Goal: Task Accomplishment & Management: Manage account settings

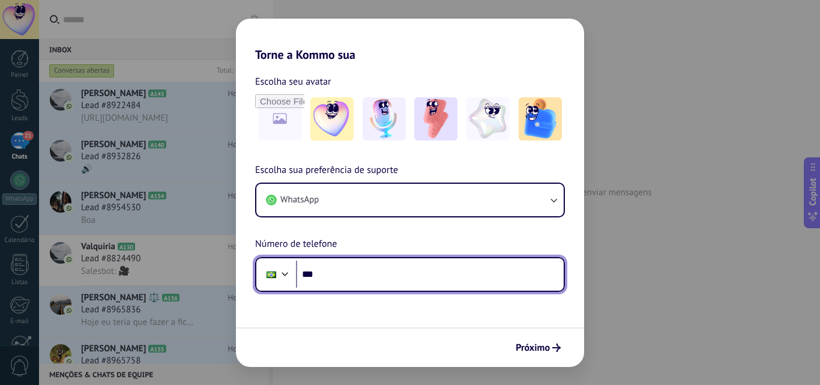
click at [353, 274] on input "***" at bounding box center [430, 274] width 268 height 28
paste input "**********"
click at [340, 273] on input "**********" at bounding box center [430, 274] width 268 height 28
type input "**********"
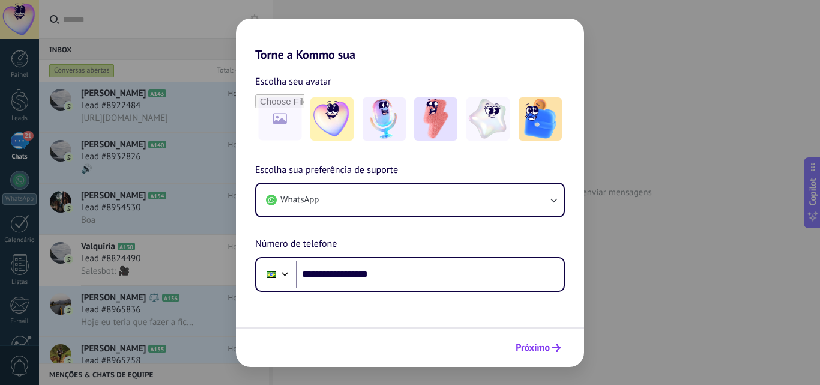
click at [534, 352] on span "Próximo" at bounding box center [532, 347] width 34 height 8
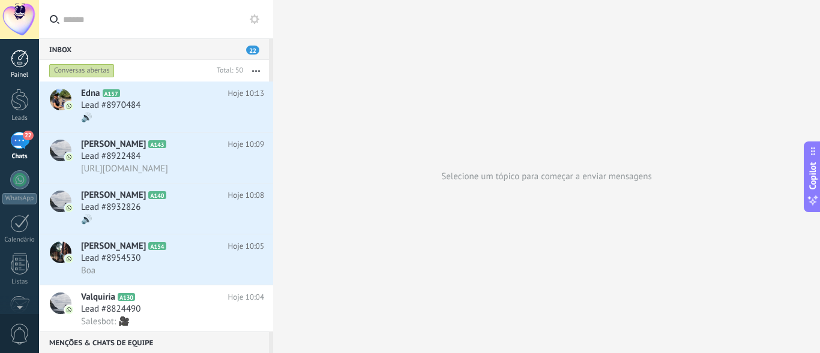
click at [14, 59] on div at bounding box center [20, 59] width 18 height 18
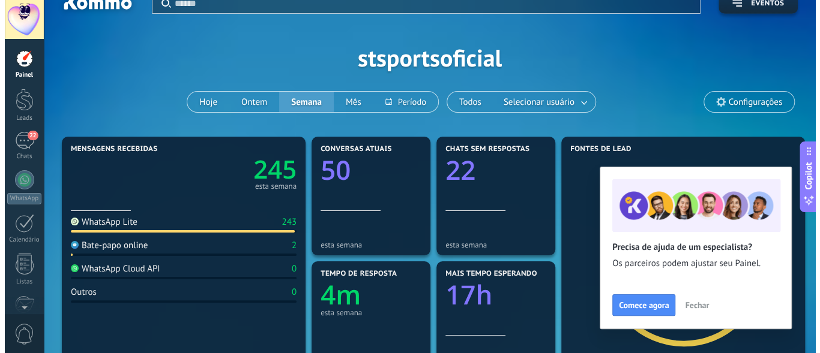
scroll to position [60, 0]
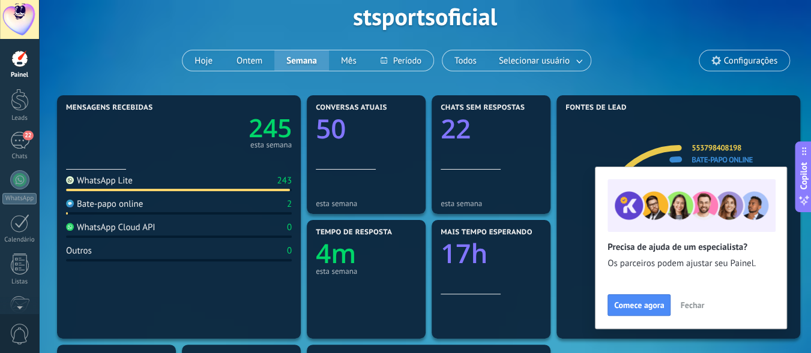
click at [693, 304] on span "Fechar" at bounding box center [692, 305] width 24 height 8
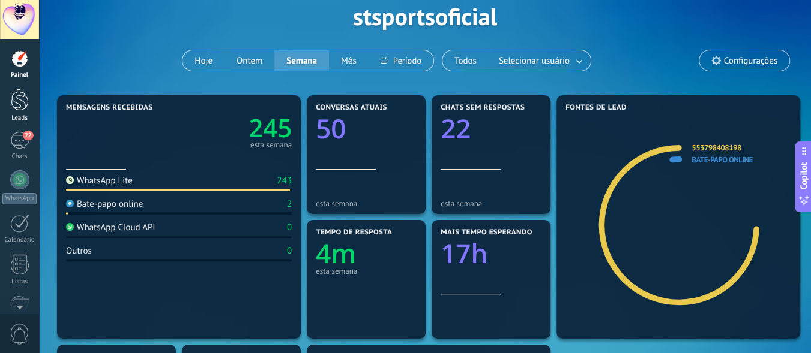
click at [20, 105] on div at bounding box center [20, 100] width 18 height 22
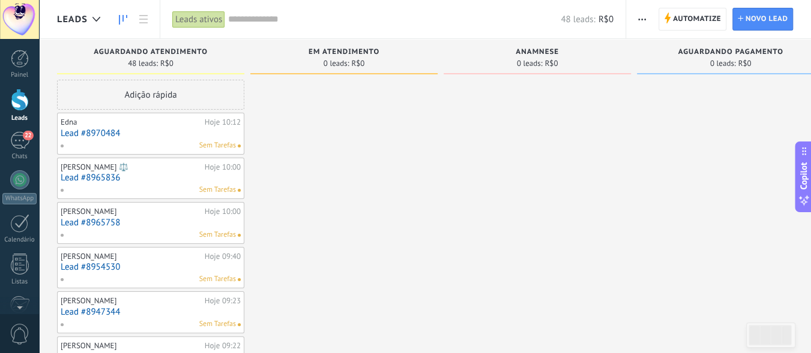
click at [172, 133] on link "Lead #8970484" at bounding box center [151, 133] width 180 height 10
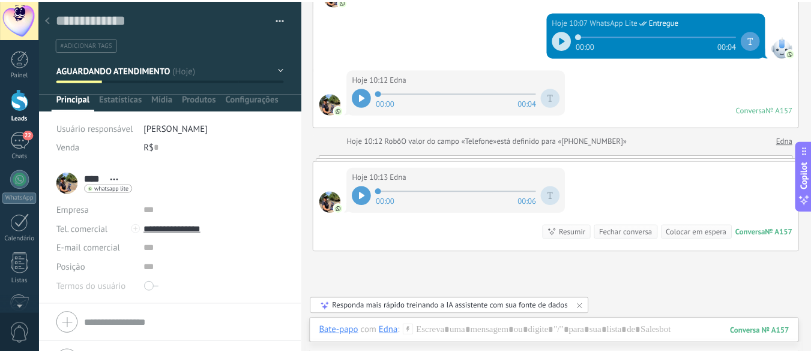
scroll to position [180, 0]
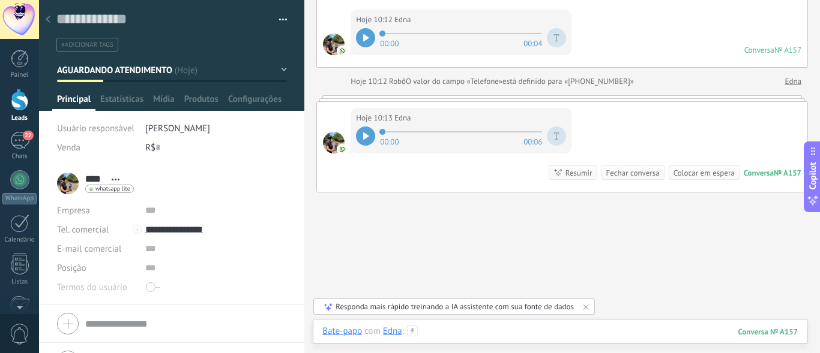
click at [463, 333] on div at bounding box center [559, 344] width 475 height 36
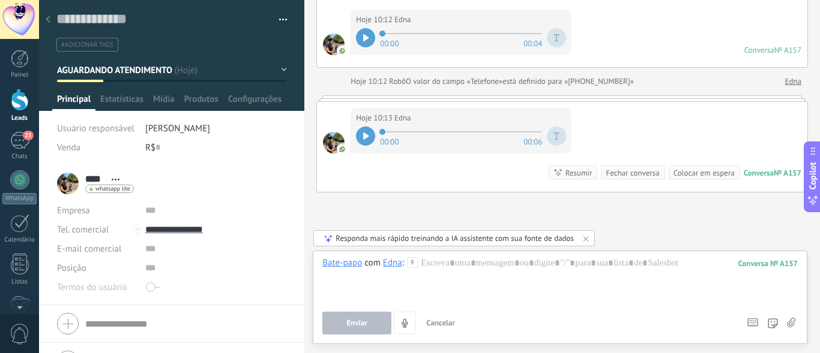
click at [19, 107] on div at bounding box center [20, 100] width 18 height 22
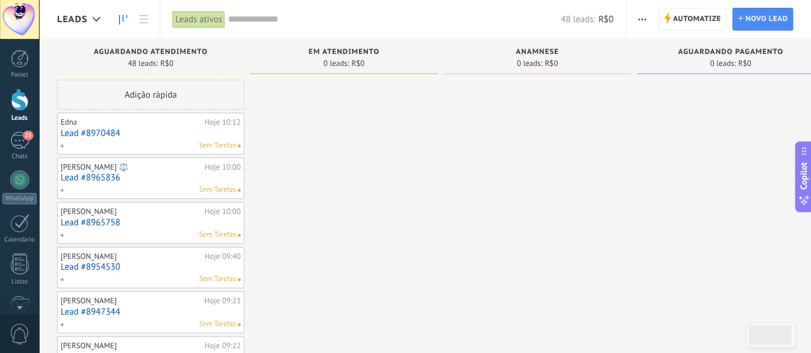
click at [642, 17] on span "button" at bounding box center [642, 19] width 8 height 23
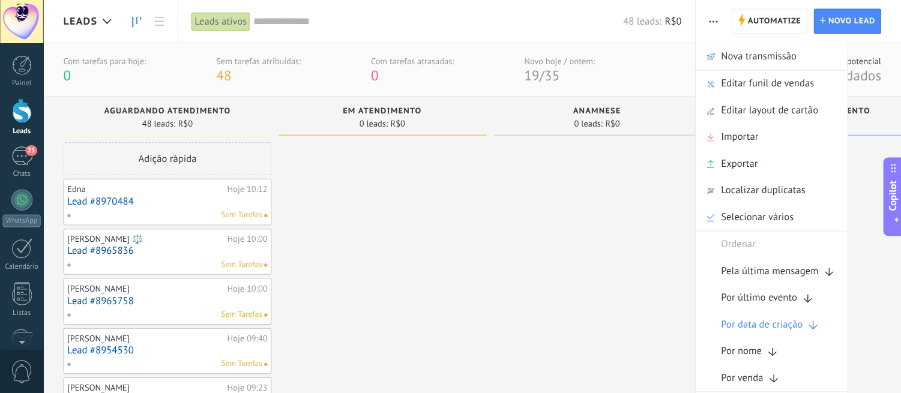
scroll to position [18, 0]
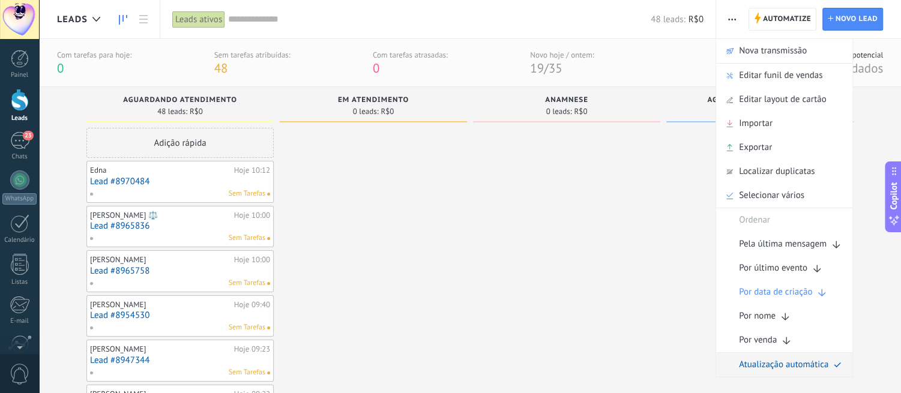
click at [790, 361] on span "Atualização automática" at bounding box center [783, 365] width 89 height 24
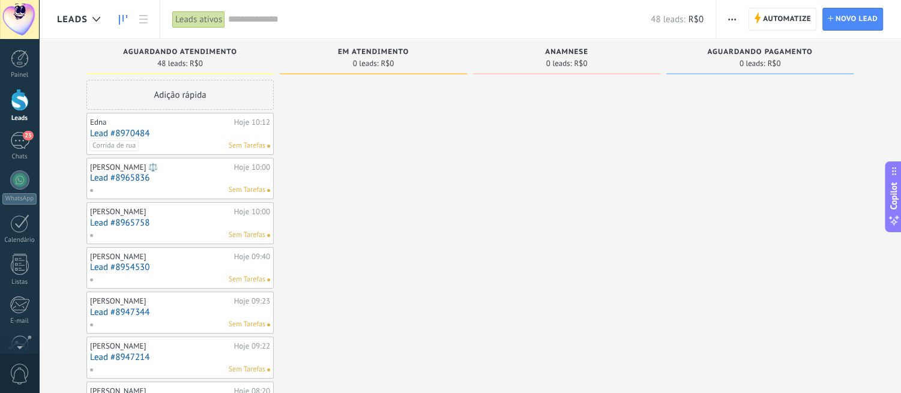
click at [735, 19] on icon "button" at bounding box center [732, 20] width 8 height 2
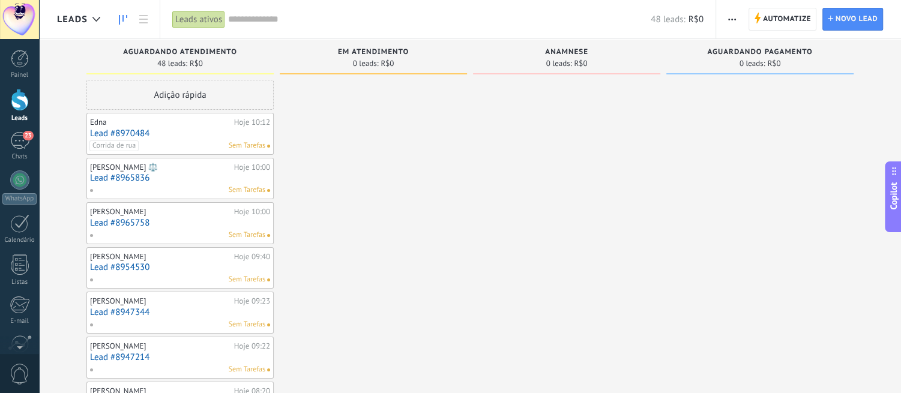
click at [733, 22] on span "button" at bounding box center [732, 19] width 8 height 23
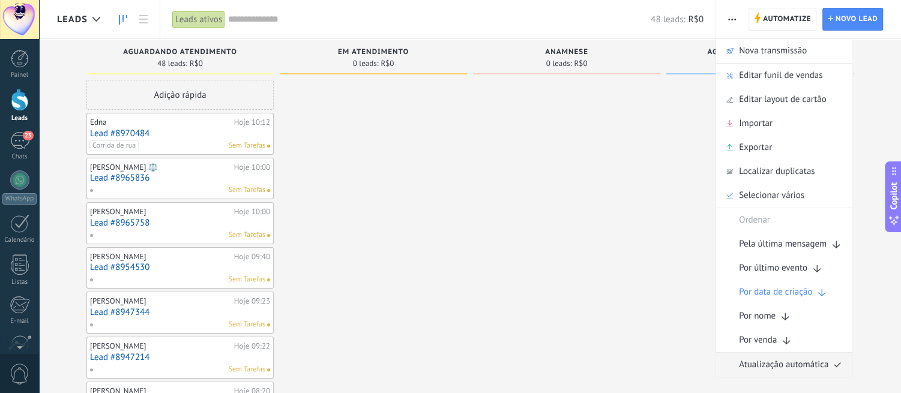
click at [767, 361] on span "Atualização automática" at bounding box center [783, 365] width 89 height 24
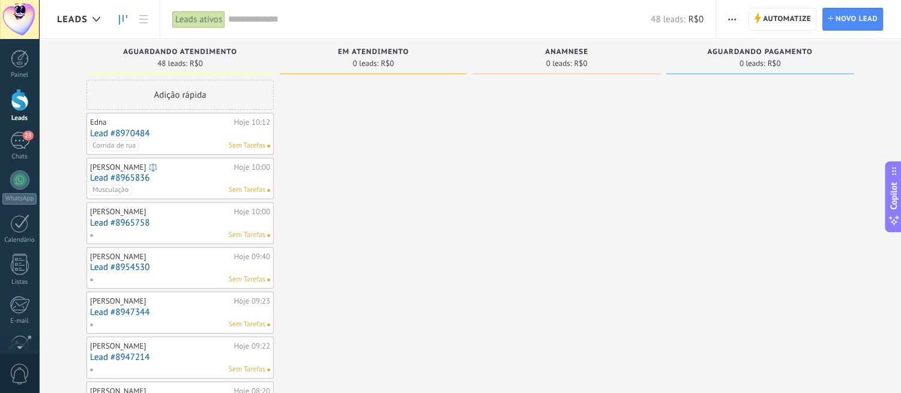
click at [735, 13] on span "button" at bounding box center [732, 19] width 8 height 23
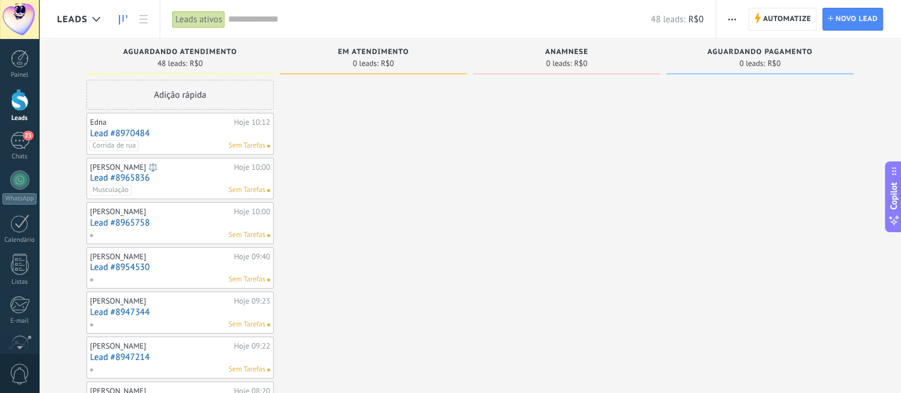
click at [190, 125] on div "Edna" at bounding box center [160, 123] width 141 height 10
click at [180, 128] on link "Lead #8970484" at bounding box center [180, 133] width 180 height 10
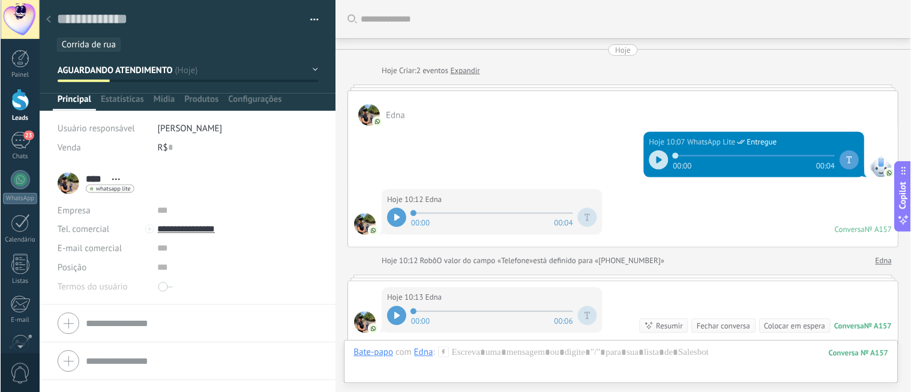
scroll to position [181, 0]
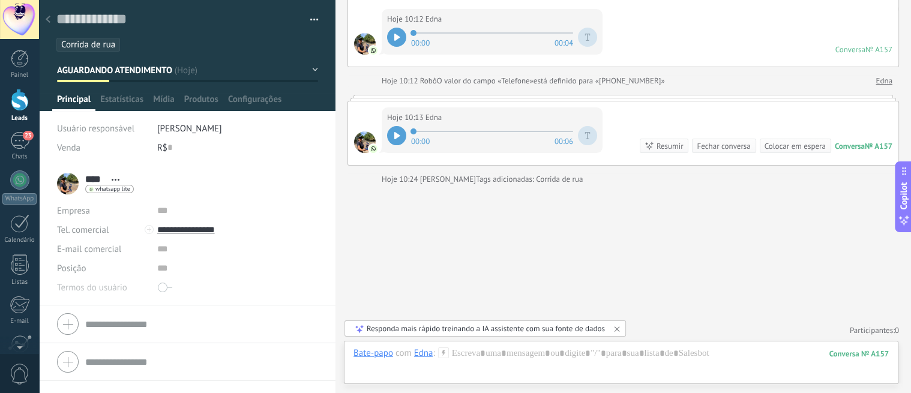
click at [76, 47] on span "Corrida de rua" at bounding box center [88, 44] width 54 height 11
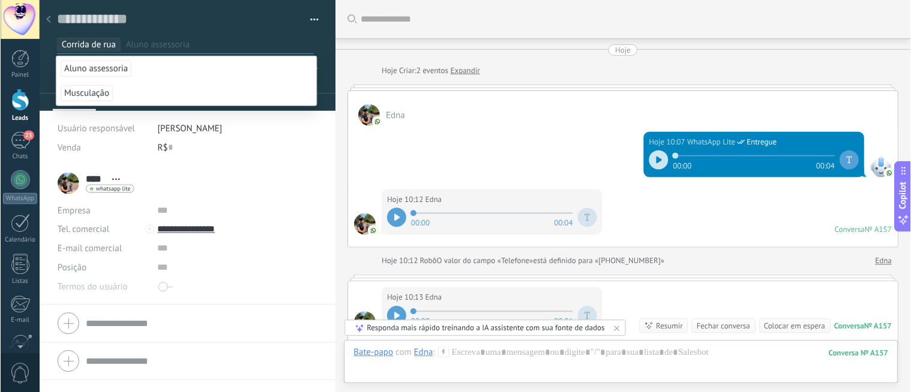
scroll to position [17, 0]
click at [191, 22] on textarea at bounding box center [178, 19] width 245 height 19
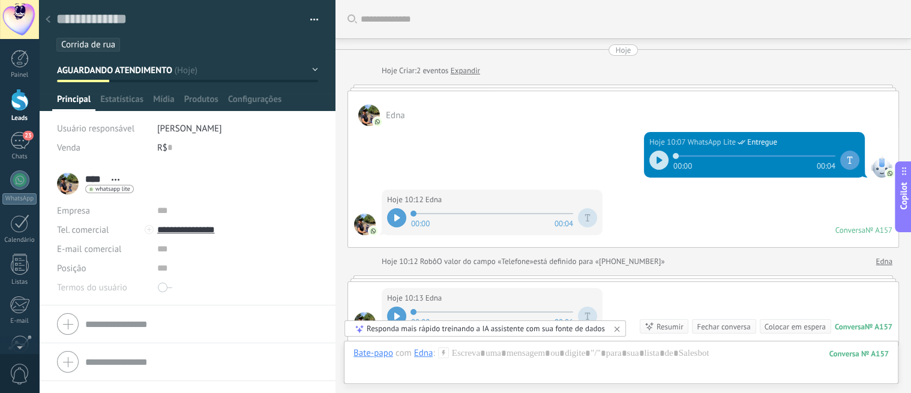
click at [170, 69] on span "AGUARDANDO ATENDIMENTO" at bounding box center [115, 70] width 116 height 11
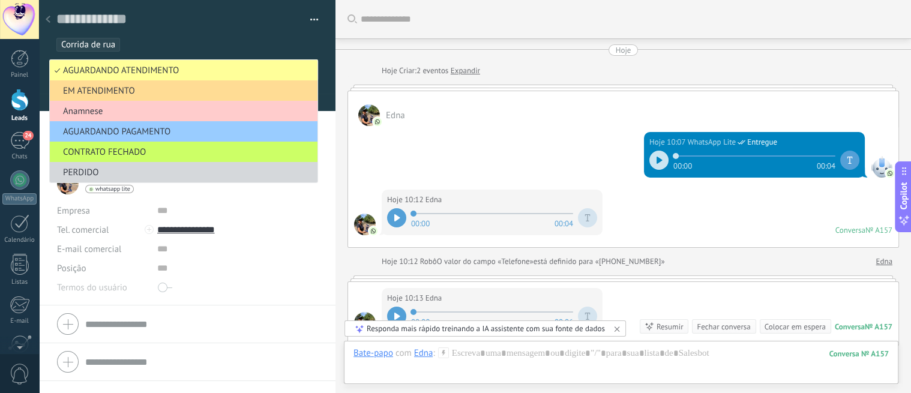
click at [157, 82] on li "EM ATENDIMENTO" at bounding box center [184, 90] width 268 height 20
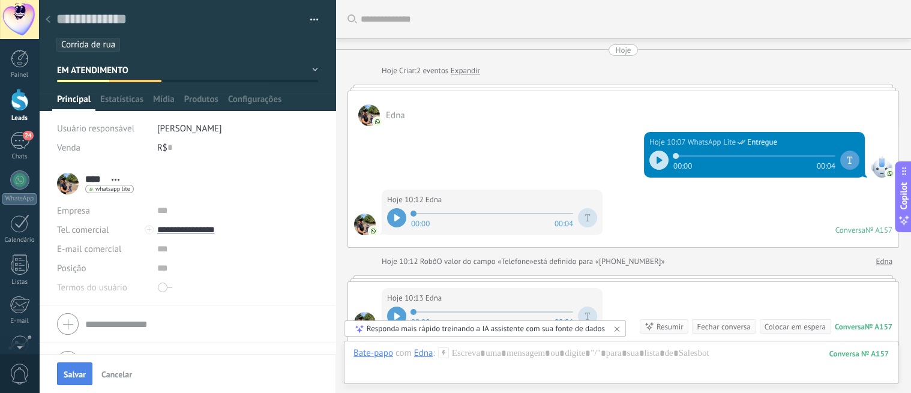
click at [75, 370] on span "Salvar" at bounding box center [75, 374] width 22 height 8
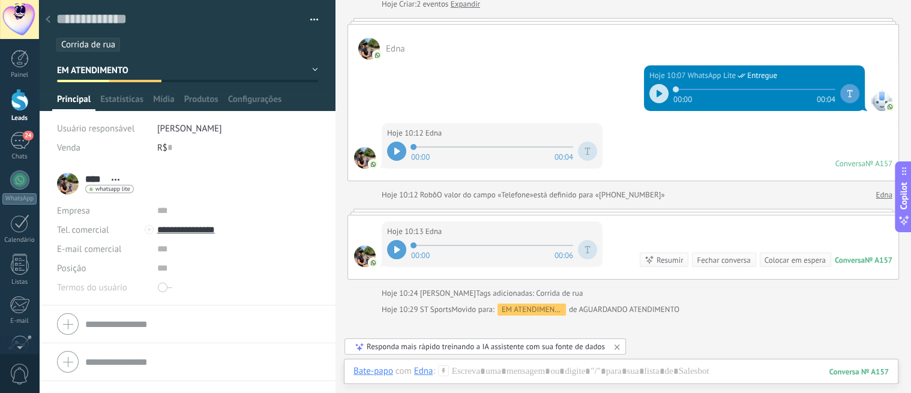
scroll to position [149, 0]
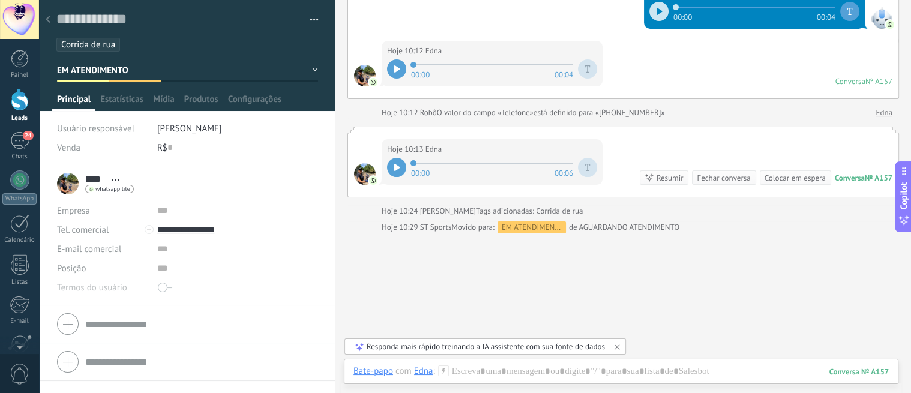
click at [8, 104] on link "Leads" at bounding box center [19, 106] width 39 height 34
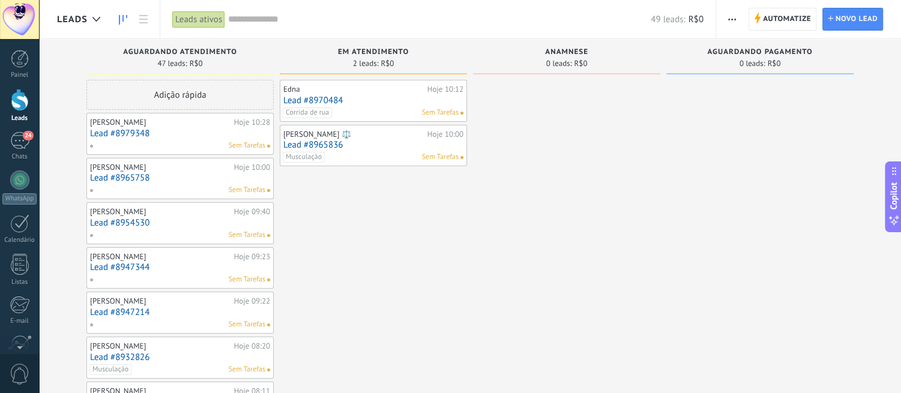
click at [342, 93] on div "Edna" at bounding box center [353, 90] width 141 height 10
click at [346, 103] on link "Lead #8970484" at bounding box center [373, 100] width 180 height 10
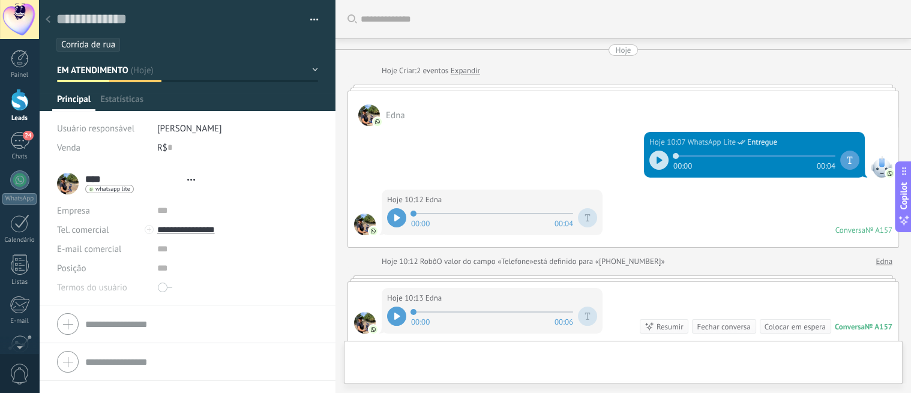
type textarea "**********"
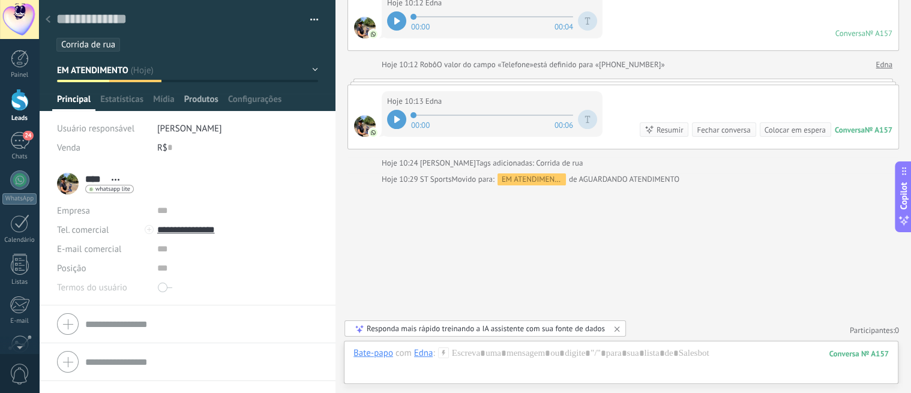
click at [196, 103] on span "Produtos" at bounding box center [201, 102] width 34 height 17
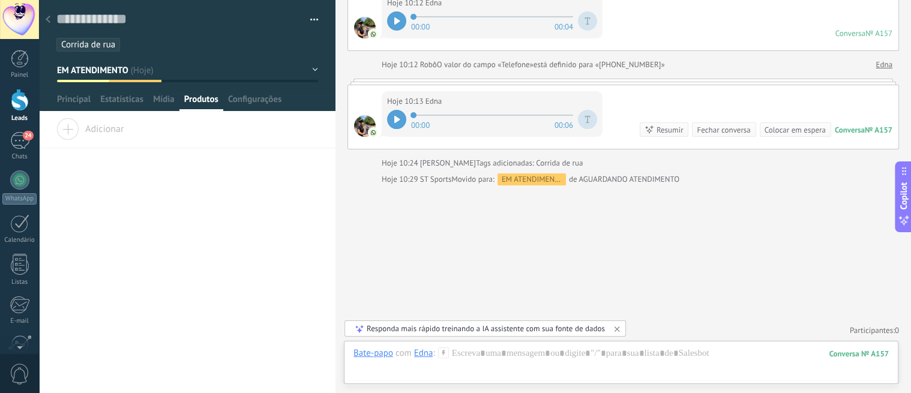
click at [71, 127] on span "Adicionar" at bounding box center [89, 126] width 67 height 17
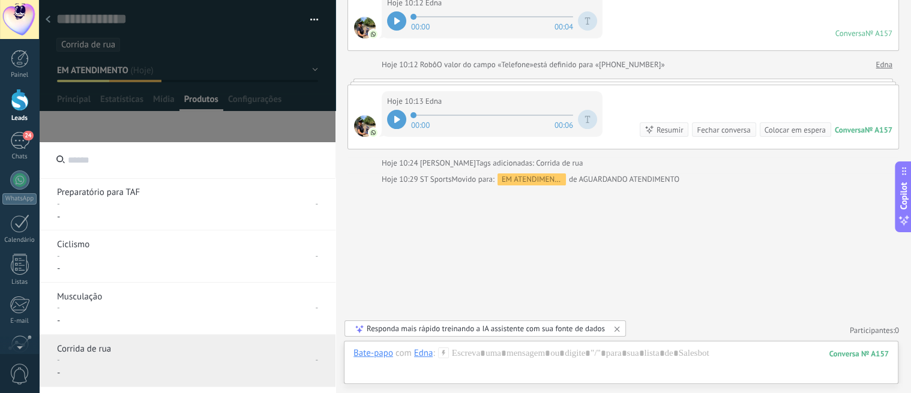
click at [109, 352] on p "Corrida de rua" at bounding box center [141, 349] width 168 height 12
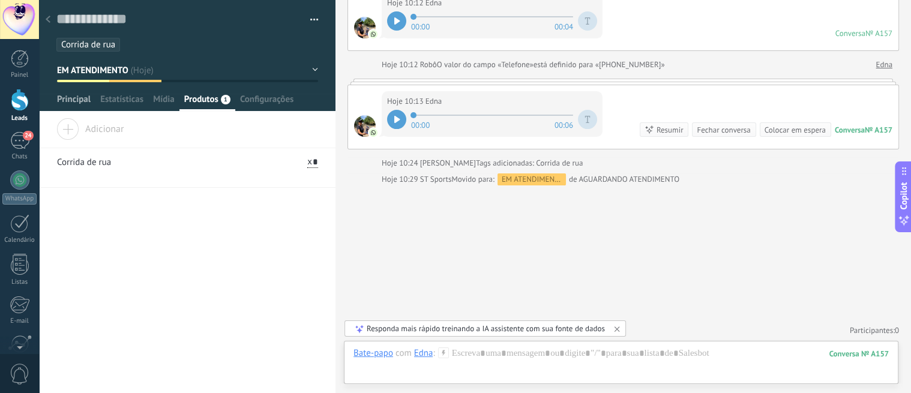
click at [60, 103] on span "Principal" at bounding box center [74, 102] width 34 height 17
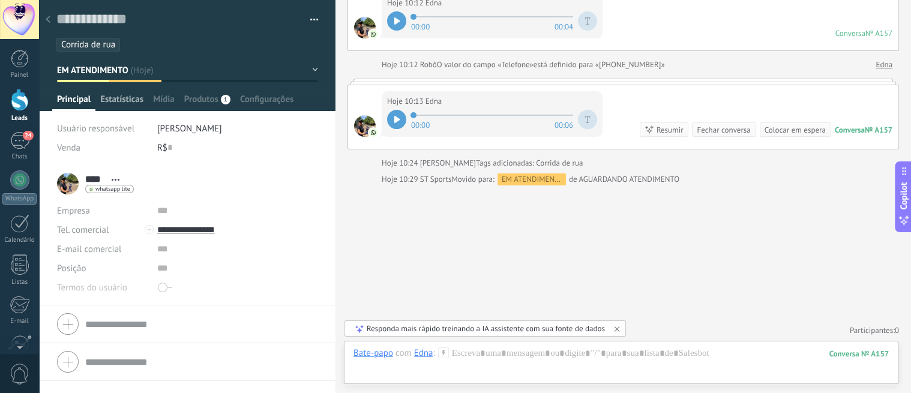
click at [129, 99] on span "Estatísticas" at bounding box center [121, 102] width 43 height 17
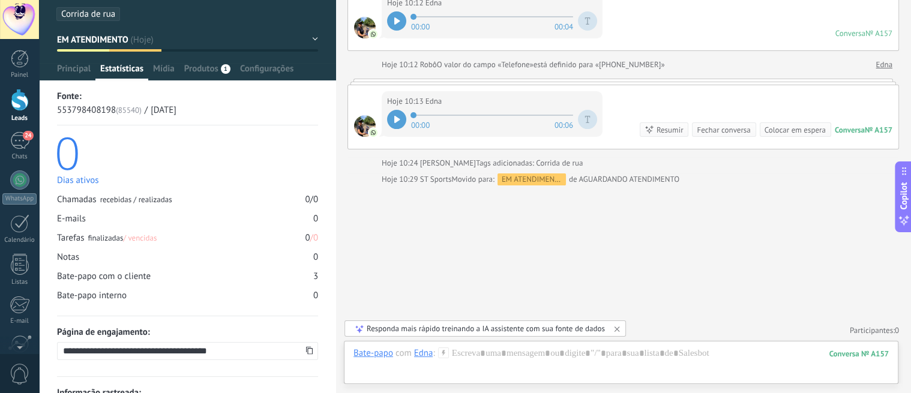
scroll to position [11, 0]
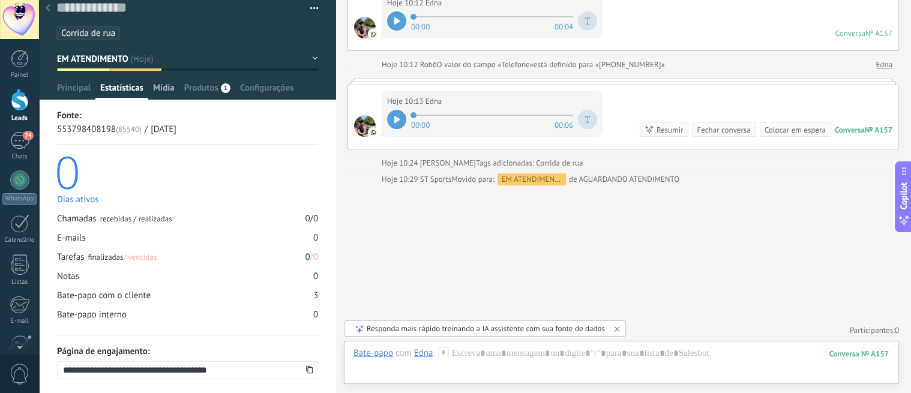
click at [166, 86] on span "Mídia" at bounding box center [164, 90] width 22 height 17
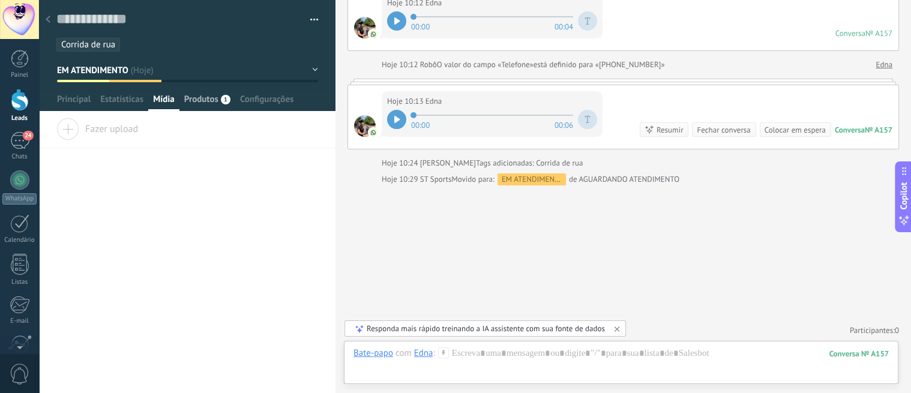
click at [196, 103] on span "Produtos" at bounding box center [201, 102] width 34 height 17
click at [255, 106] on span "Configurações" at bounding box center [266, 102] width 53 height 17
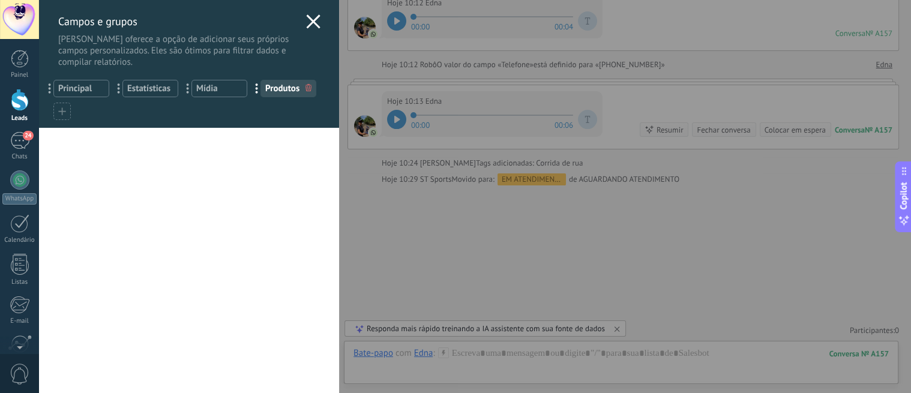
click at [306, 27] on icon at bounding box center [313, 21] width 14 height 14
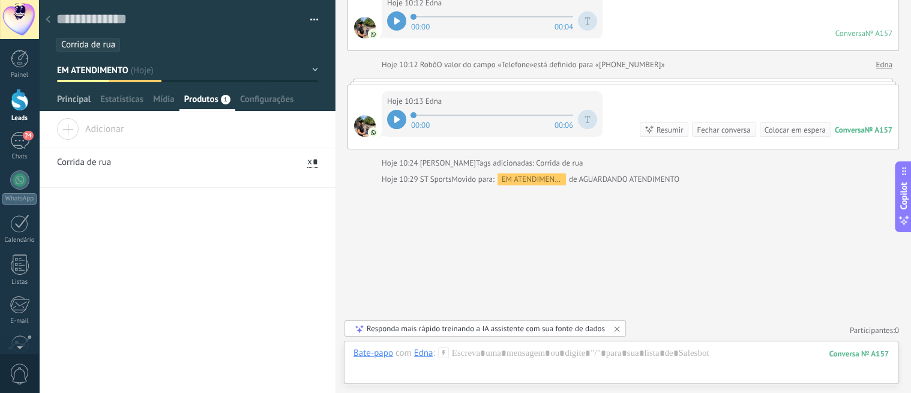
click at [70, 101] on span "Principal" at bounding box center [74, 102] width 34 height 17
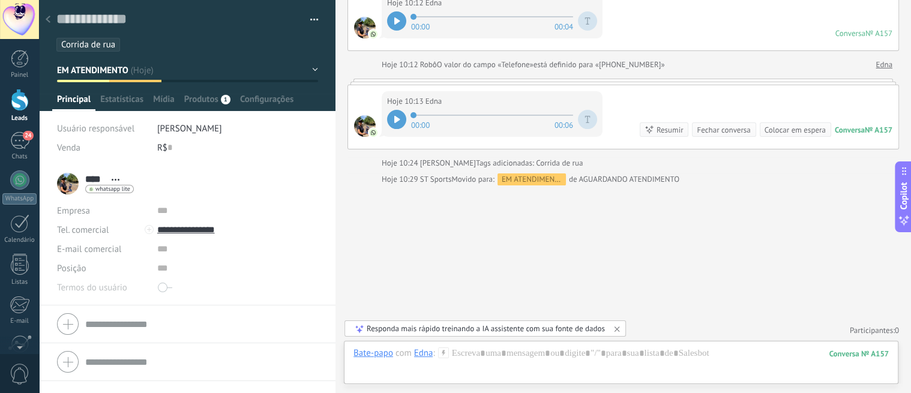
click at [18, 110] on div at bounding box center [20, 100] width 18 height 22
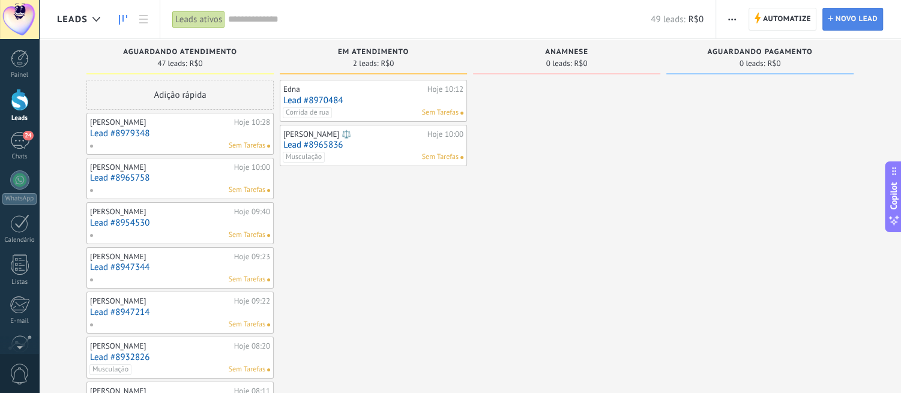
click at [819, 20] on span "Novo lead" at bounding box center [856, 19] width 42 height 22
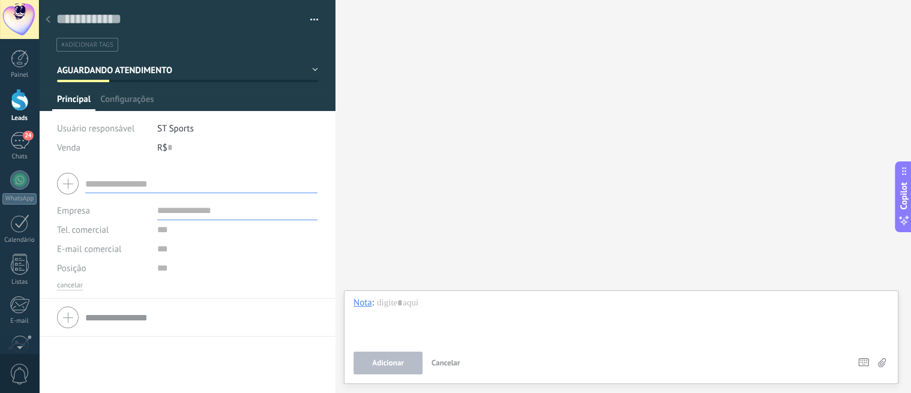
click at [211, 183] on input "text" at bounding box center [201, 183] width 232 height 19
click at [118, 15] on input "text" at bounding box center [178, 19] width 245 height 18
type input "**********"
click at [105, 49] on li "#adicionar tags" at bounding box center [87, 45] width 62 height 14
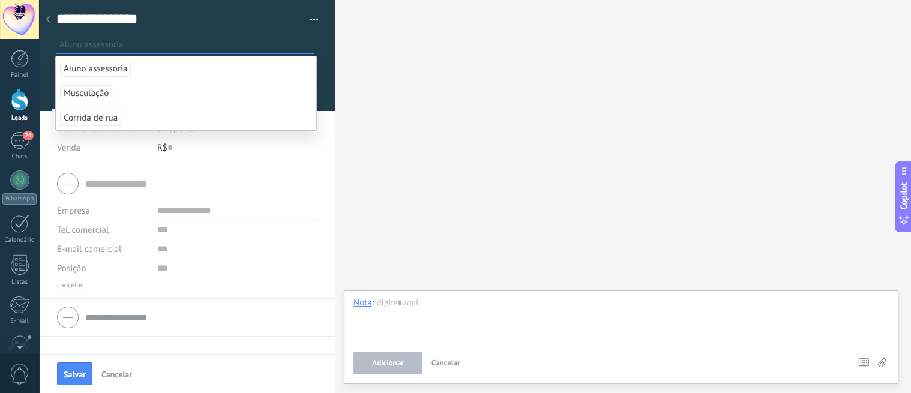
type textarea "**********"
click at [104, 120] on span "Corrida de rua" at bounding box center [90, 118] width 61 height 16
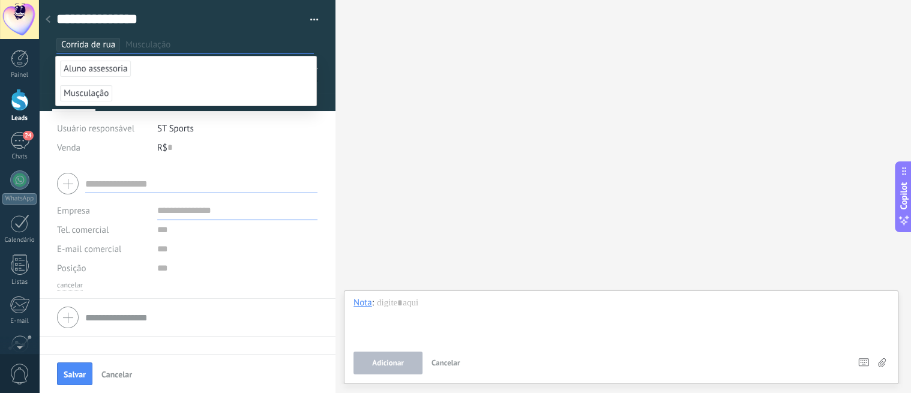
click at [295, 143] on div "R$ 0" at bounding box center [237, 147] width 161 height 19
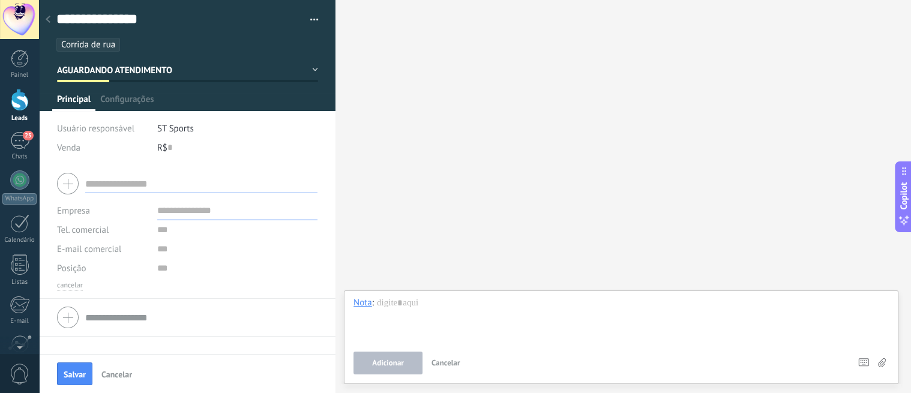
click at [158, 75] on span "AGUARDANDO ATENDIMENTO" at bounding box center [115, 70] width 116 height 11
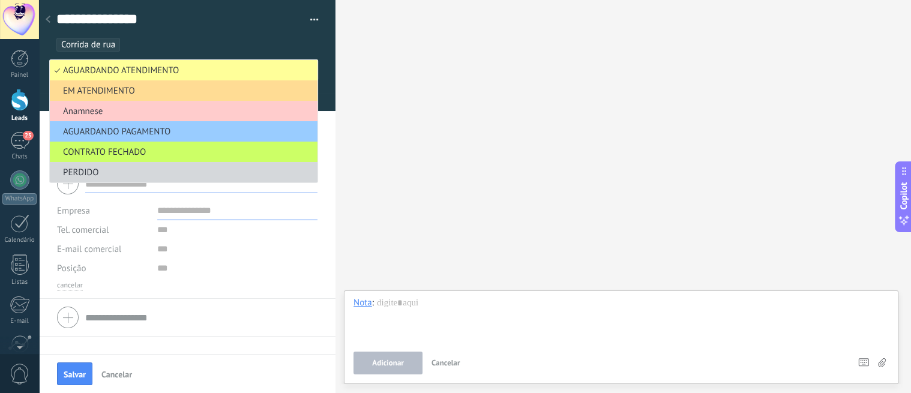
click at [152, 92] on span "EM ATENDIMENTO" at bounding box center [182, 90] width 264 height 11
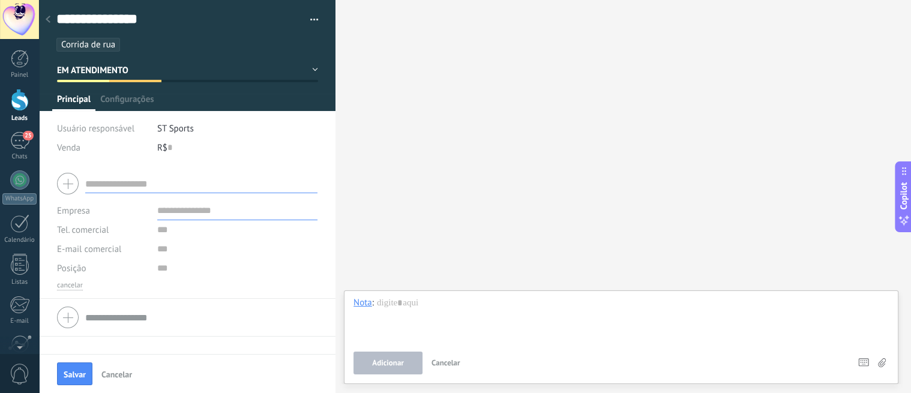
click at [146, 179] on input "text" at bounding box center [201, 183] width 232 height 19
type input "*"
type input "**********"
click at [167, 228] on input "text" at bounding box center [237, 229] width 160 height 19
type input "**********"
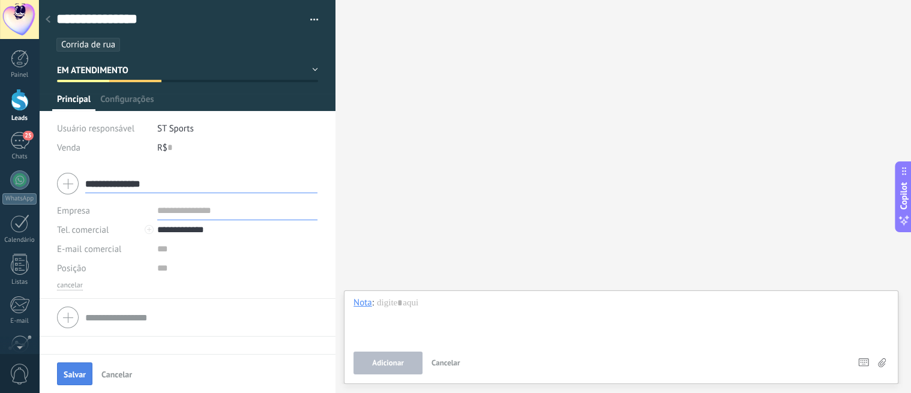
click at [75, 371] on span "Salvar" at bounding box center [75, 374] width 22 height 8
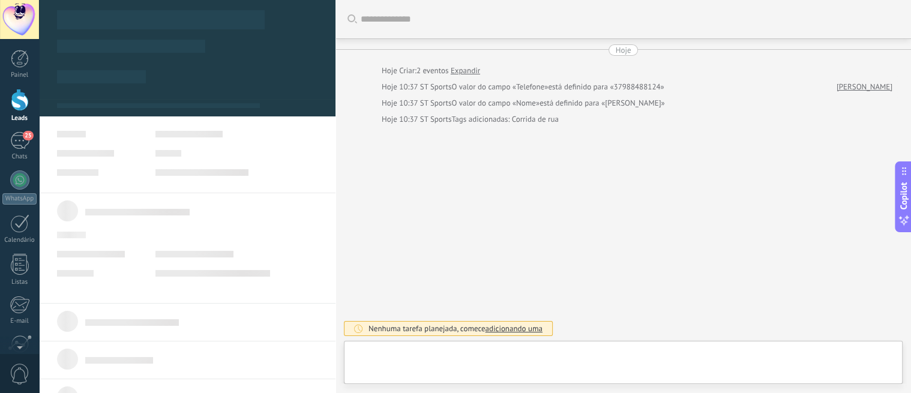
type textarea "**********"
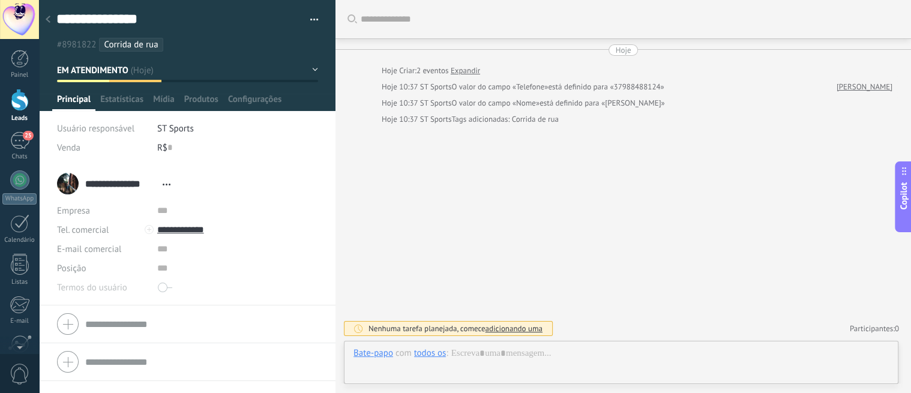
scroll to position [18, 0]
click at [532, 351] on div at bounding box center [620, 365] width 535 height 36
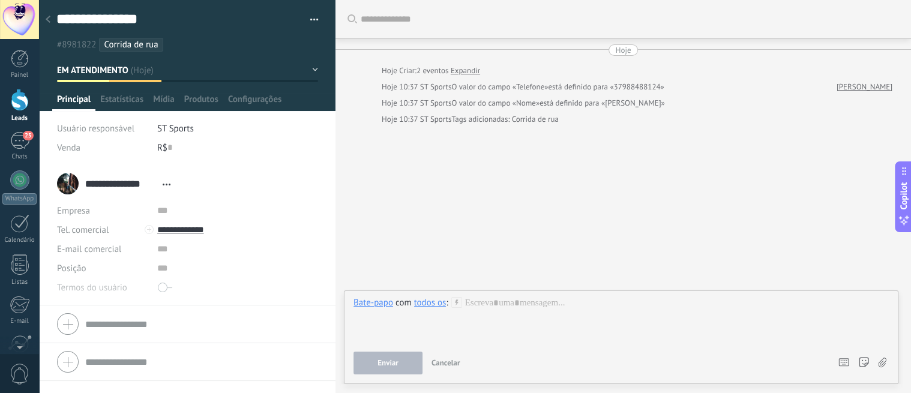
click at [506, 230] on div "Buscar Carregar mais Hoje Hoje Criar: 2 eventos Expandir Hoje 10:37 ST Sports O…" at bounding box center [623, 196] width 576 height 393
click at [429, 304] on div "todos os" at bounding box center [430, 302] width 32 height 11
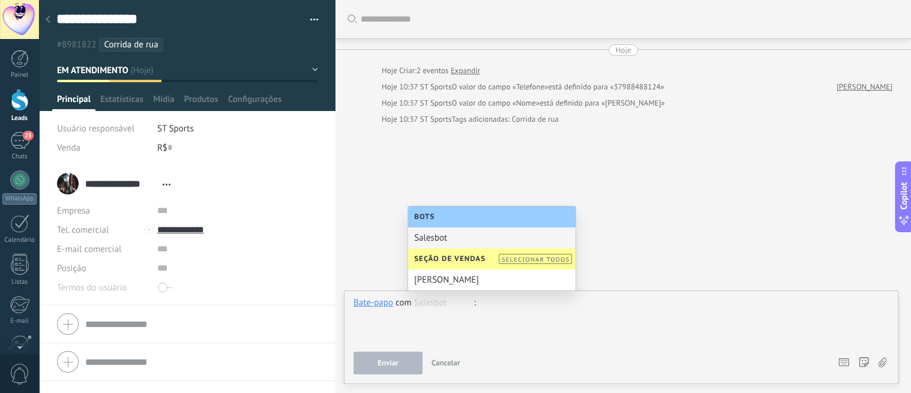
click at [609, 305] on div at bounding box center [620, 320] width 535 height 46
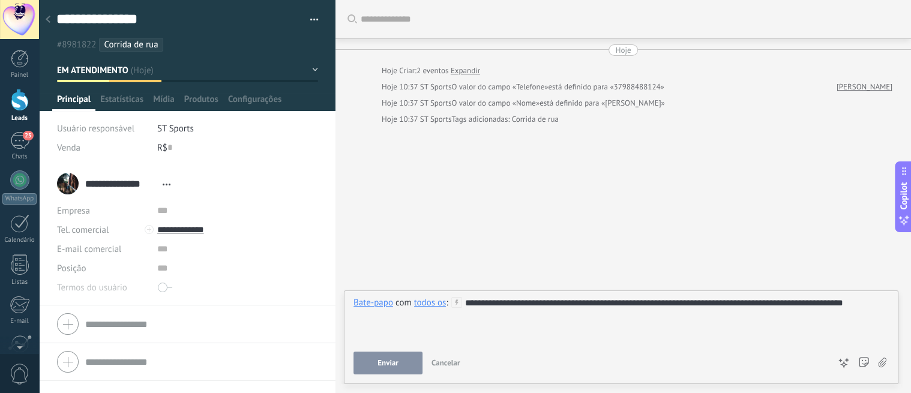
click at [397, 364] on span "Enviar" at bounding box center [387, 363] width 21 height 8
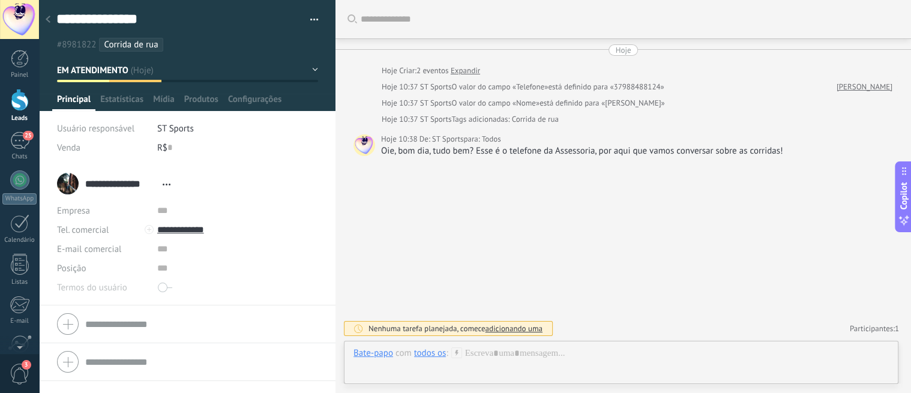
click at [445, 352] on div "todos os" at bounding box center [430, 352] width 32 height 11
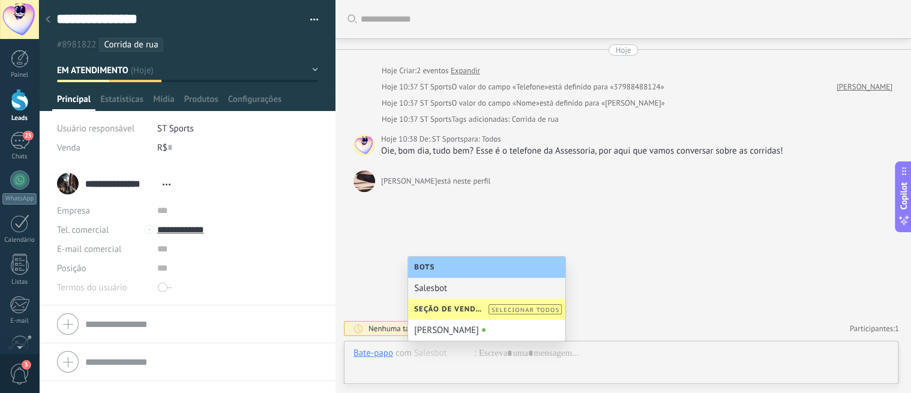
click at [474, 206] on div "Buscar Carregar mais Hoje Hoje Criar: 2 eventos Expandir Hoje 10:37 ST Sports O…" at bounding box center [623, 196] width 576 height 393
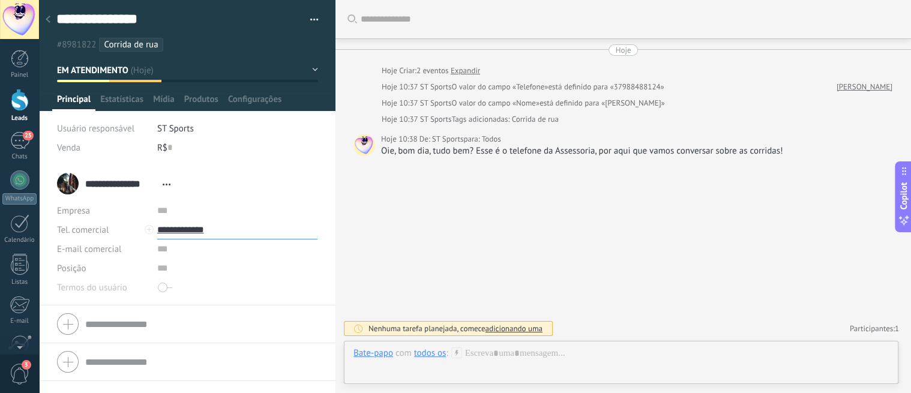
click at [187, 234] on input "**********" at bounding box center [237, 229] width 160 height 19
click at [208, 273] on div "553798408198 (WhatsApp)" at bounding box center [232, 270] width 149 height 20
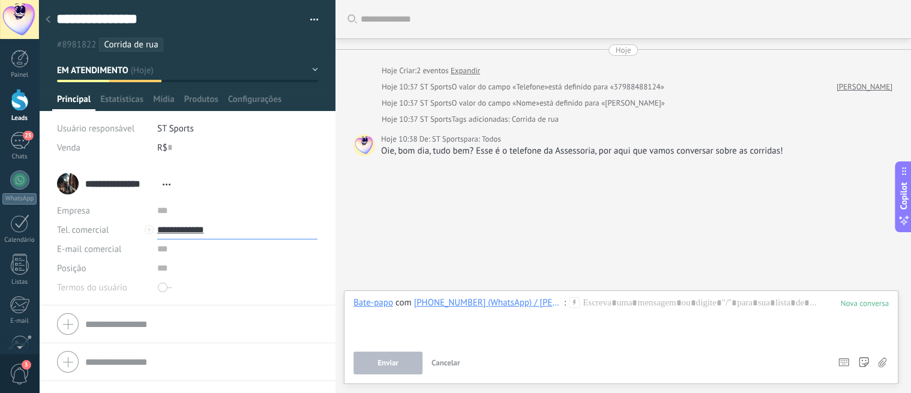
click at [194, 224] on input "**********" at bounding box center [237, 229] width 160 height 19
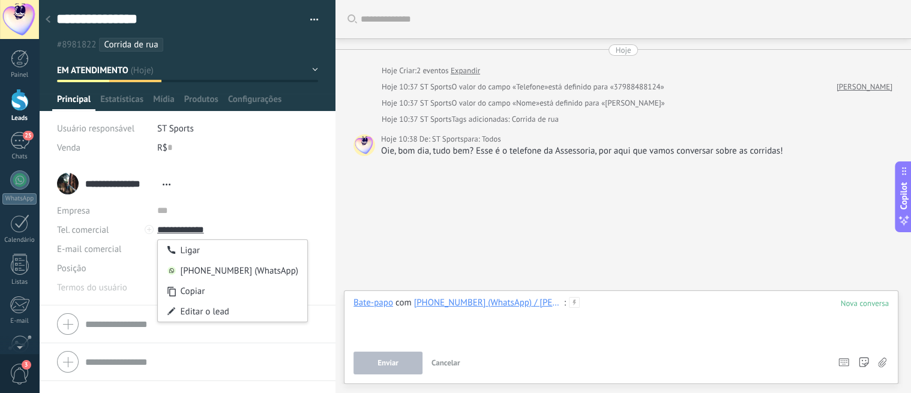
type input "**********"
click at [637, 311] on div at bounding box center [620, 320] width 535 height 46
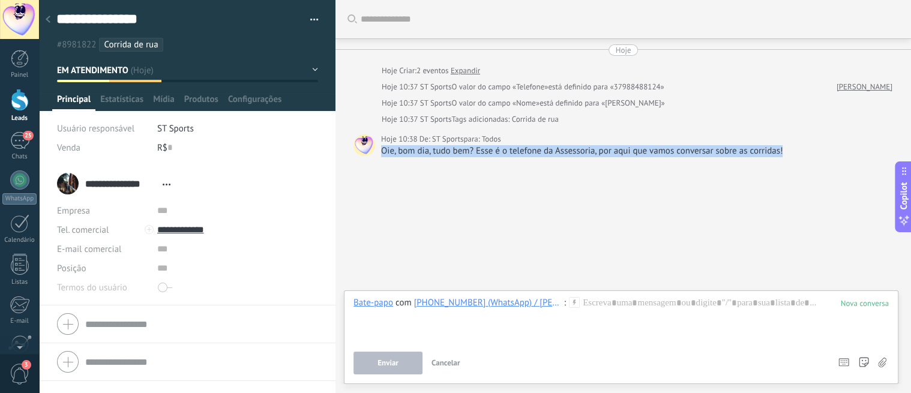
drag, startPoint x: 381, startPoint y: 149, endPoint x: 793, endPoint y: 157, distance: 412.4
click at [793, 157] on div "Buscar Carregar mais Hoje Hoje Criar: 2 eventos Expandir Hoje 10:37 ST Sports O…" at bounding box center [623, 196] width 576 height 393
copy div "Oie, bom dia, tudo bem? Esse é o telefone da Assessoria, por aqui que vamos con…"
click at [669, 308] on div at bounding box center [620, 320] width 535 height 46
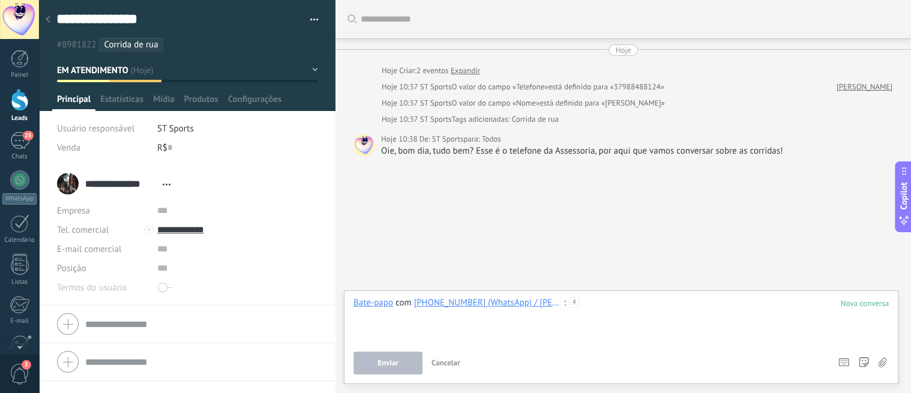
click at [619, 302] on div at bounding box center [620, 320] width 535 height 46
paste div
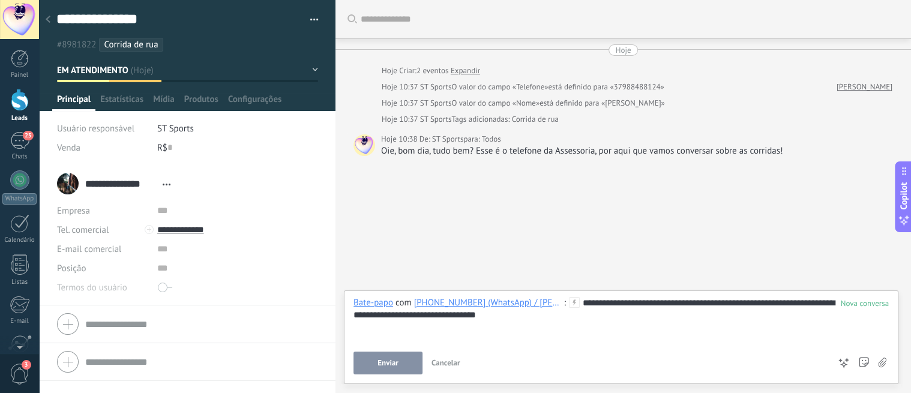
click at [385, 364] on span "Enviar" at bounding box center [387, 363] width 21 height 8
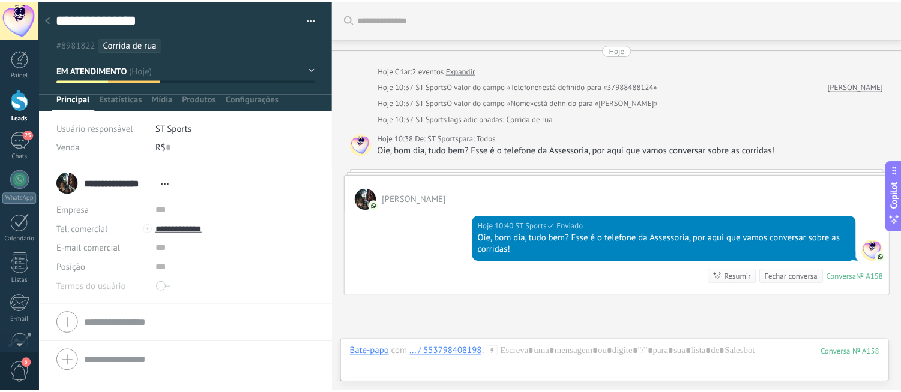
scroll to position [113, 0]
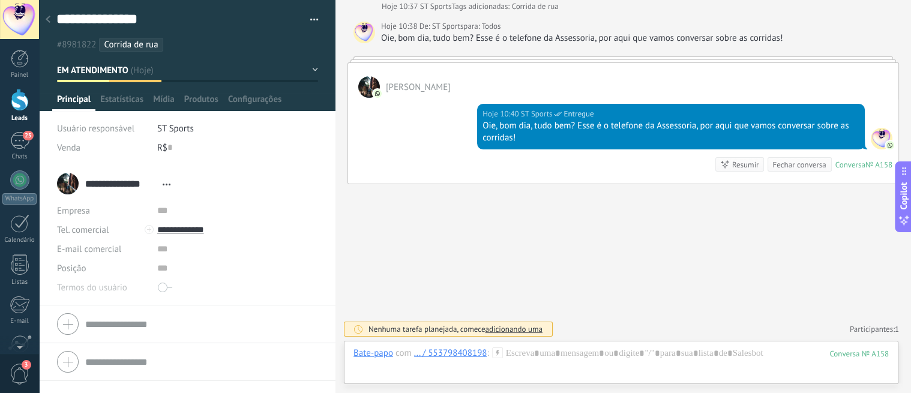
click at [23, 104] on div at bounding box center [20, 100] width 18 height 22
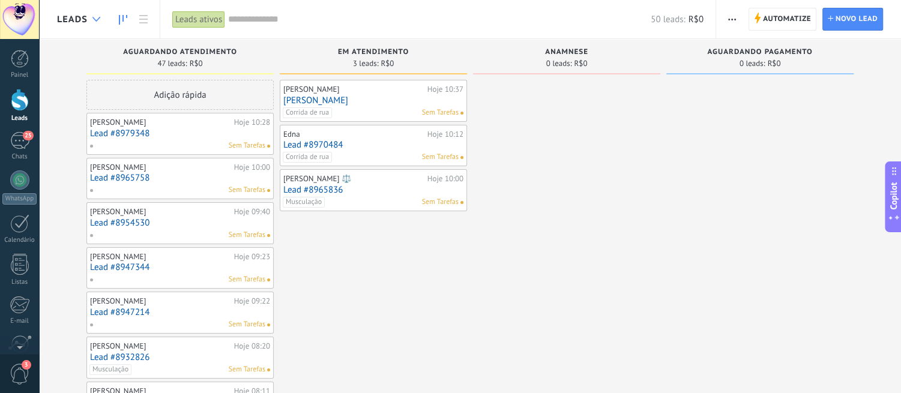
click at [86, 22] on div at bounding box center [96, 19] width 20 height 23
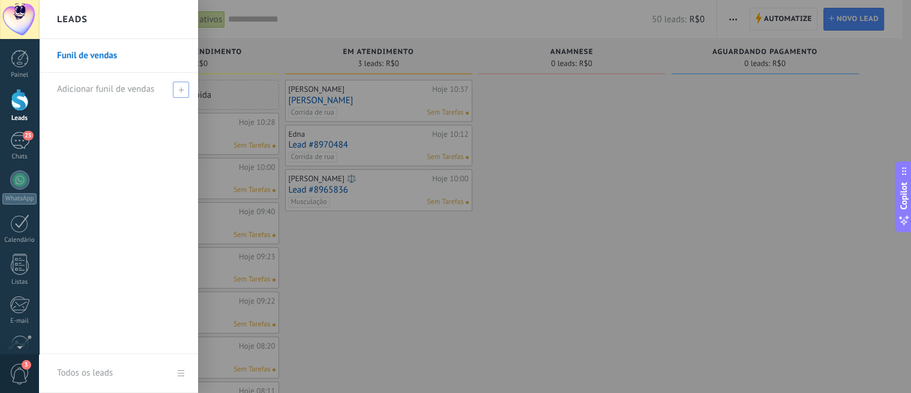
click at [105, 82] on div "Adicionar funil de vendas" at bounding box center [121, 89] width 129 height 33
type input "**********"
click at [182, 89] on span at bounding box center [182, 89] width 11 height 8
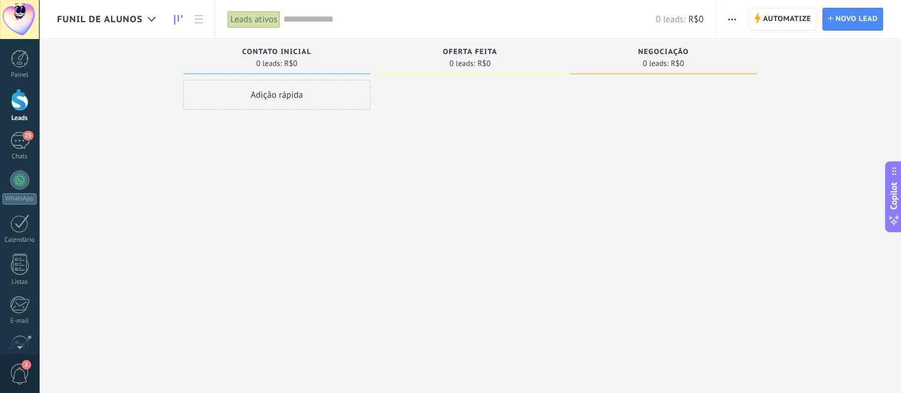
type textarea "**********"
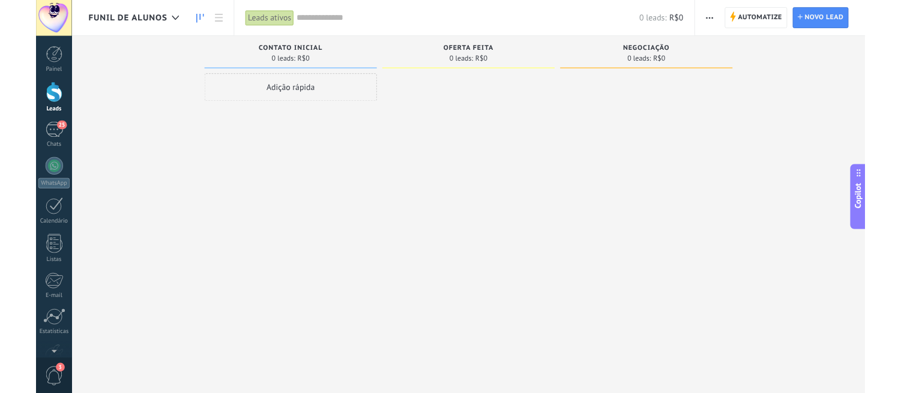
scroll to position [17, 0]
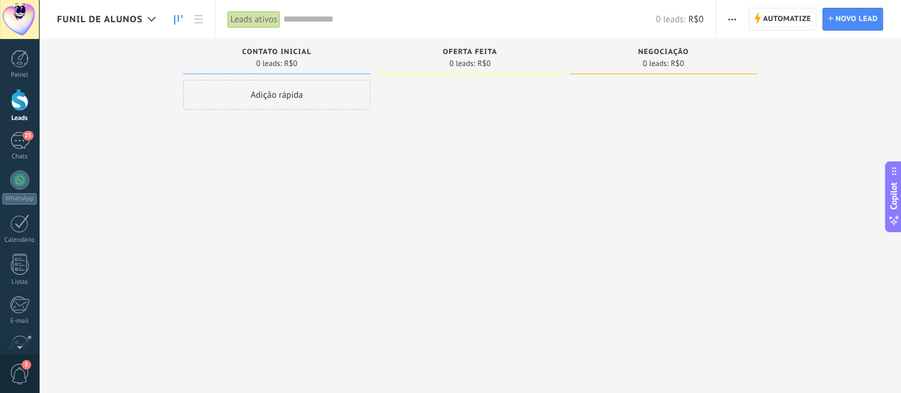
click at [780, 16] on span "Automatize" at bounding box center [787, 19] width 48 height 22
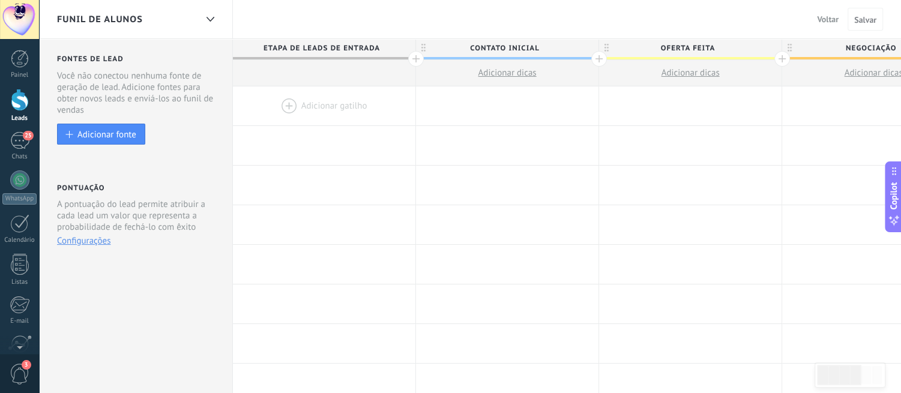
click at [518, 48] on span "Contato inicial" at bounding box center [504, 48] width 176 height 19
drag, startPoint x: 555, startPoint y: 49, endPoint x: 462, endPoint y: 48, distance: 93.0
click at [462, 48] on input "**********" at bounding box center [504, 48] width 159 height 18
type input "**********"
click at [717, 50] on span "Oferta feita" at bounding box center [687, 48] width 176 height 19
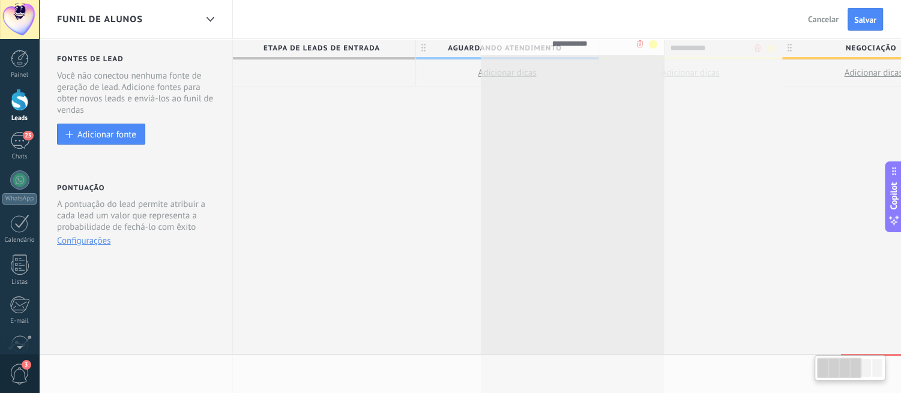
drag, startPoint x: 748, startPoint y: 47, endPoint x: 673, endPoint y: 34, distance: 76.8
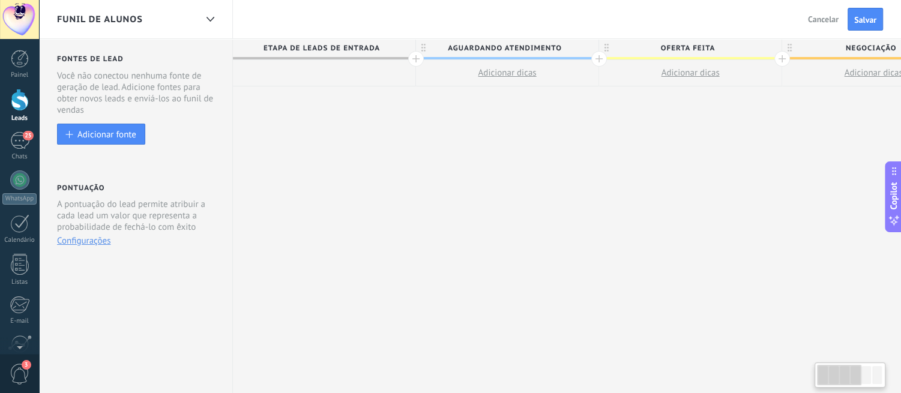
click at [715, 50] on span "Oferta feita" at bounding box center [687, 48] width 176 height 19
type input "*"
type input "**********"
click at [819, 52] on span "Negociação" at bounding box center [870, 48] width 176 height 19
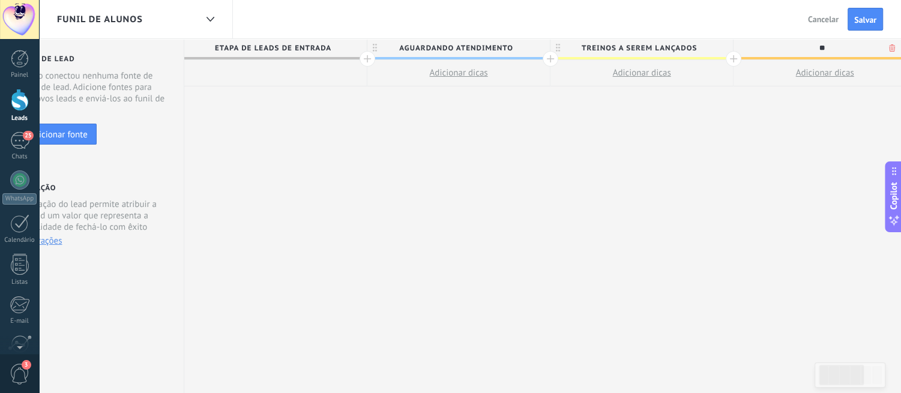
type input "*"
type input "*******"
click at [817, 148] on div "**********" at bounding box center [733, 216] width 1098 height 355
click at [730, 62] on div at bounding box center [734, 59] width 16 height 16
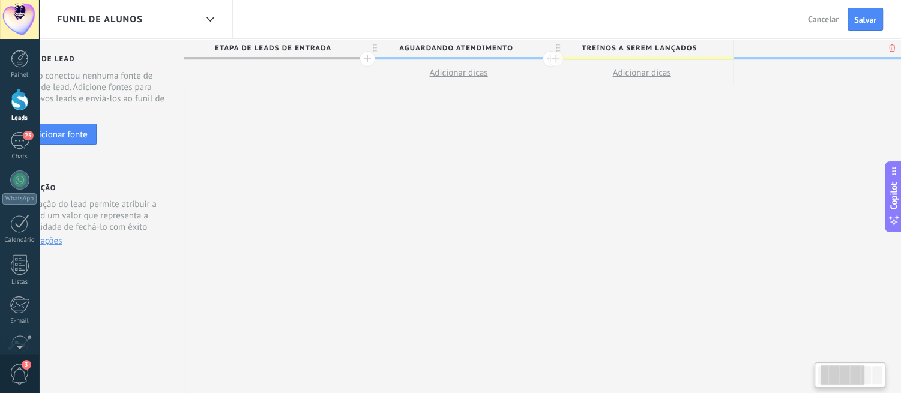
scroll to position [0, 137]
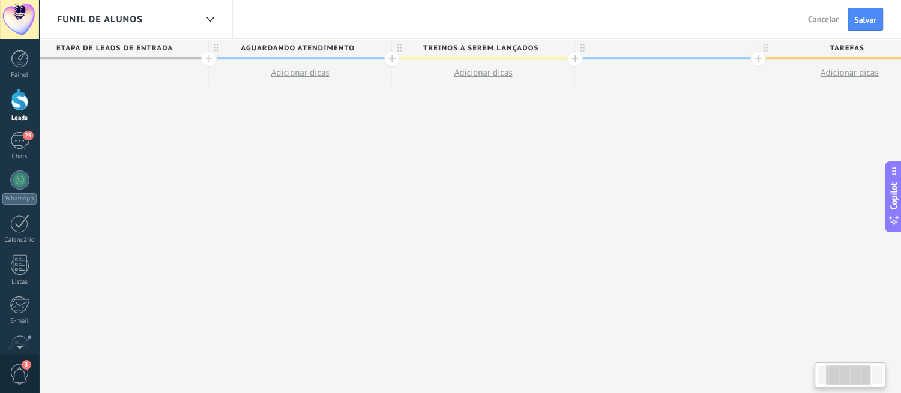
drag, startPoint x: 769, startPoint y: 74, endPoint x: 699, endPoint y: 81, distance: 70.5
click at [672, 47] on div at bounding box center [664, 48] width 182 height 18
type input "*******"
click at [704, 149] on div "**********" at bounding box center [664, 216] width 1281 height 355
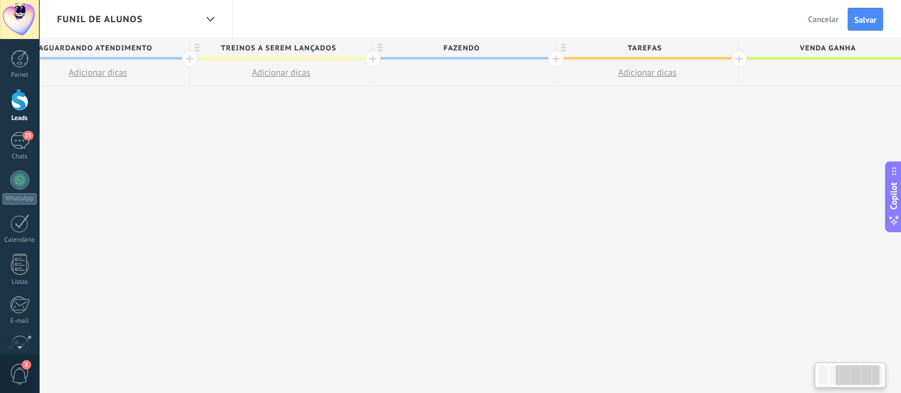
drag, startPoint x: 719, startPoint y: 68, endPoint x: 518, endPoint y: 64, distance: 200.5
click at [518, 64] on div at bounding box center [464, 73] width 182 height 26
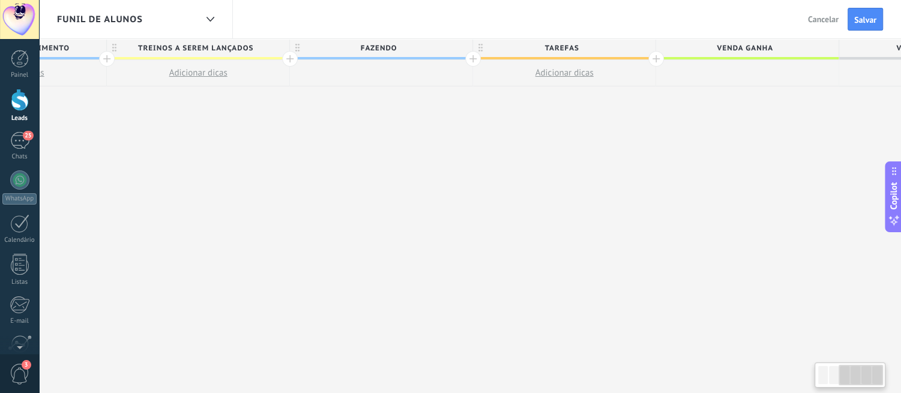
drag, startPoint x: 494, startPoint y: 69, endPoint x: 403, endPoint y: 83, distance: 92.3
click at [404, 83] on div at bounding box center [381, 73] width 182 height 26
click at [403, 83] on div at bounding box center [381, 73] width 182 height 26
drag, startPoint x: 355, startPoint y: 76, endPoint x: 361, endPoint y: 84, distance: 9.5
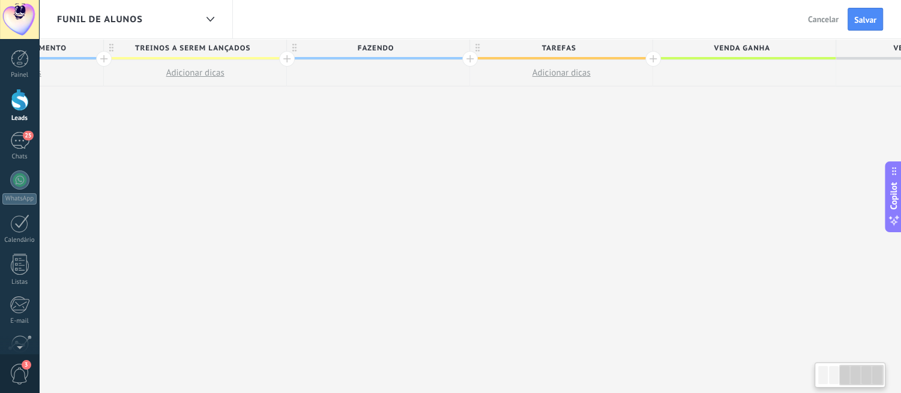
click at [361, 84] on div at bounding box center [378, 73] width 182 height 26
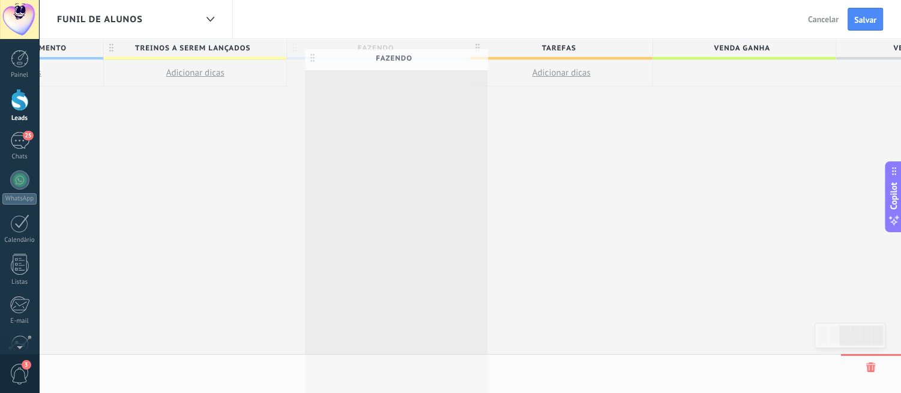
scroll to position [0, 493]
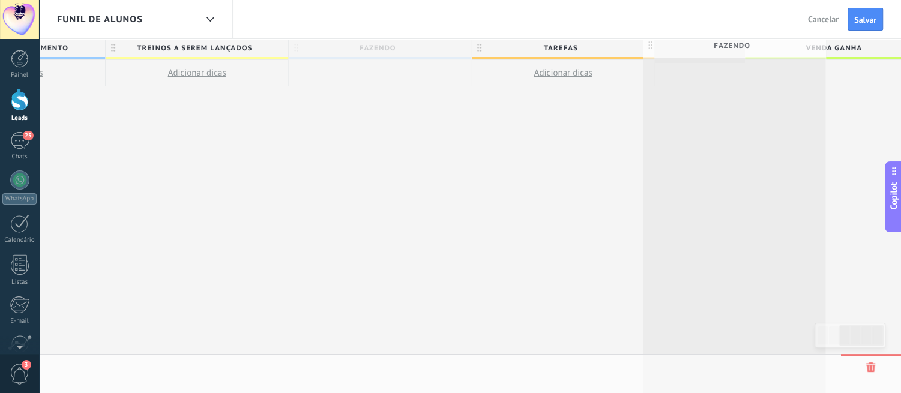
drag, startPoint x: 464, startPoint y: 44, endPoint x: 819, endPoint y: 42, distance: 354.7
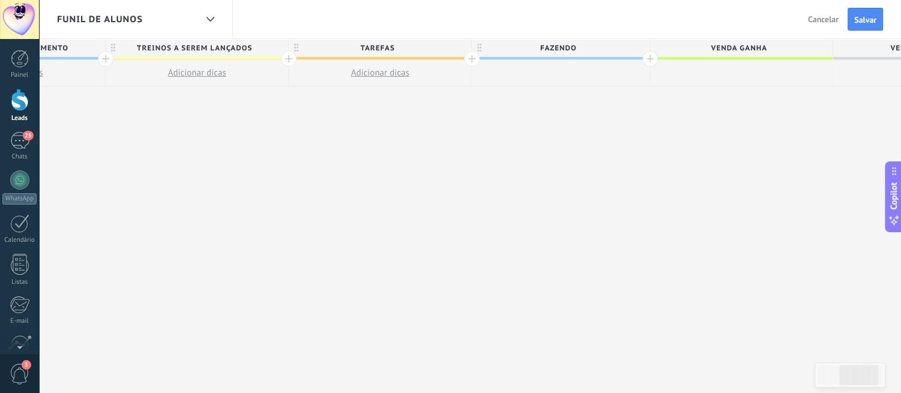
click at [746, 50] on span "Venda ganha" at bounding box center [738, 48] width 176 height 19
drag, startPoint x: 765, startPoint y: 50, endPoint x: 701, endPoint y: 52, distance: 63.6
click at [701, 52] on input "**********" at bounding box center [738, 48] width 159 height 18
type input "**********"
drag, startPoint x: 789, startPoint y: 49, endPoint x: 679, endPoint y: 50, distance: 110.4
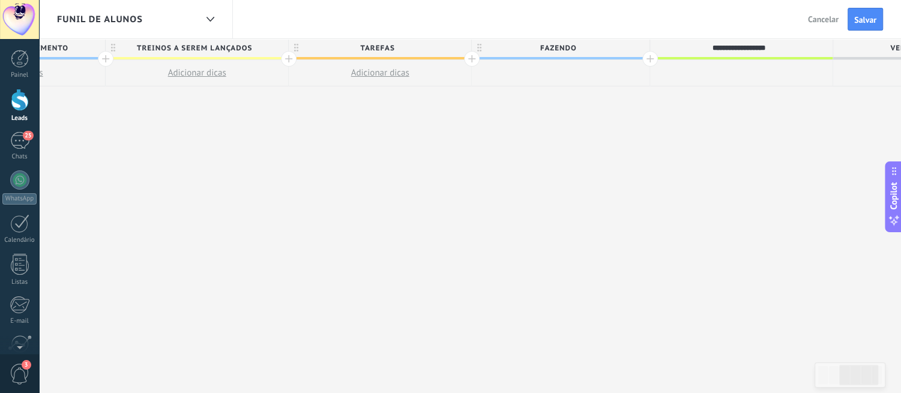
click at [679, 50] on input "**********" at bounding box center [738, 48] width 159 height 18
type input "*"
type input "**********"
click at [643, 58] on div at bounding box center [650, 59] width 16 height 16
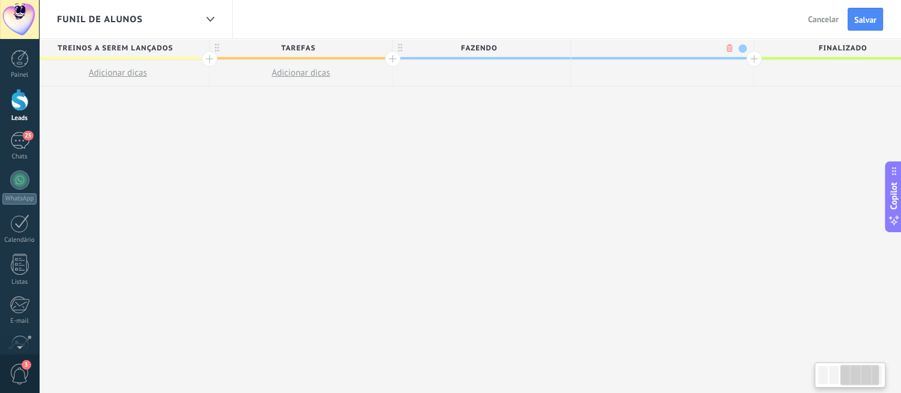
scroll to position [0, 582]
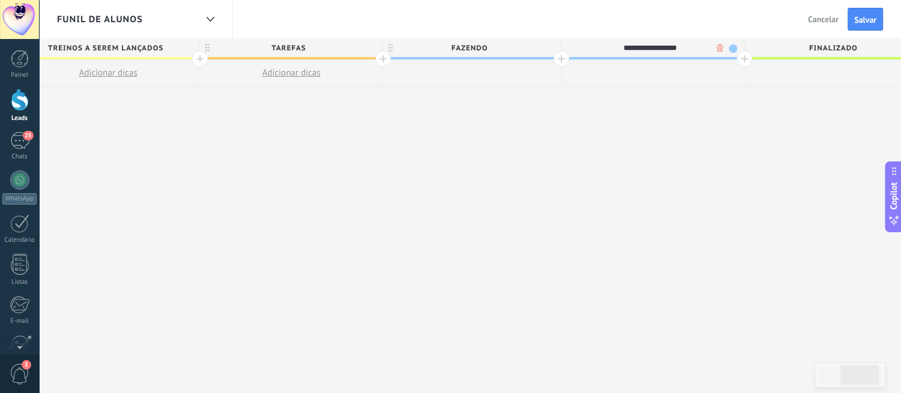
type input "**********"
click at [634, 258] on div "**********" at bounding box center [380, 216] width 1459 height 355
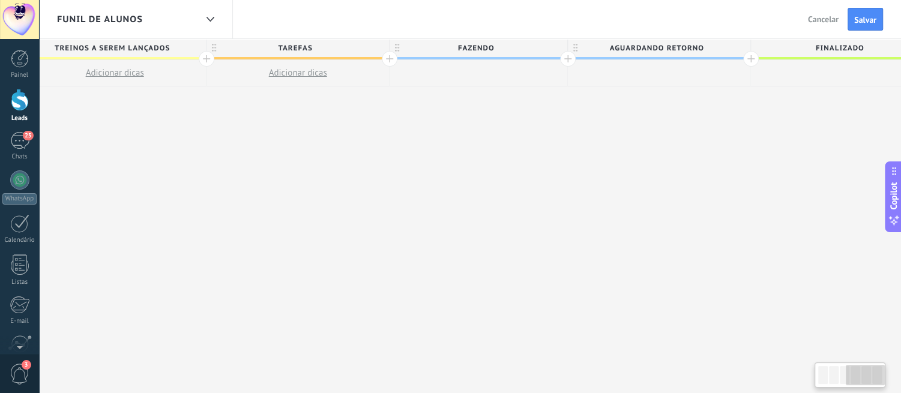
scroll to position [0, 790]
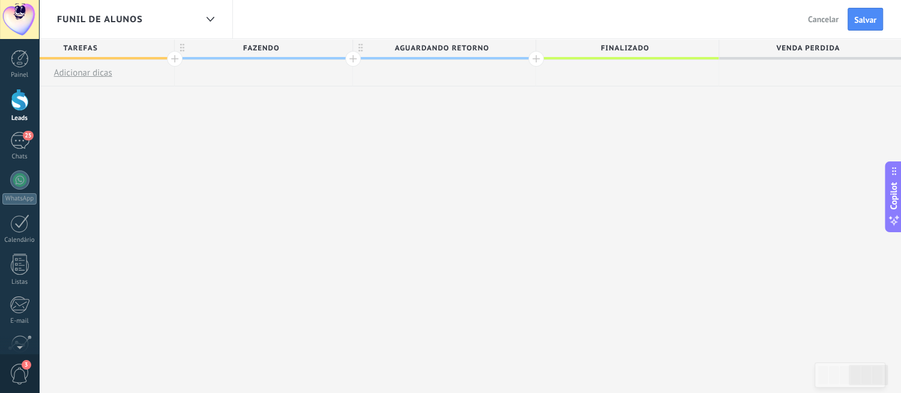
drag, startPoint x: 758, startPoint y: 73, endPoint x: 233, endPoint y: 67, distance: 525.1
click at [233, 67] on div "Etapa de leads de entrada Aguardando atendimento Adicionar dicas treinos a sere…" at bounding box center [172, 62] width 1459 height 47
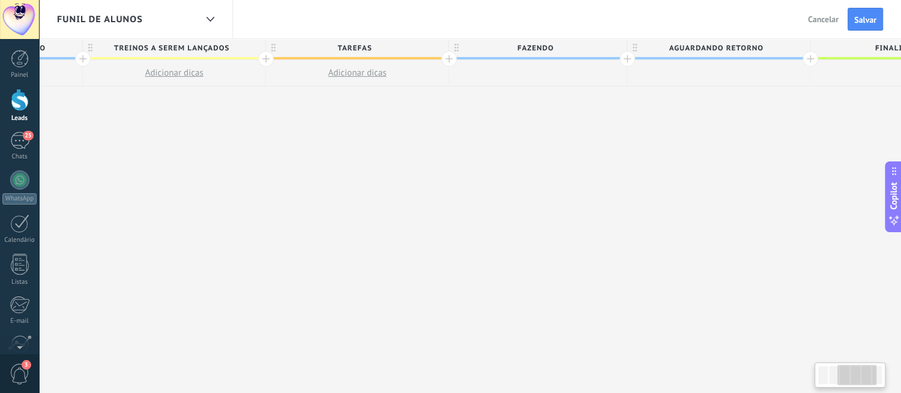
scroll to position [0, 500]
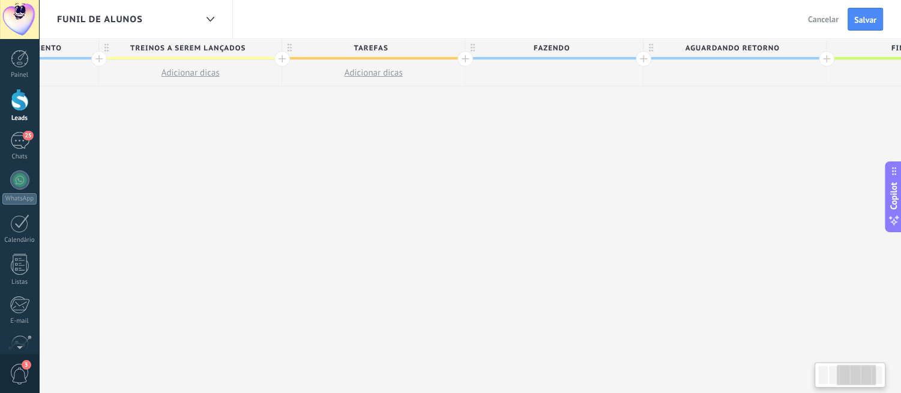
drag, startPoint x: 577, startPoint y: 70, endPoint x: 868, endPoint y: 81, distance: 291.9
click at [819, 81] on div at bounding box center [917, 73] width 182 height 26
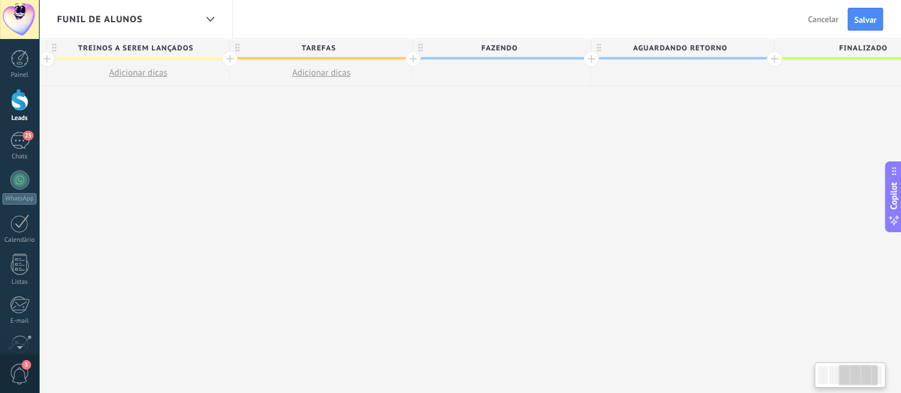
scroll to position [0, 790]
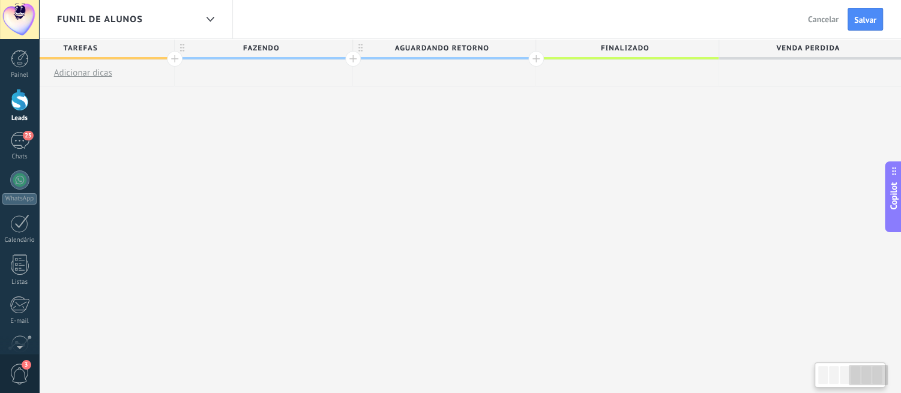
drag, startPoint x: 514, startPoint y: 73, endPoint x: 123, endPoint y: 76, distance: 390.7
click at [111, 74] on div "Etapa de leads de entrada Aguardando atendimento Adicionar dicas treinos a sere…" at bounding box center [172, 62] width 1459 height 47
click at [795, 45] on span "Venda perdida" at bounding box center [807, 48] width 176 height 19
click at [819, 61] on div at bounding box center [810, 73] width 182 height 26
click at [819, 49] on span "Venda perdida" at bounding box center [807, 48] width 176 height 19
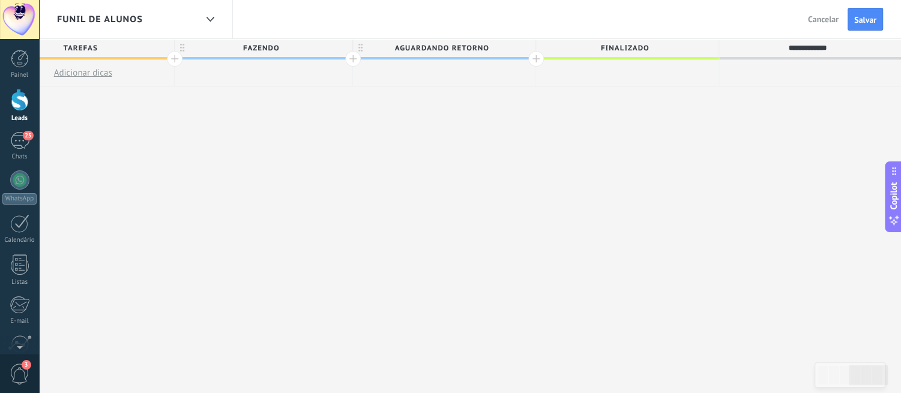
click at [585, 46] on div "**********" at bounding box center [172, 62] width 1459 height 47
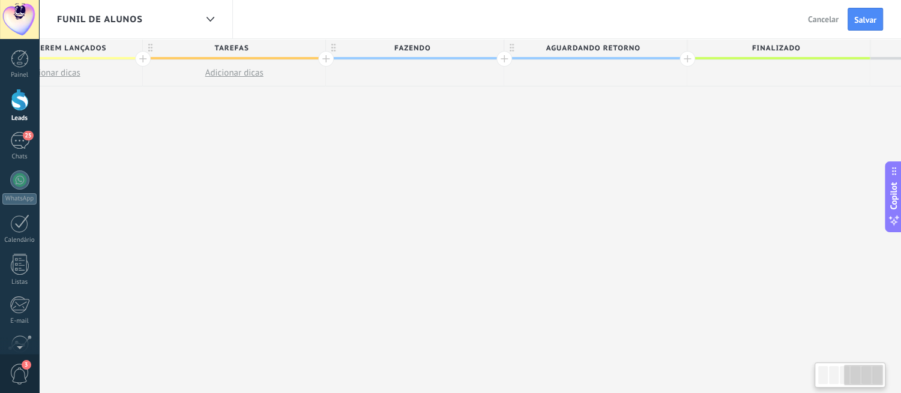
drag, startPoint x: 386, startPoint y: 71, endPoint x: 513, endPoint y: 98, distance: 129.6
click at [492, 97] on div "**********" at bounding box center [323, 216] width 1459 height 355
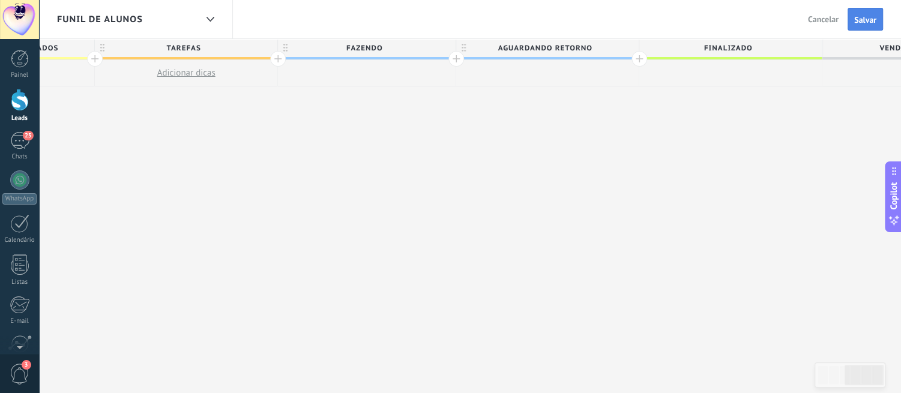
click at [819, 24] on span "Salvar" at bounding box center [865, 20] width 22 height 8
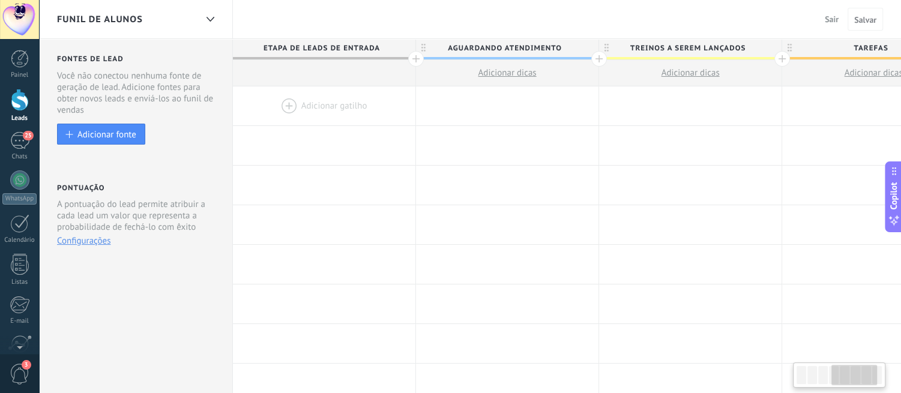
scroll to position [0, 687]
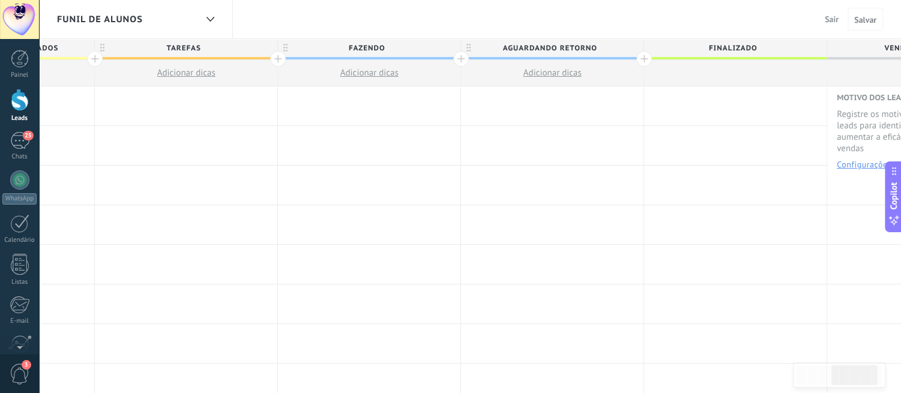
drag, startPoint x: 316, startPoint y: 74, endPoint x: 415, endPoint y: 86, distance: 99.7
click at [415, 86] on div "Adicionar dicas" at bounding box center [369, 73] width 182 height 26
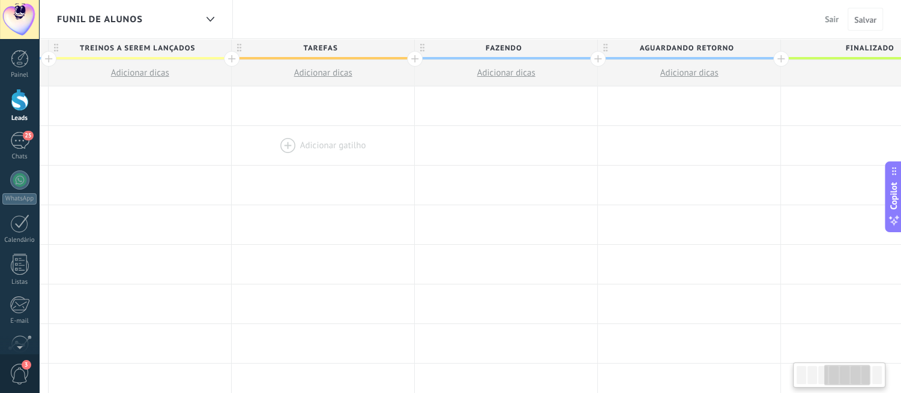
drag, startPoint x: 242, startPoint y: 129, endPoint x: 378, endPoint y: 147, distance: 137.4
click at [378, 147] on div at bounding box center [323, 145] width 182 height 39
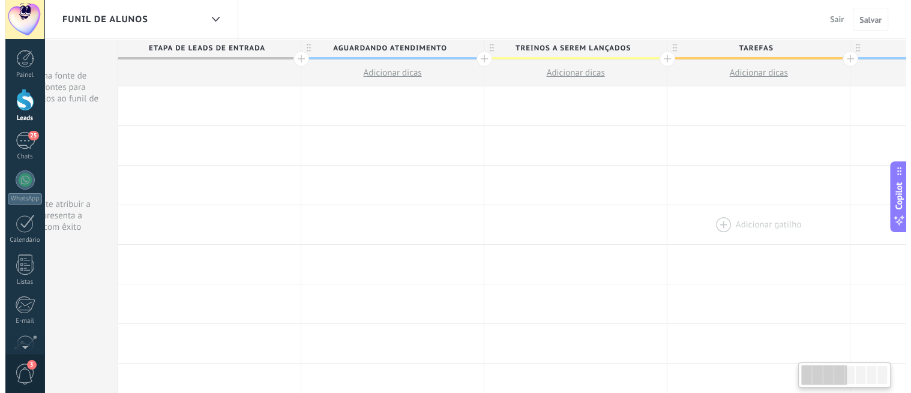
scroll to position [0, 0]
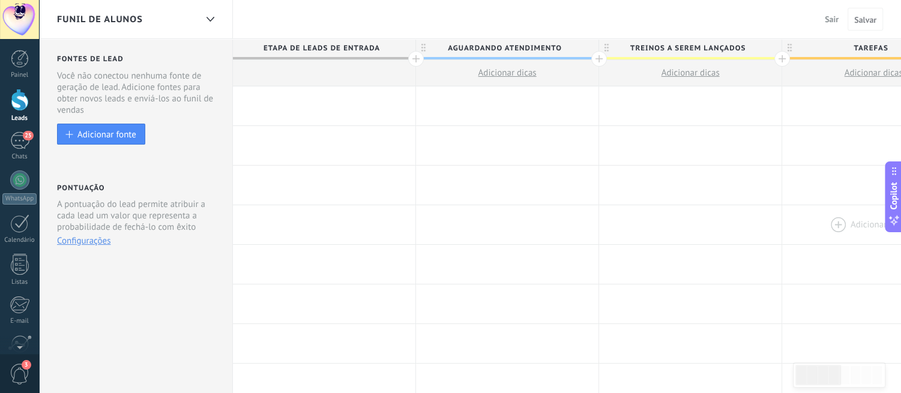
drag, startPoint x: 325, startPoint y: 201, endPoint x: 817, endPoint y: 237, distance: 492.8
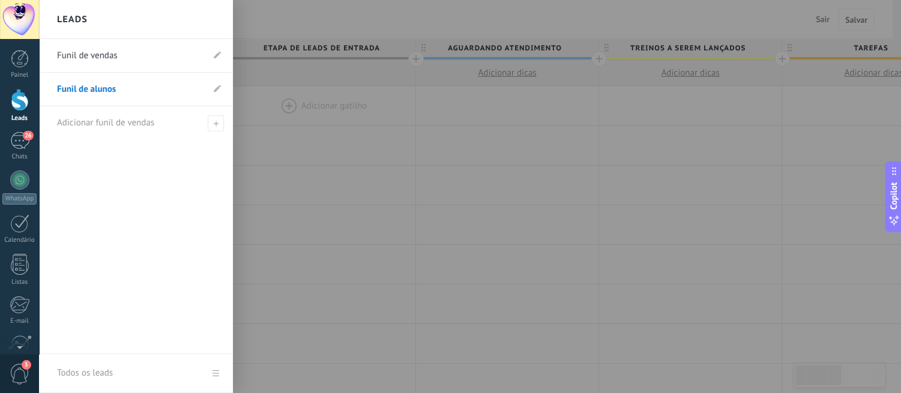
click at [18, 105] on div at bounding box center [20, 100] width 18 height 22
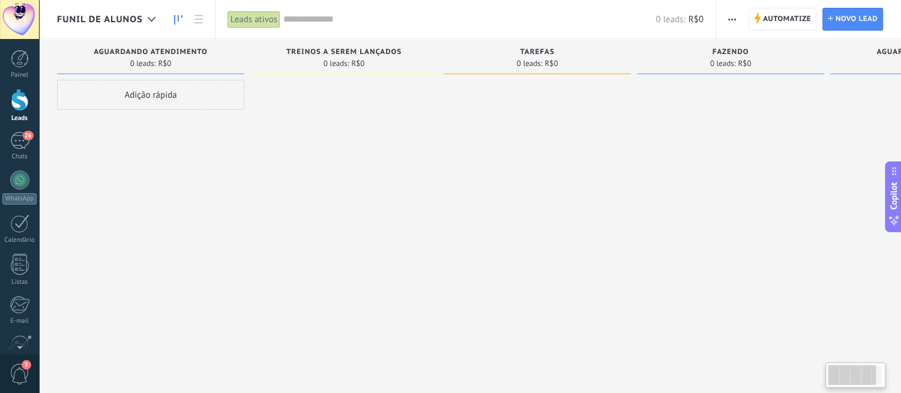
click at [114, 17] on span "Funil de alunos" at bounding box center [100, 19] width 86 height 11
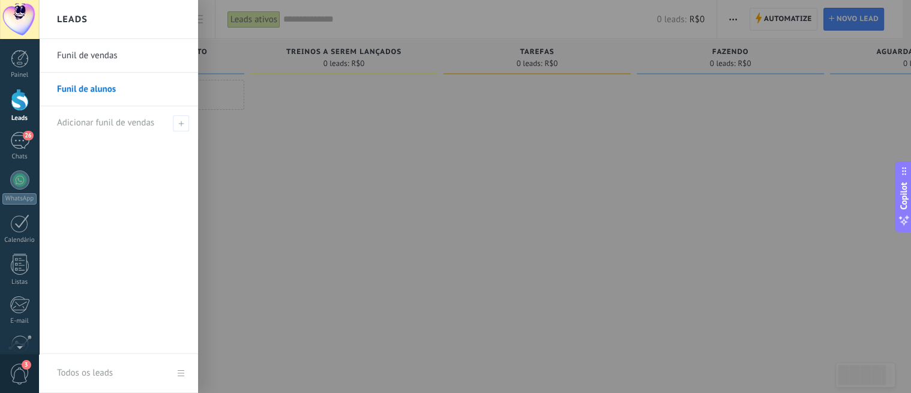
click at [104, 56] on link "Funil de vendas" at bounding box center [121, 56] width 129 height 34
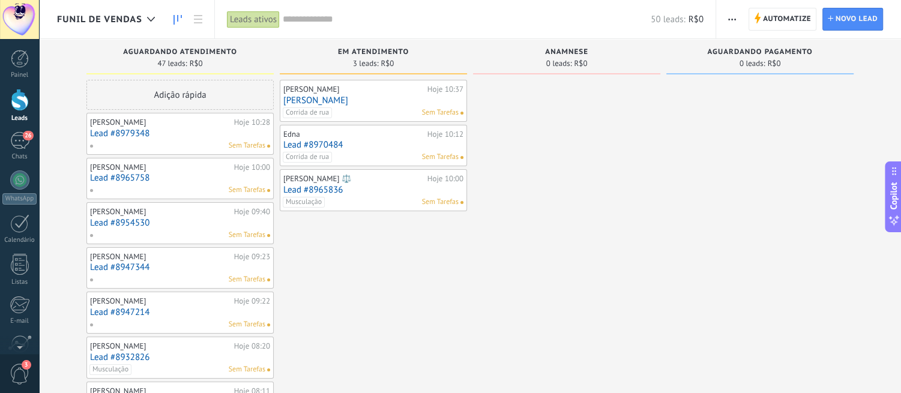
click at [349, 102] on link "[PERSON_NAME]" at bounding box center [373, 100] width 180 height 10
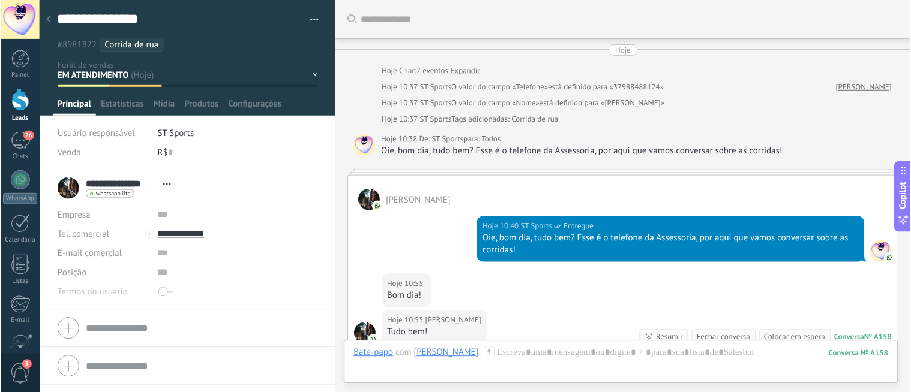
scroll to position [173, 0]
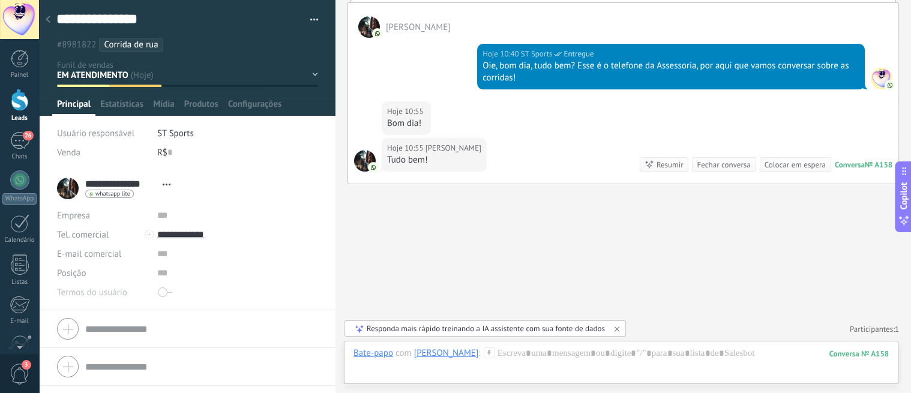
click at [0, 0] on div "AGUARDANDO ATENDIMENTO EM ATENDIMENTO Anamnese AGUARDANDO PAGAMENTO CONTRATO FE…" at bounding box center [0, 0] width 0 height 0
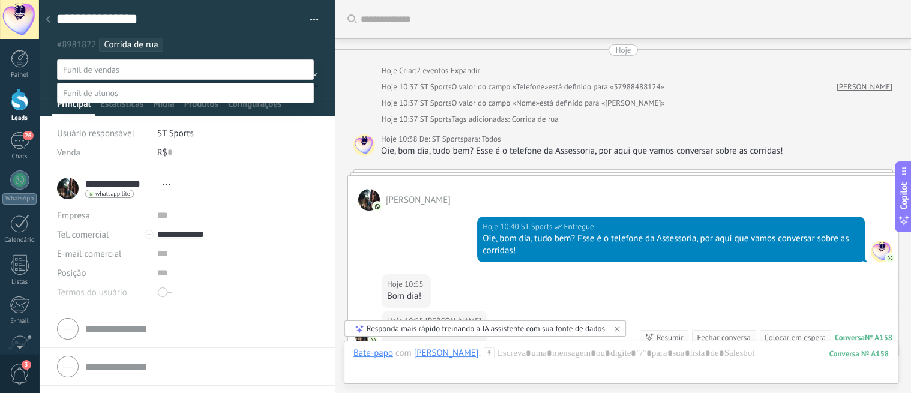
scroll to position [17, 0]
click at [133, 103] on label at bounding box center [185, 93] width 257 height 20
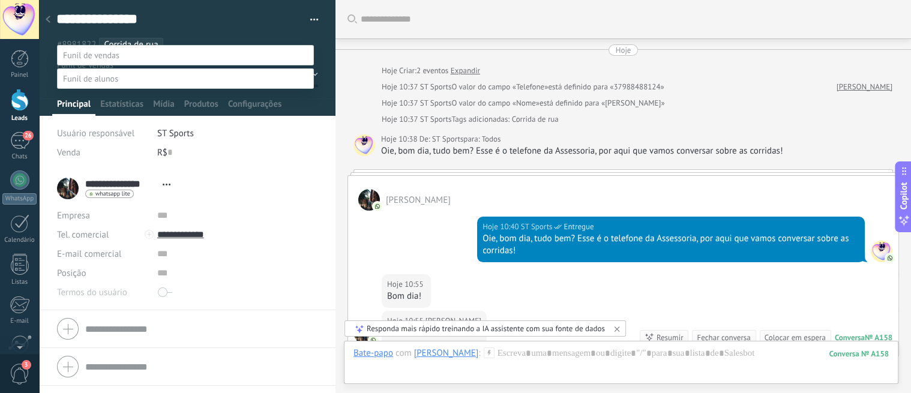
click at [118, 73] on span at bounding box center [90, 78] width 55 height 11
click at [150, 45] on label at bounding box center [185, 55] width 257 height 20
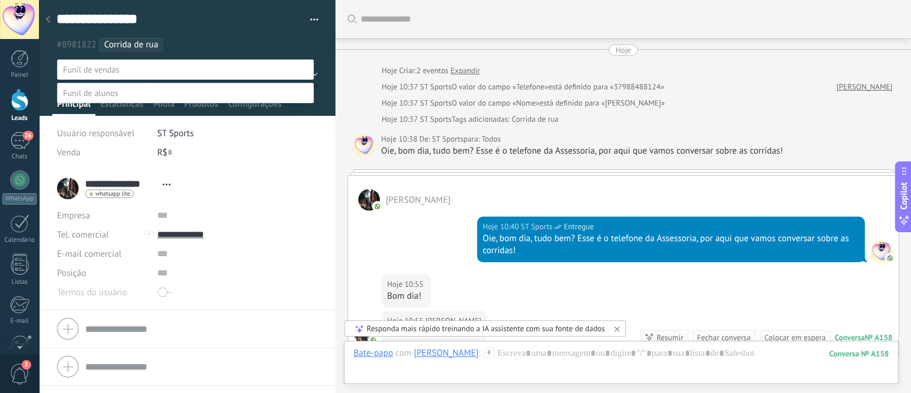
click at [223, 31] on div at bounding box center [475, 196] width 872 height 393
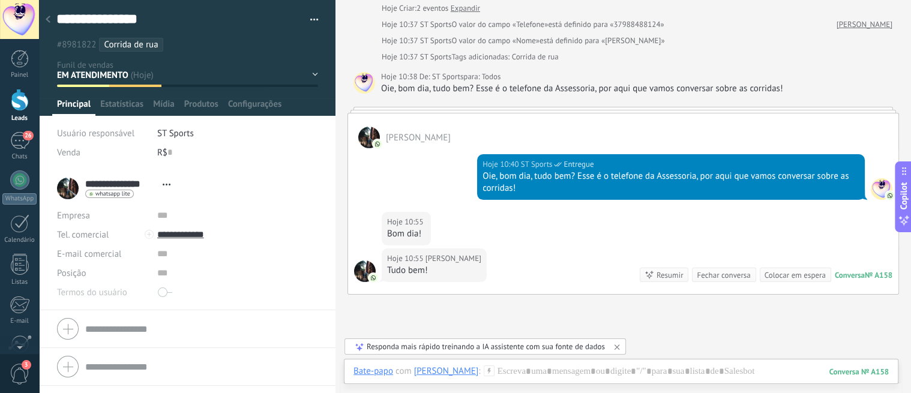
scroll to position [67, 0]
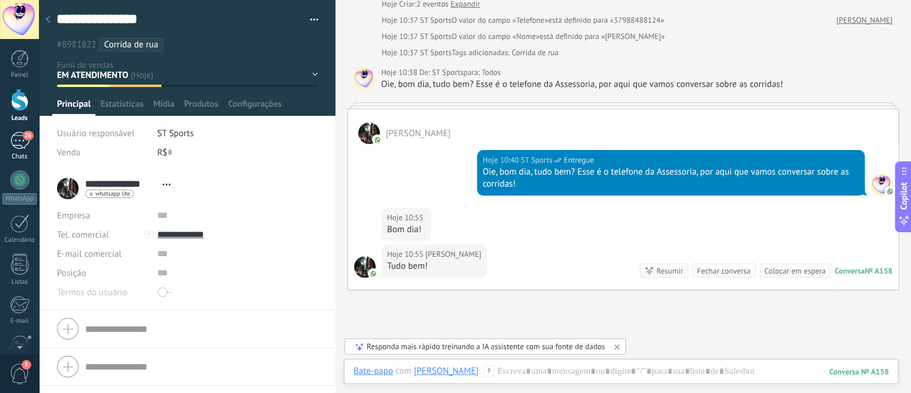
click at [15, 142] on div "26" at bounding box center [19, 140] width 19 height 17
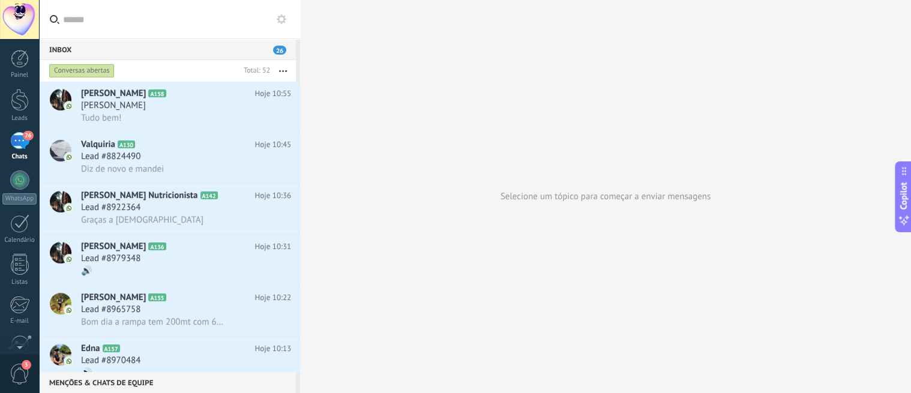
click at [282, 70] on icon "button" at bounding box center [283, 71] width 8 height 2
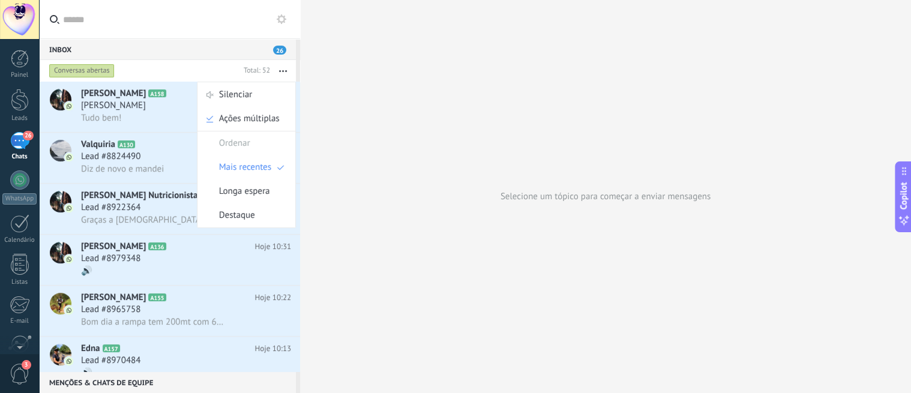
click at [101, 67] on div "Conversas abertas" at bounding box center [81, 71] width 65 height 14
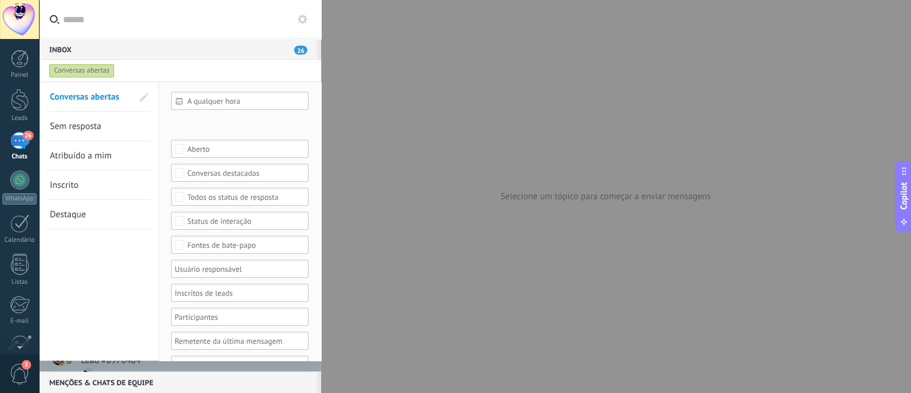
click at [337, 145] on div at bounding box center [455, 196] width 911 height 393
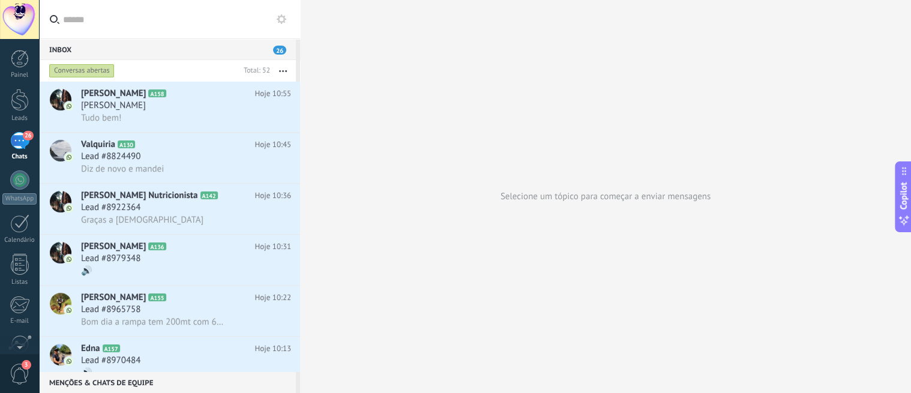
click at [280, 76] on button "button" at bounding box center [283, 71] width 26 height 22
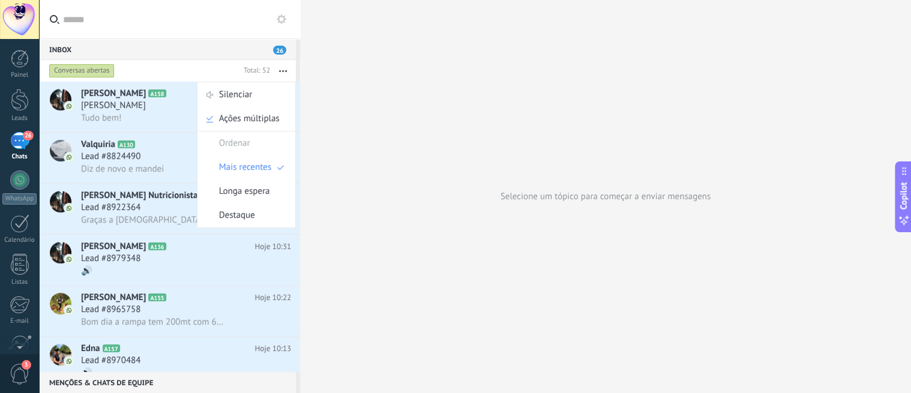
click at [403, 250] on div "Selecione um tópico para começar a enviar mensagens" at bounding box center [605, 196] width 611 height 393
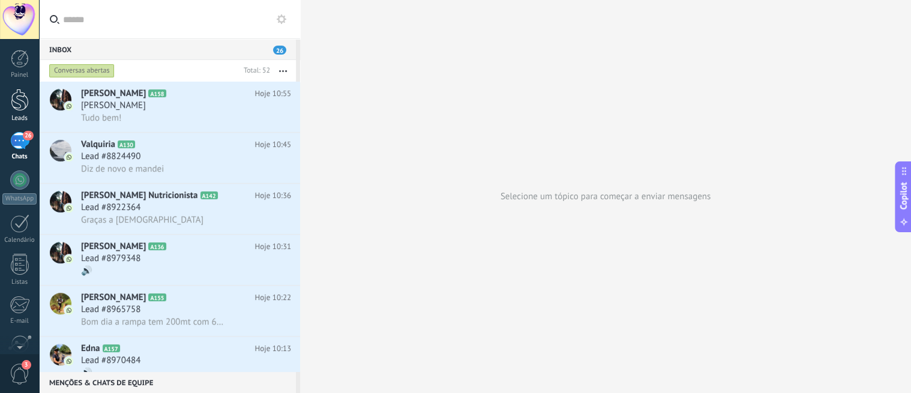
click at [17, 104] on div at bounding box center [20, 100] width 18 height 22
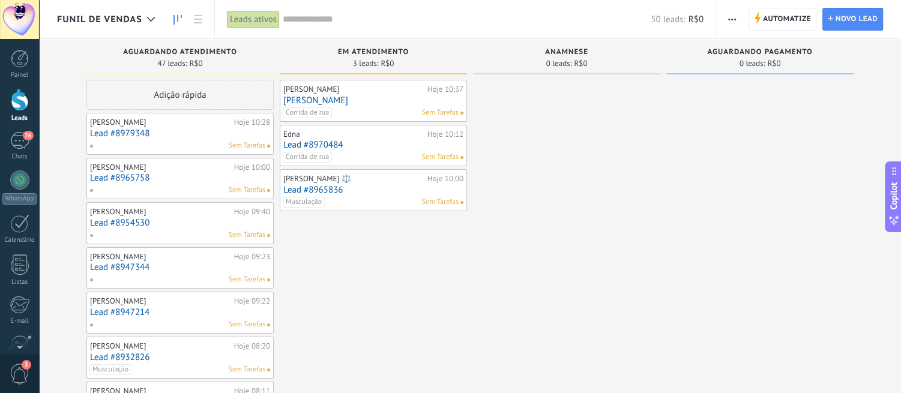
click at [360, 115] on div "Corrida de rua Sem Tarefas" at bounding box center [371, 112] width 176 height 11
click at [353, 105] on div "Deborah Resende Hoje 10:37 Deborah Resende Corrida de rua Sem Tarefas" at bounding box center [373, 100] width 180 height 35
click at [349, 98] on link "[PERSON_NAME]" at bounding box center [373, 100] width 180 height 10
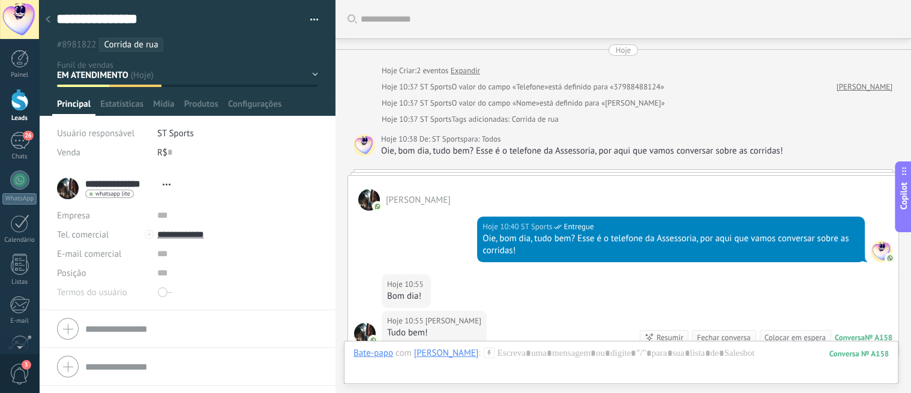
scroll to position [173, 0]
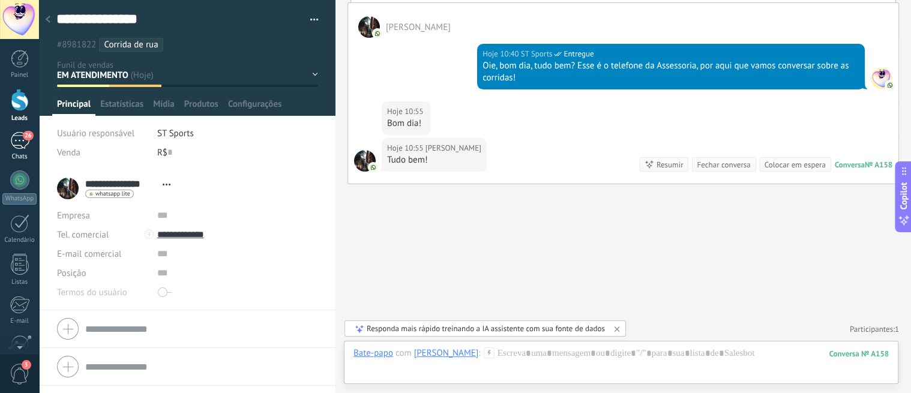
click at [21, 147] on div "26" at bounding box center [19, 140] width 19 height 17
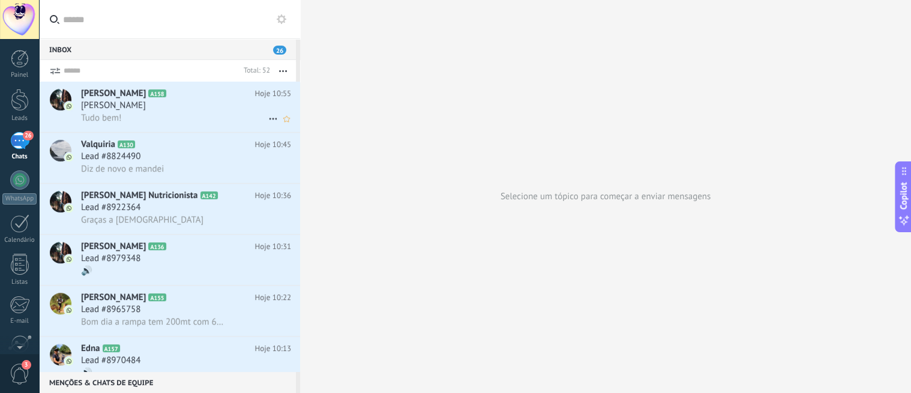
click at [163, 117] on div "Tudo bem!" at bounding box center [186, 118] width 210 height 13
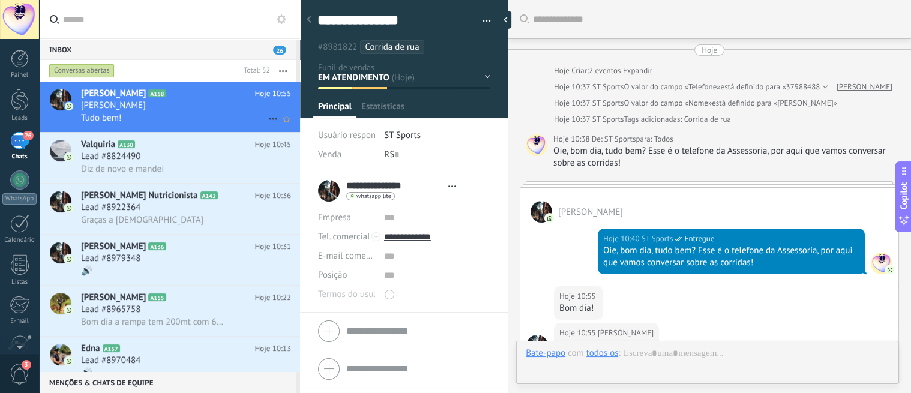
type textarea "**********"
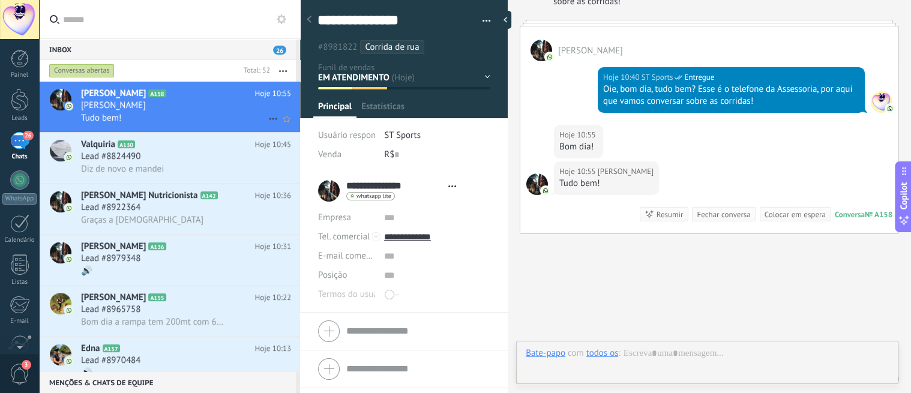
scroll to position [18, 0]
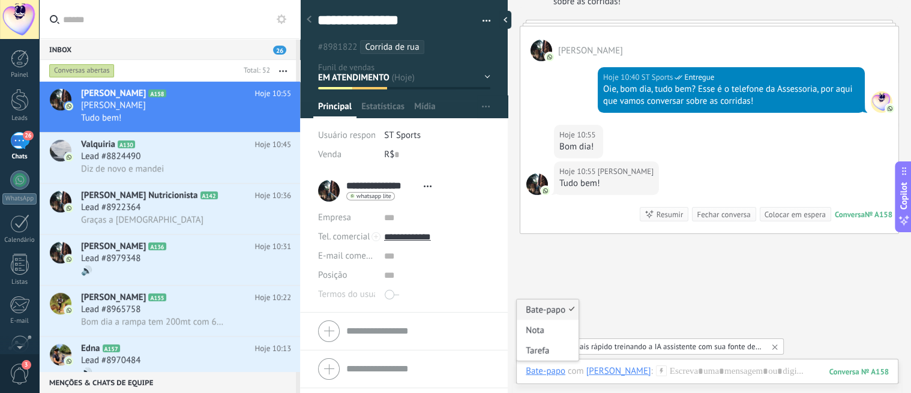
click at [550, 370] on div "Bate-papo" at bounding box center [546, 370] width 40 height 11
click at [542, 353] on div "Tarefa" at bounding box center [548, 350] width 62 height 20
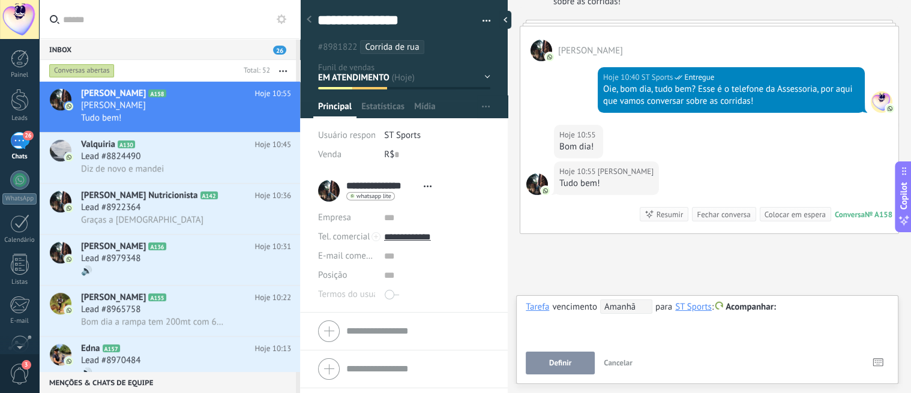
click at [644, 313] on span "Amanhã" at bounding box center [626, 306] width 52 height 14
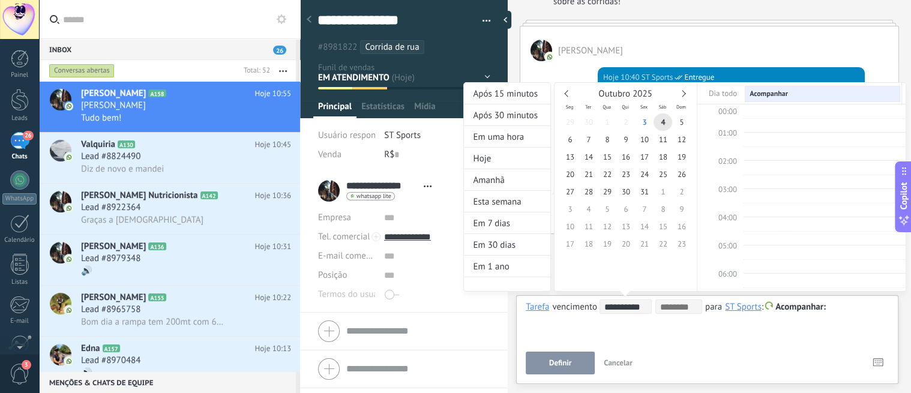
scroll to position [224, 0]
click at [646, 121] on span "3" at bounding box center [644, 121] width 19 height 17
type input "**********"
click at [693, 307] on input at bounding box center [679, 307] width 38 height 10
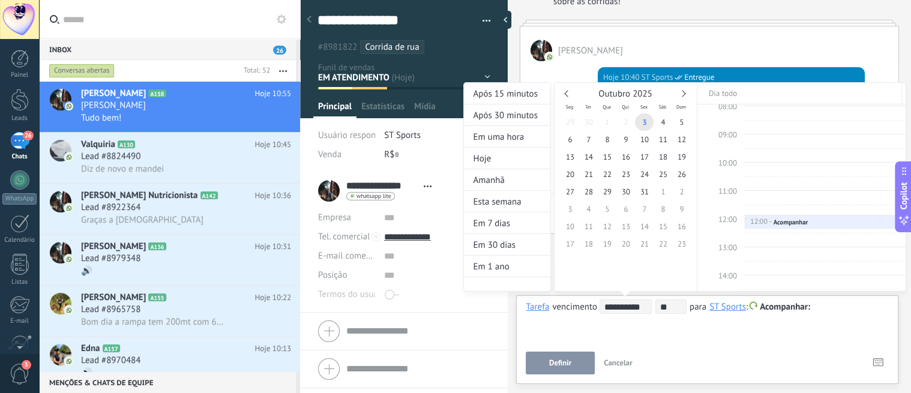
scroll to position [320, 0]
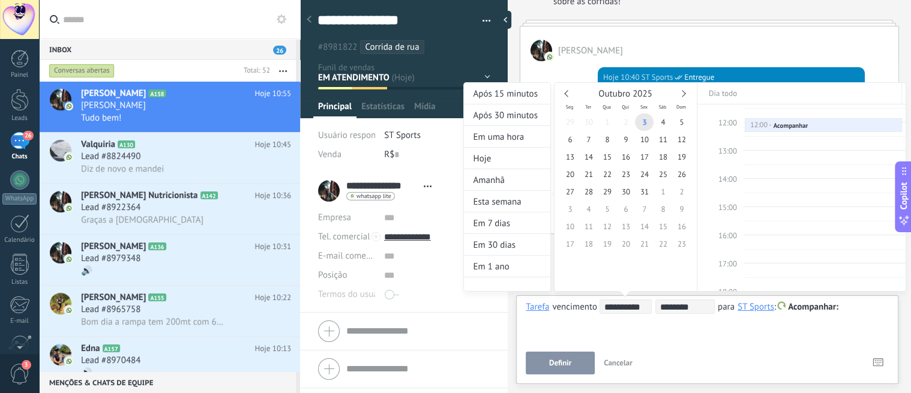
type input "*****"
click at [819, 308] on div "**********" at bounding box center [684, 198] width 443 height 232
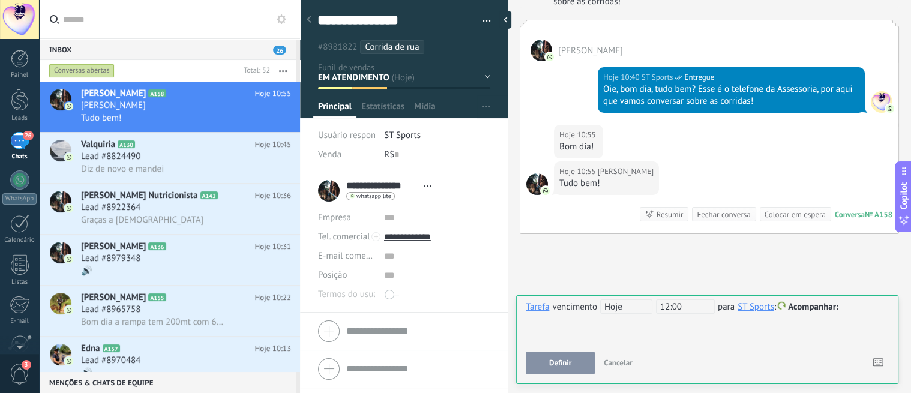
click at [819, 308] on div at bounding box center [707, 307] width 363 height 14
click at [542, 361] on button "Definir" at bounding box center [560, 363] width 69 height 23
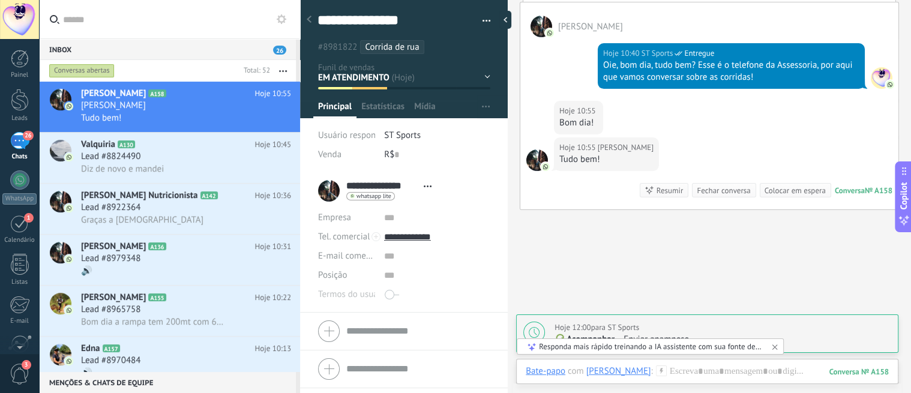
scroll to position [252, 0]
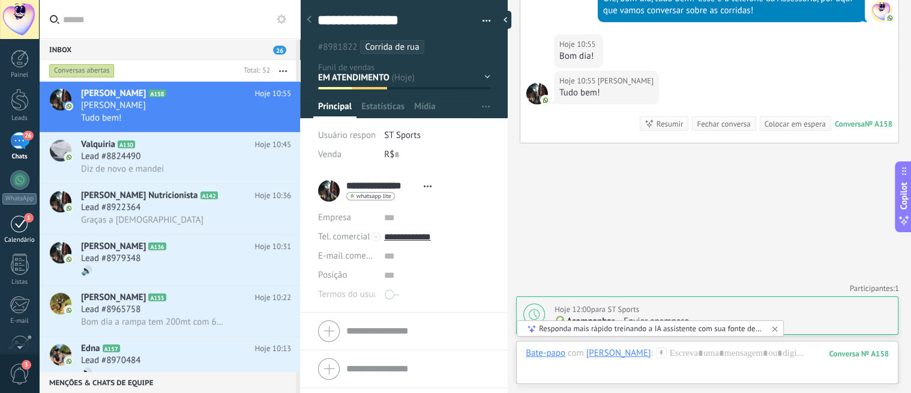
click at [28, 220] on span "1" at bounding box center [29, 218] width 10 height 10
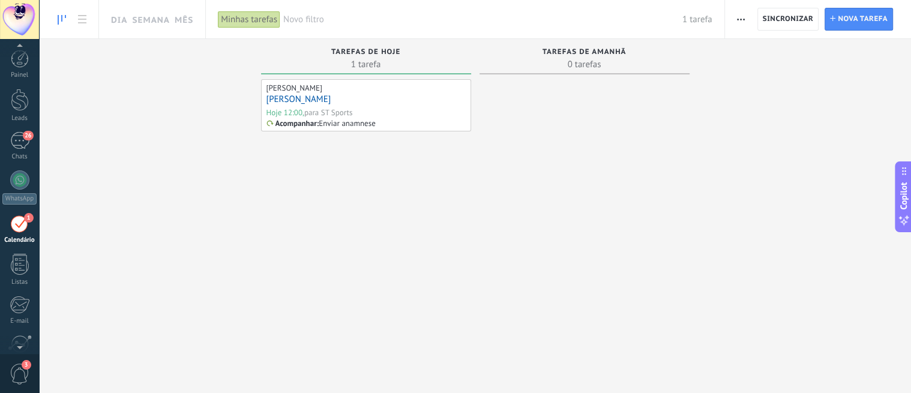
scroll to position [34, 0]
click at [342, 96] on div "[PERSON_NAME]" at bounding box center [365, 100] width 199 height 13
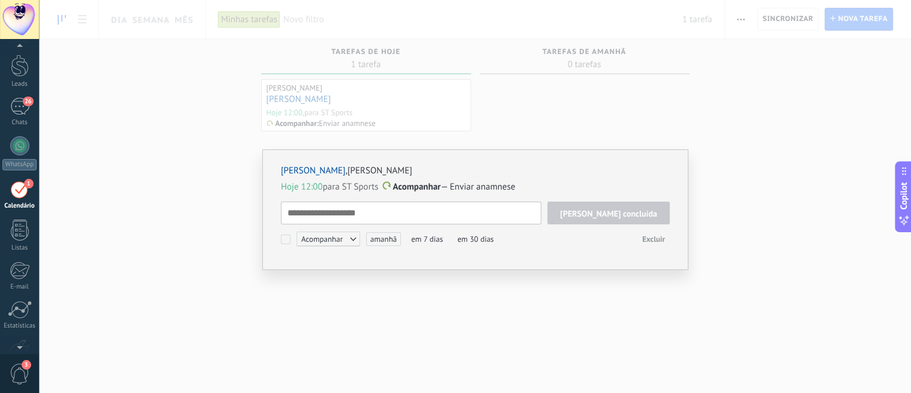
click at [368, 214] on textarea at bounding box center [411, 213] width 260 height 23
click at [421, 341] on div "Deborah Resende , Deborah Resende Hoje 12:00 para ST Sports Acompanhar — Enviar…" at bounding box center [475, 196] width 872 height 393
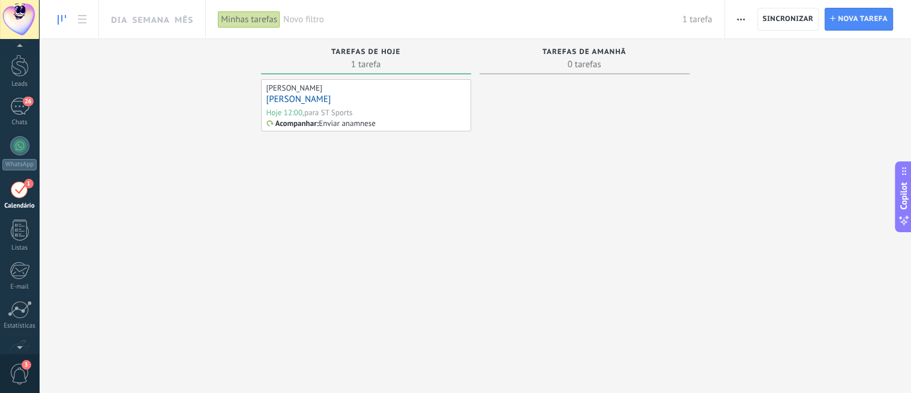
click at [302, 100] on link "[PERSON_NAME]" at bounding box center [298, 99] width 65 height 11
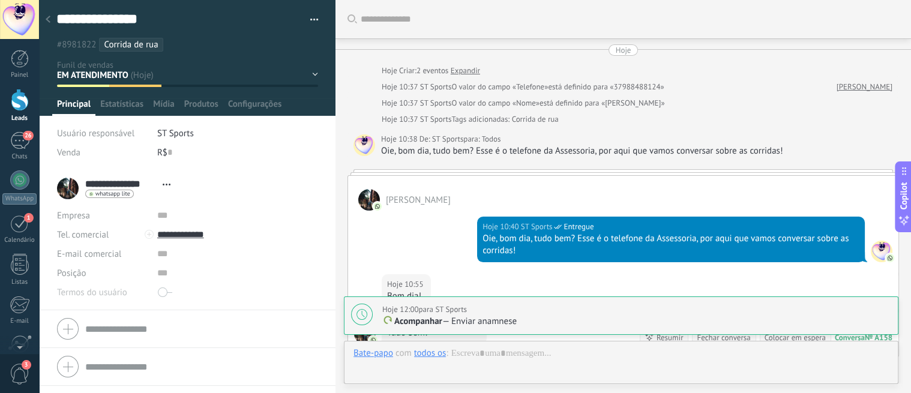
scroll to position [214, 0]
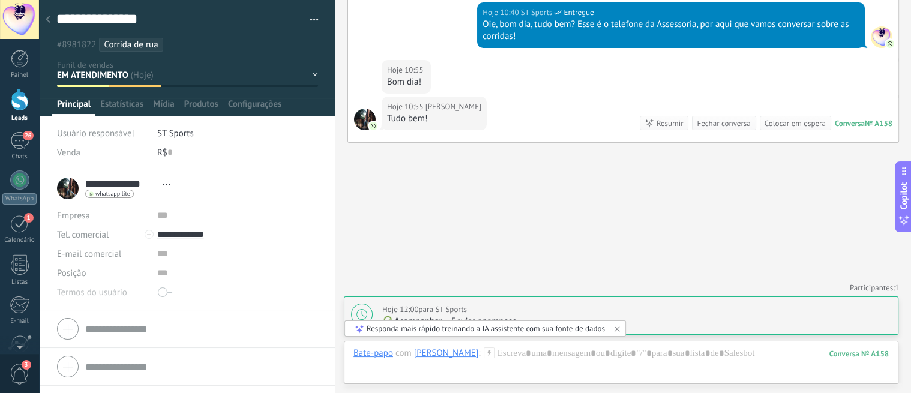
click at [486, 308] on div "Hoje 12:00 para ST Sports" at bounding box center [636, 310] width 509 height 12
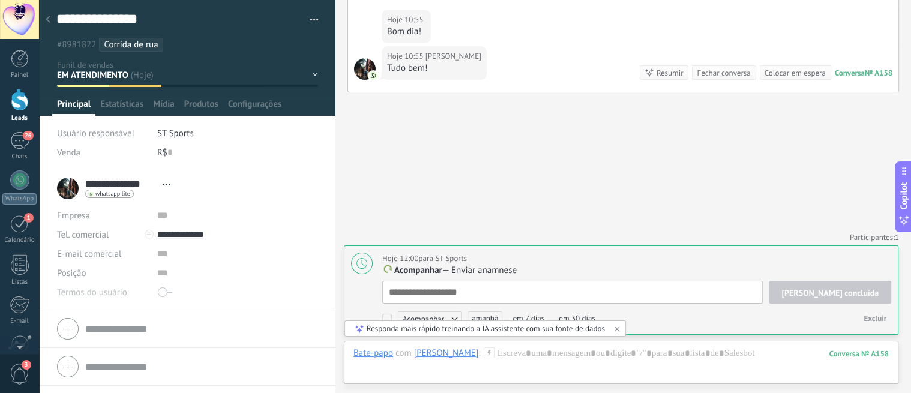
click at [618, 329] on icon at bounding box center [617, 329] width 10 height 10
click at [536, 290] on textarea at bounding box center [572, 292] width 380 height 23
type textarea "*"
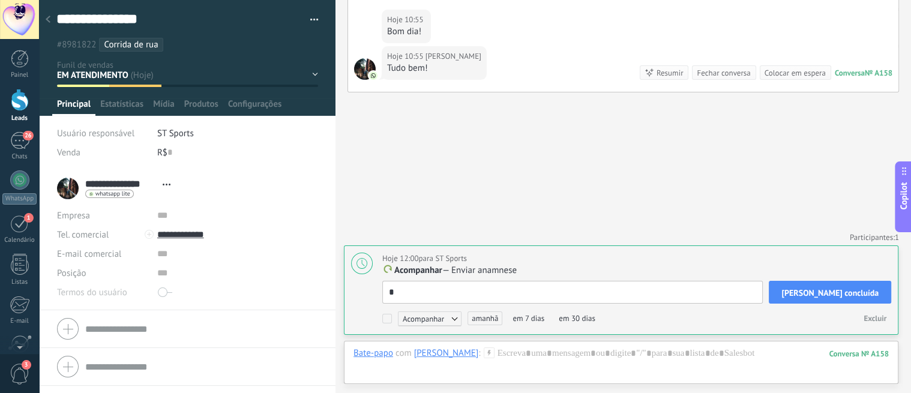
type textarea "**"
type textarea "***"
type textarea "****"
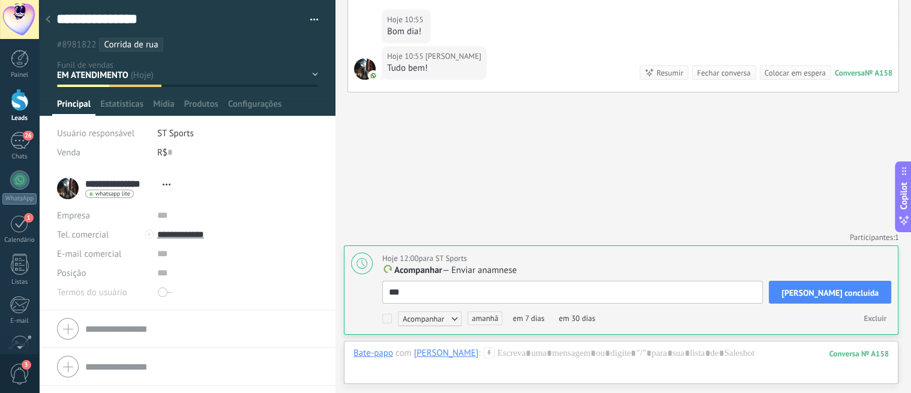
type textarea "****"
type textarea "*****"
type textarea "******"
type textarea "*******"
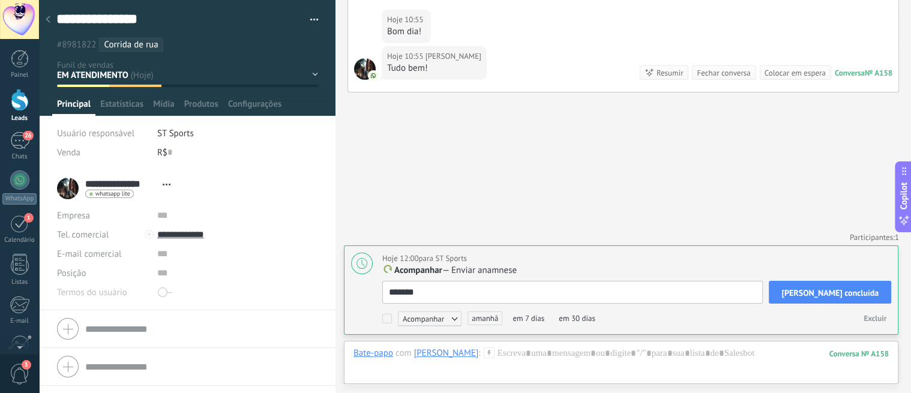
type textarea "*******"
click at [819, 299] on button "Tarefa concluída" at bounding box center [830, 292] width 122 height 23
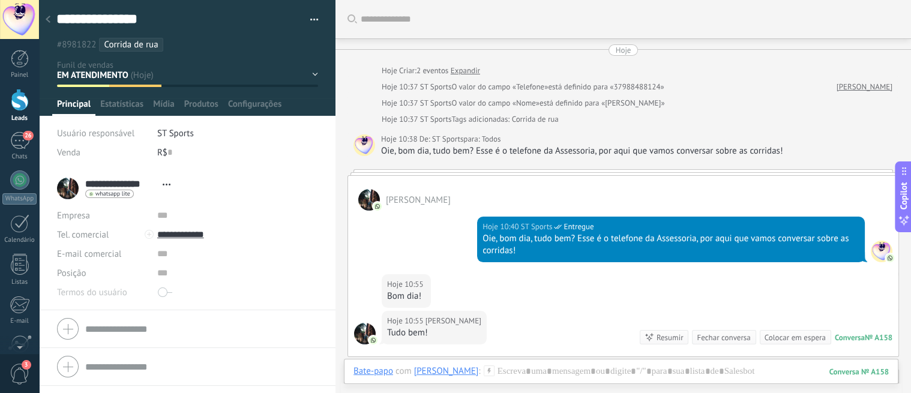
scroll to position [200, 0]
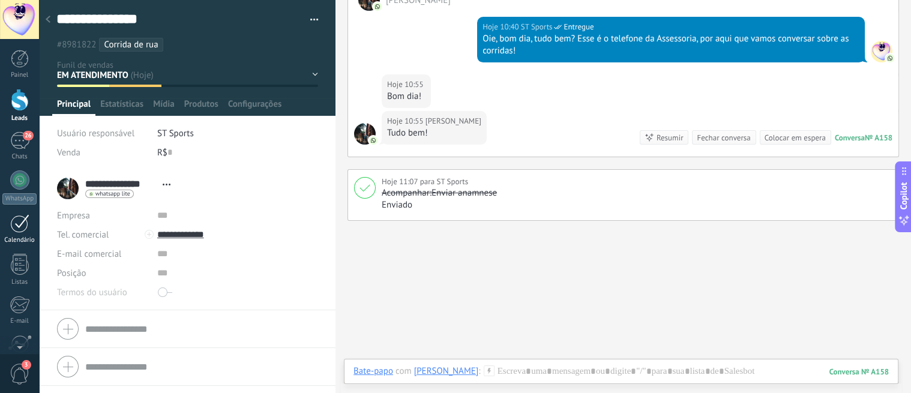
click at [10, 234] on link "1 Calendário" at bounding box center [19, 229] width 39 height 30
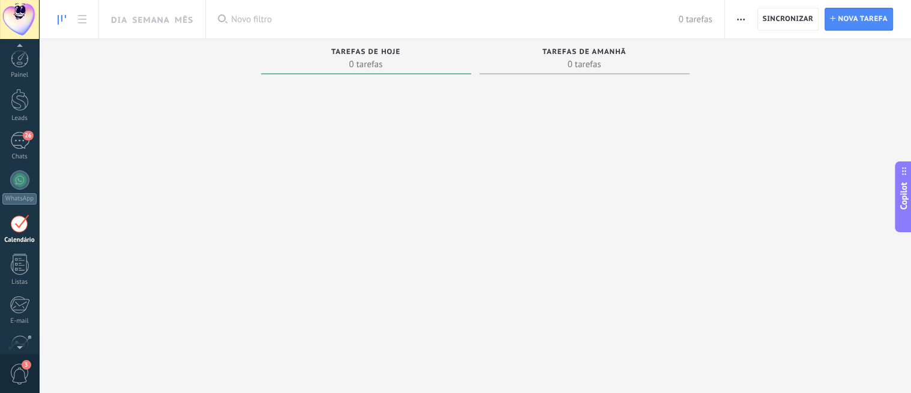
scroll to position [34, 0]
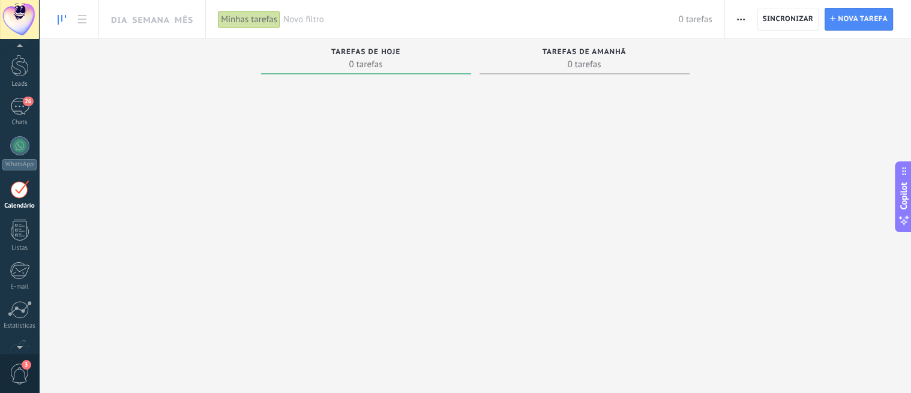
click at [242, 18] on div "Minhas tarefas" at bounding box center [249, 19] width 62 height 17
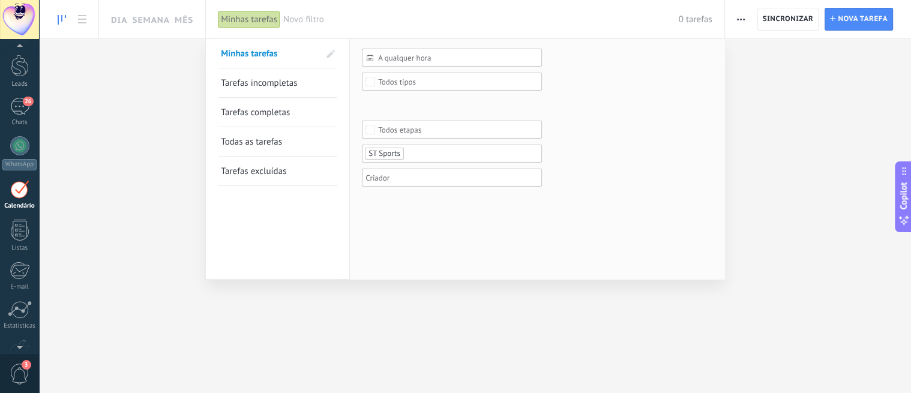
click at [164, 76] on div at bounding box center [455, 196] width 911 height 393
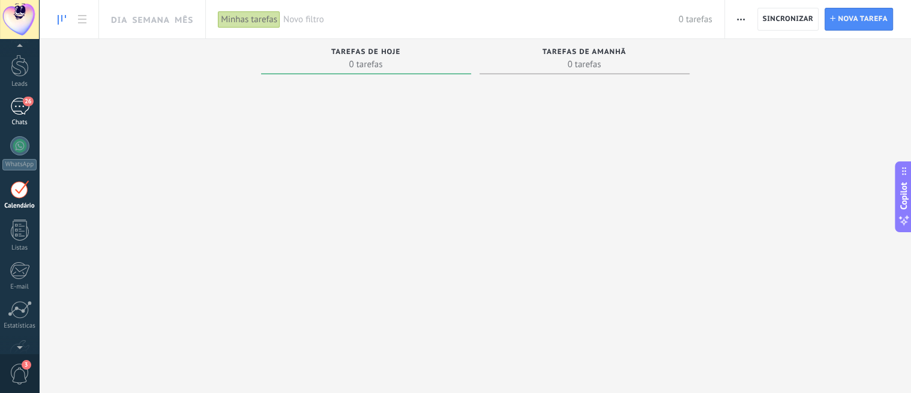
click at [26, 106] on span "26" at bounding box center [28, 102] width 10 height 10
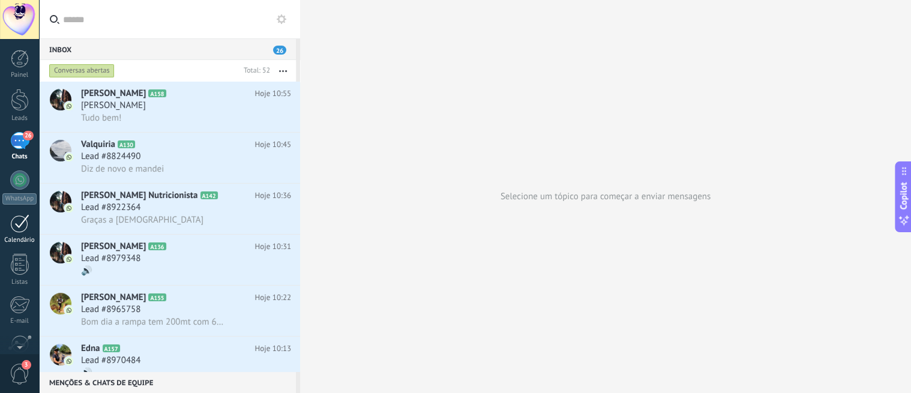
click at [22, 230] on div "1" at bounding box center [19, 223] width 19 height 19
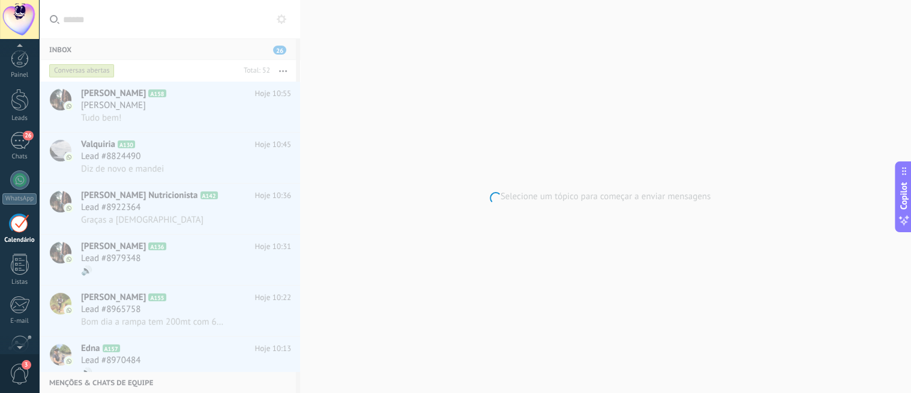
scroll to position [34, 0]
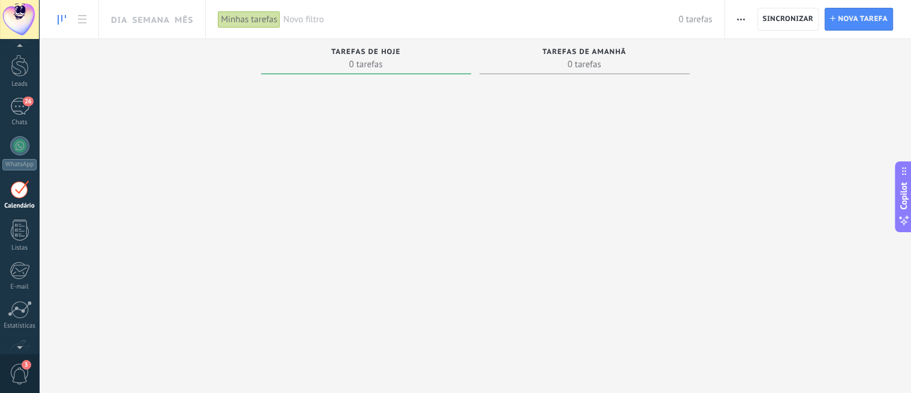
click at [266, 24] on div "Minhas tarefas" at bounding box center [249, 19] width 62 height 17
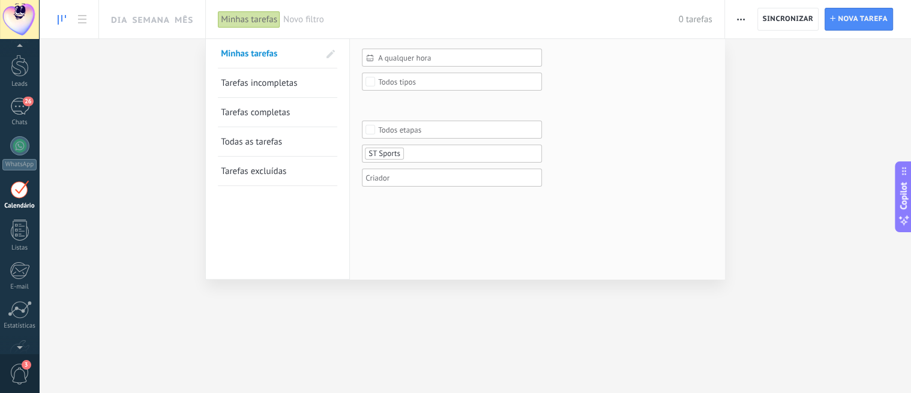
click at [266, 111] on span "Tarefas completas" at bounding box center [255, 112] width 69 height 11
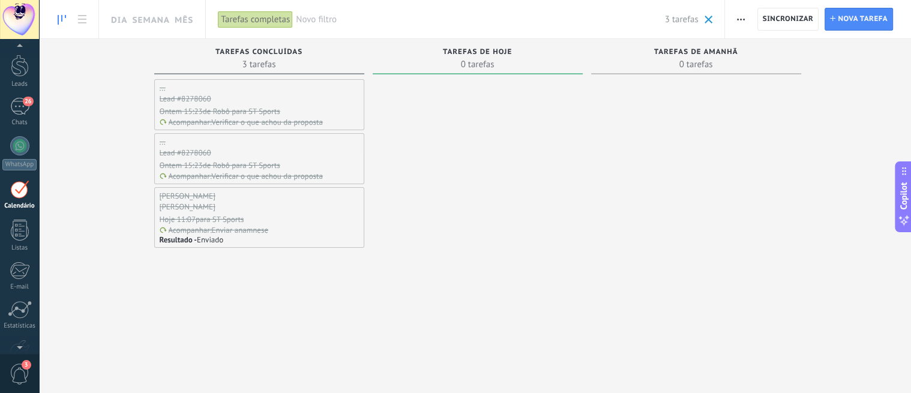
click at [266, 211] on div "[PERSON_NAME]" at bounding box center [259, 207] width 199 height 11
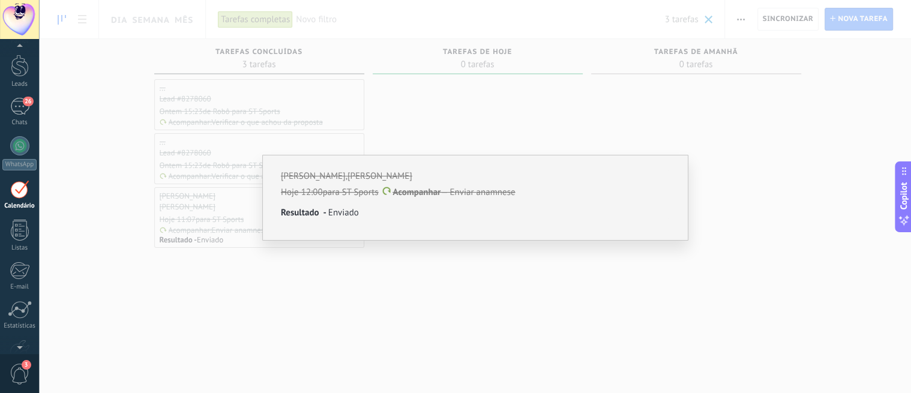
click at [386, 254] on div "Deborah Resende , Deborah Resende Hoje 12:00 para ST Sports Acompanhar — Enviar…" at bounding box center [475, 196] width 872 height 393
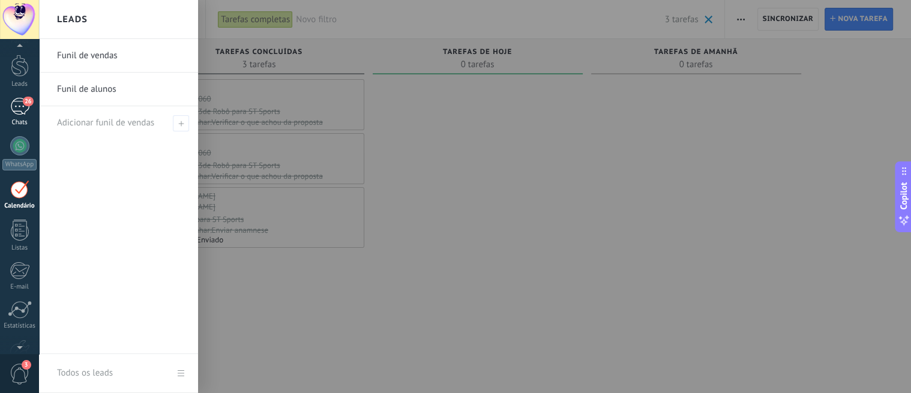
click at [13, 105] on div "26" at bounding box center [19, 106] width 19 height 17
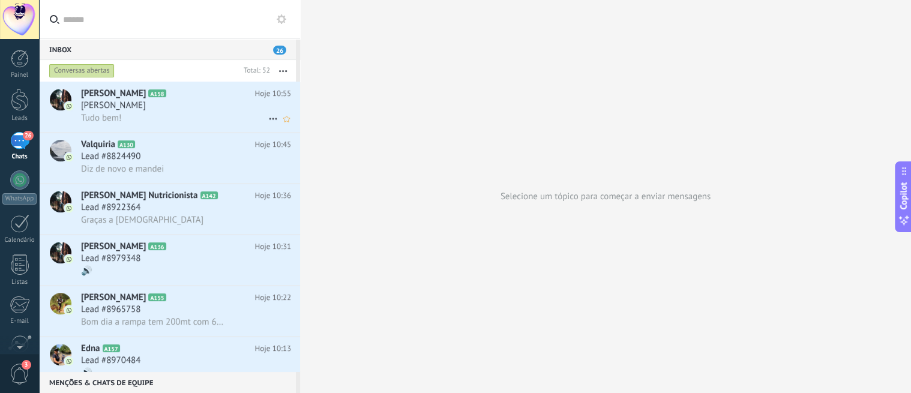
click at [113, 94] on span "[PERSON_NAME]" at bounding box center [113, 94] width 65 height 12
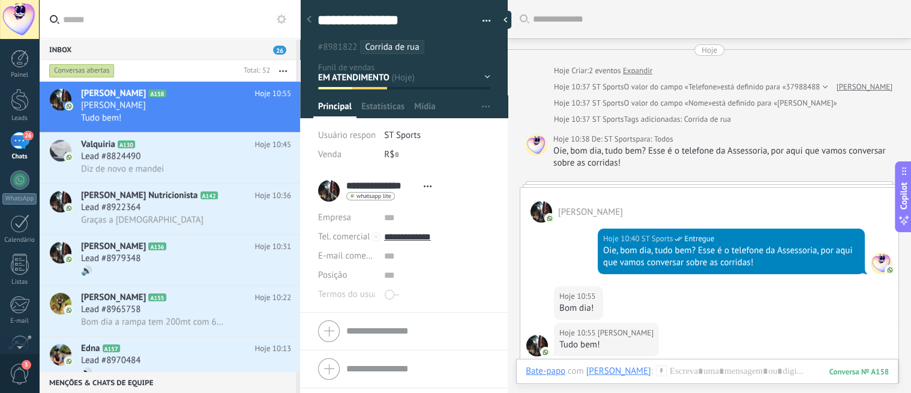
scroll to position [161, 0]
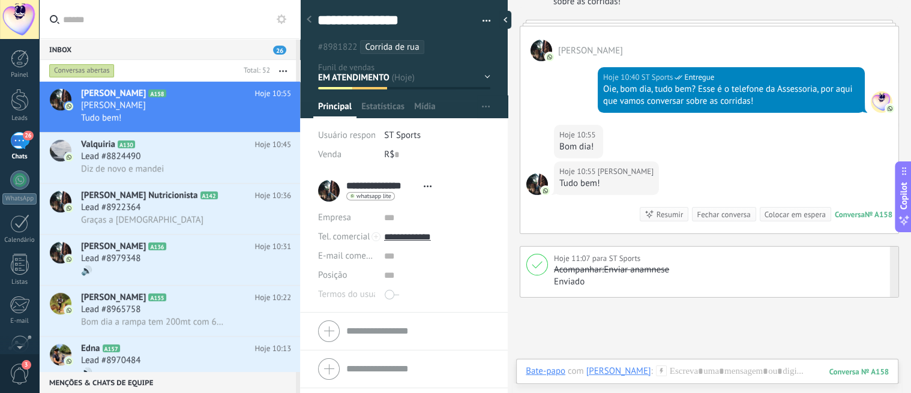
click at [674, 257] on div "Hoje 11:07 para ST Sports" at bounding box center [723, 259] width 338 height 12
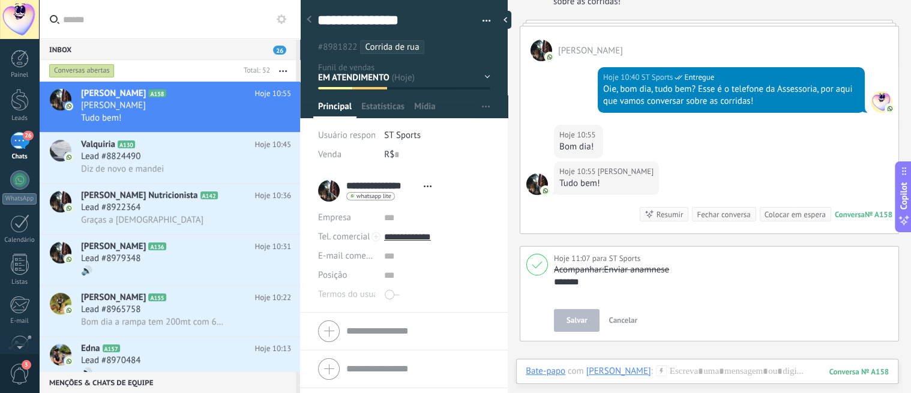
click at [538, 261] on icon at bounding box center [537, 265] width 11 height 8
click at [538, 265] on icon at bounding box center [537, 265] width 11 height 8
click at [624, 321] on span "Cancelar" at bounding box center [623, 320] width 29 height 10
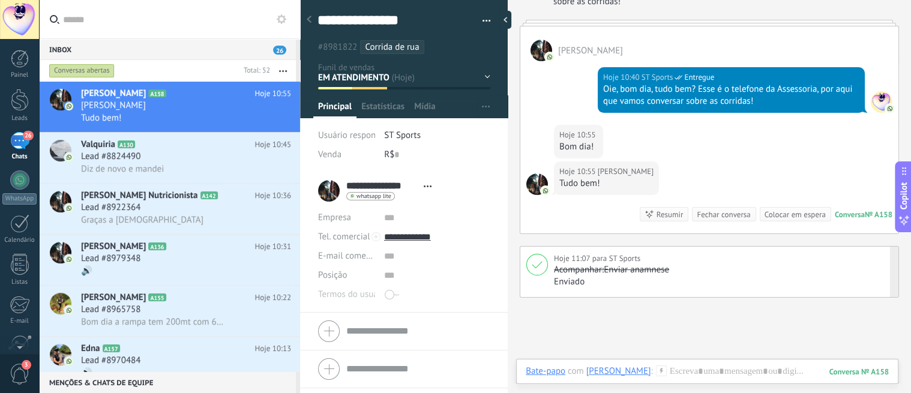
click at [537, 265] on icon at bounding box center [537, 265] width 11 height 8
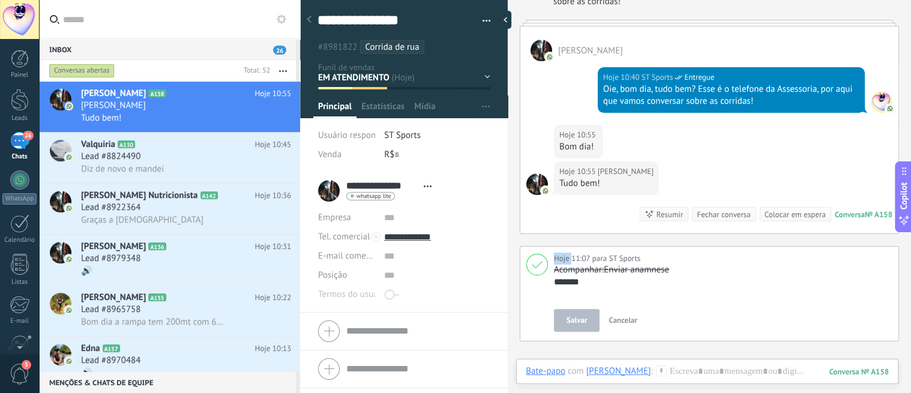
click at [537, 265] on icon at bounding box center [537, 265] width 11 height 8
click at [622, 325] on button "Cancelar" at bounding box center [623, 321] width 38 height 22
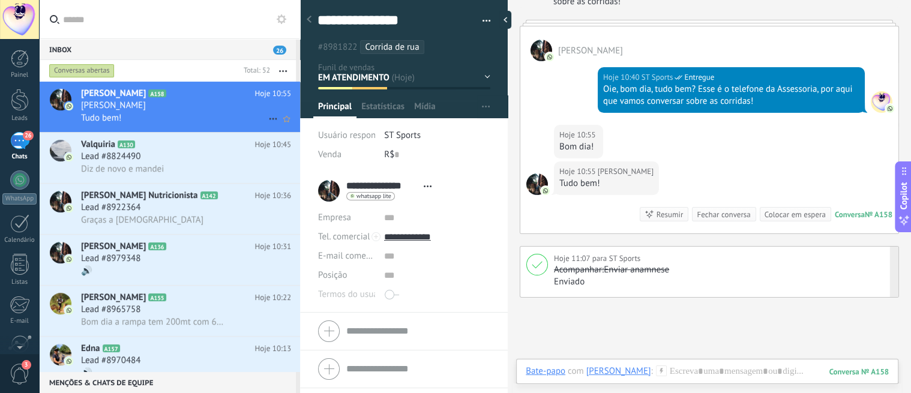
type textarea "*******"
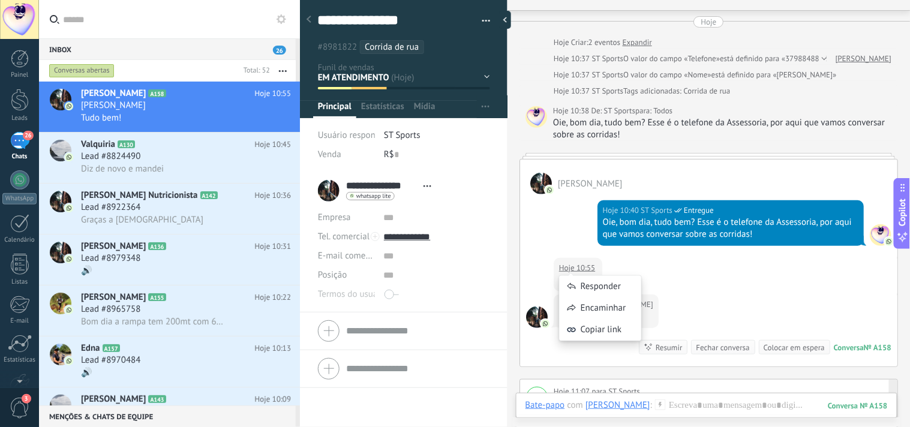
scroll to position [162, 0]
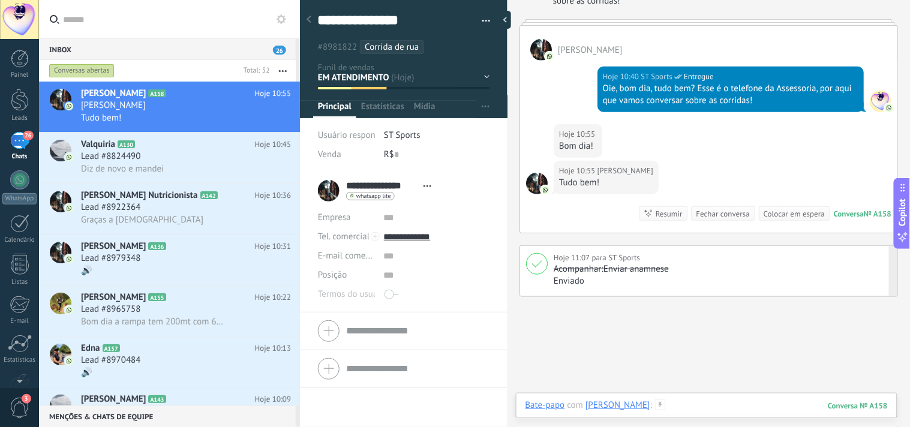
click at [732, 384] on div at bounding box center [707, 418] width 362 height 36
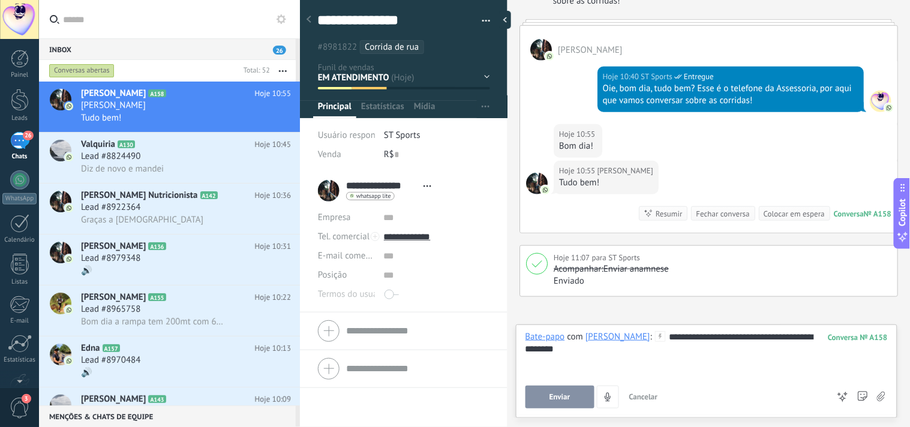
click at [562, 384] on span "Enviar" at bounding box center [560, 397] width 21 height 8
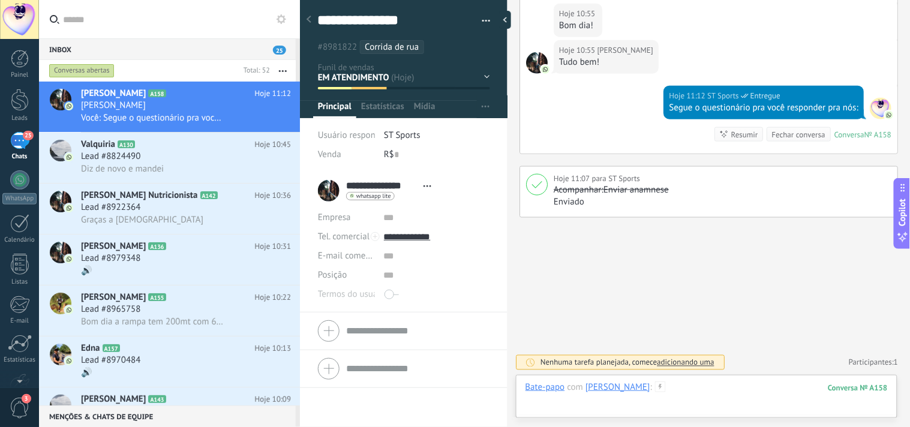
click at [735, 384] on div at bounding box center [707, 400] width 362 height 36
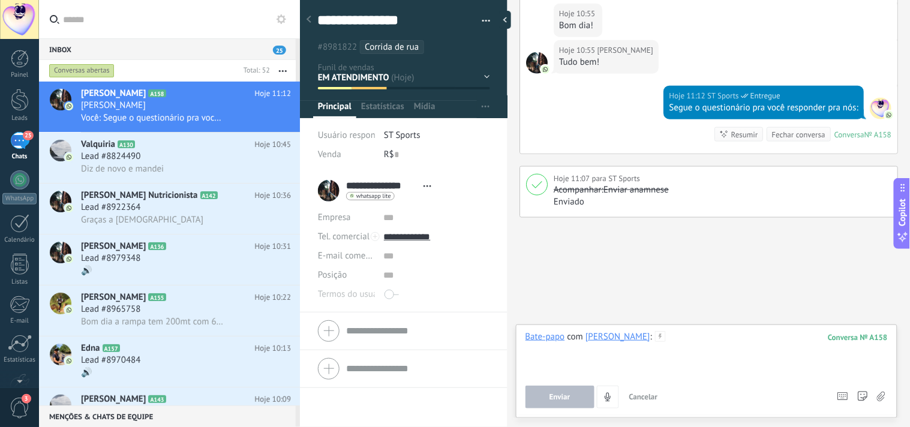
paste div
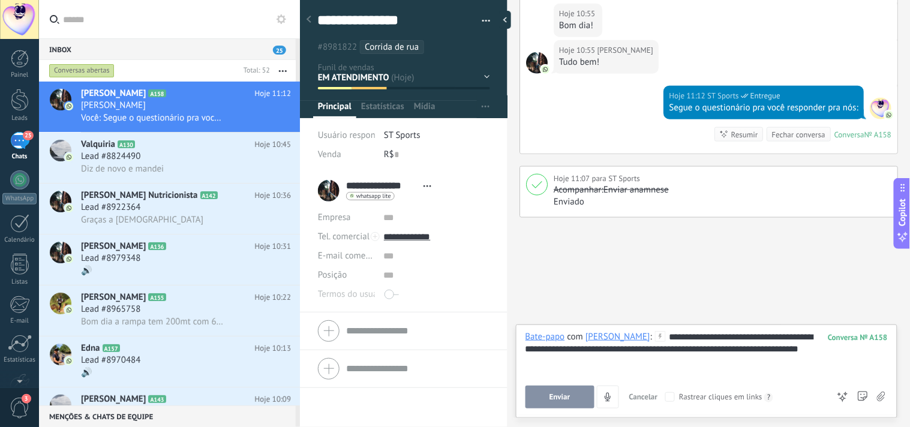
click at [579, 384] on button "Enviar" at bounding box center [560, 397] width 69 height 23
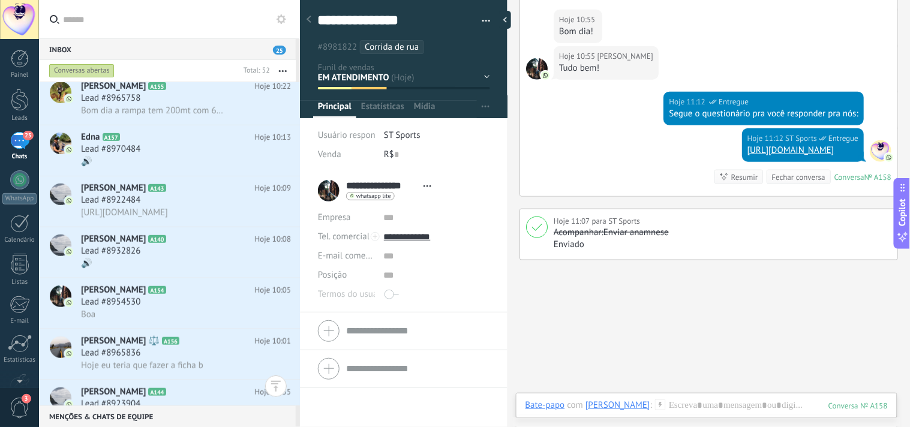
scroll to position [0, 0]
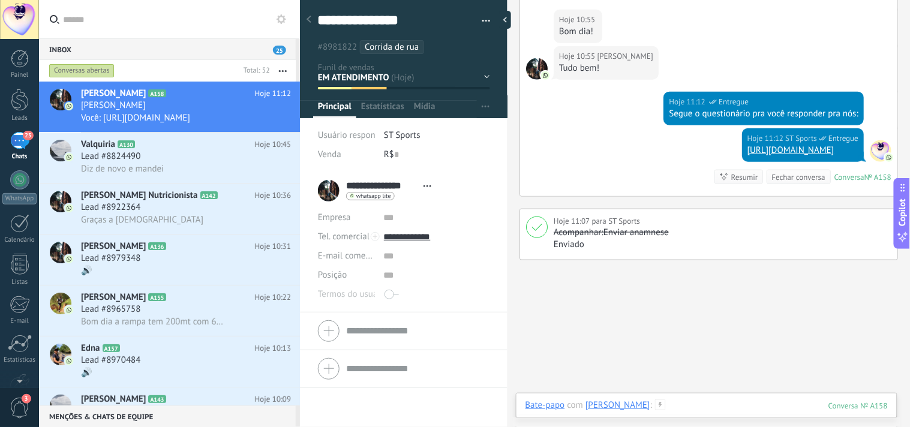
click at [709, 384] on div at bounding box center [707, 418] width 362 height 36
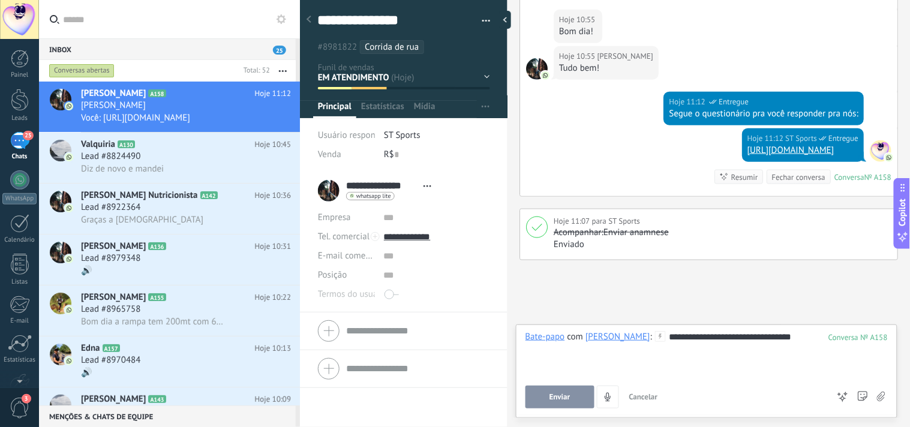
click at [562, 384] on span "Enviar" at bounding box center [560, 397] width 21 height 8
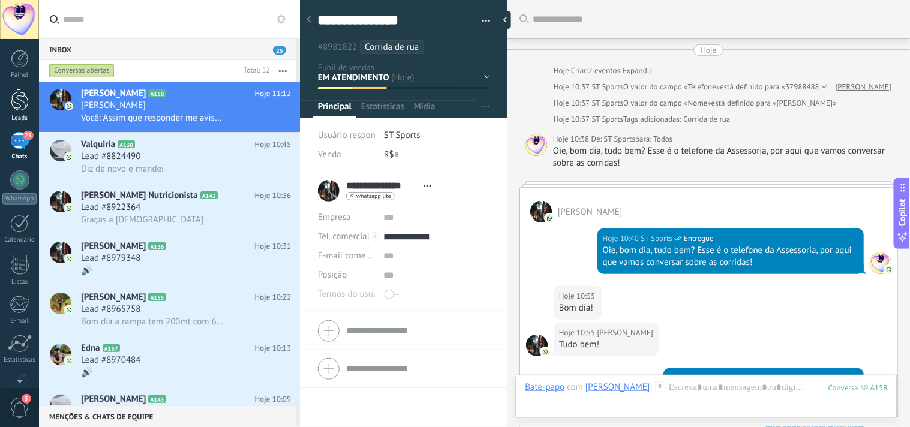
click at [27, 112] on link "Leads" at bounding box center [19, 106] width 39 height 34
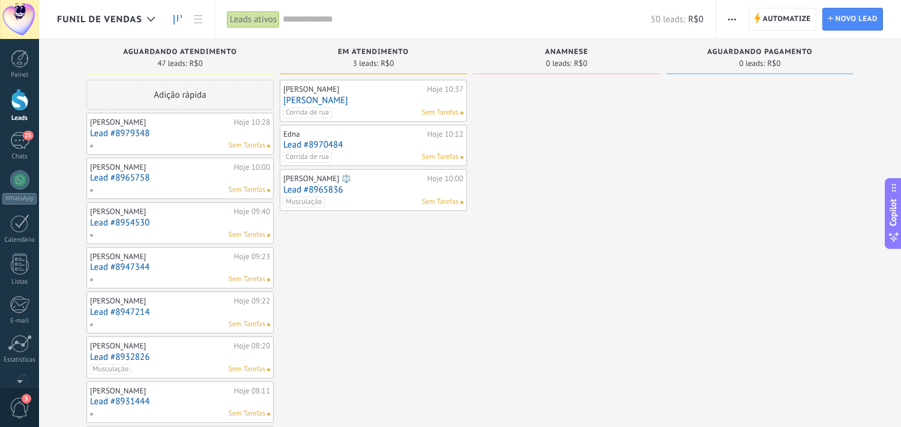
click at [343, 103] on link "[PERSON_NAME]" at bounding box center [373, 100] width 180 height 10
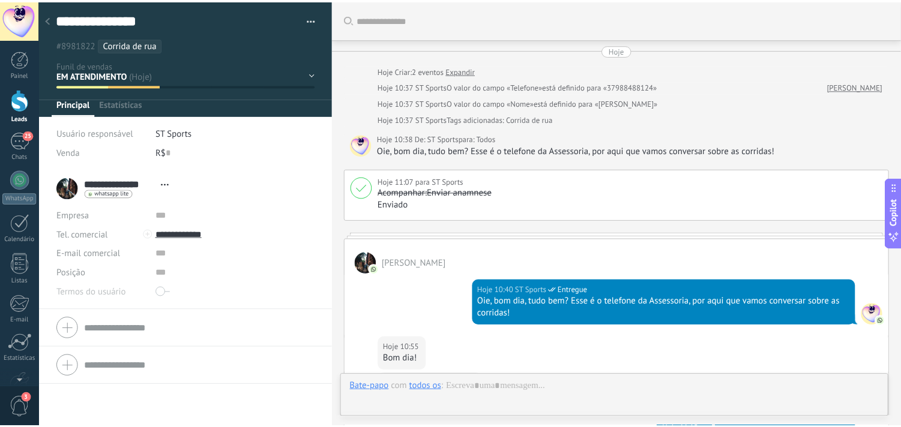
scroll to position [356, 0]
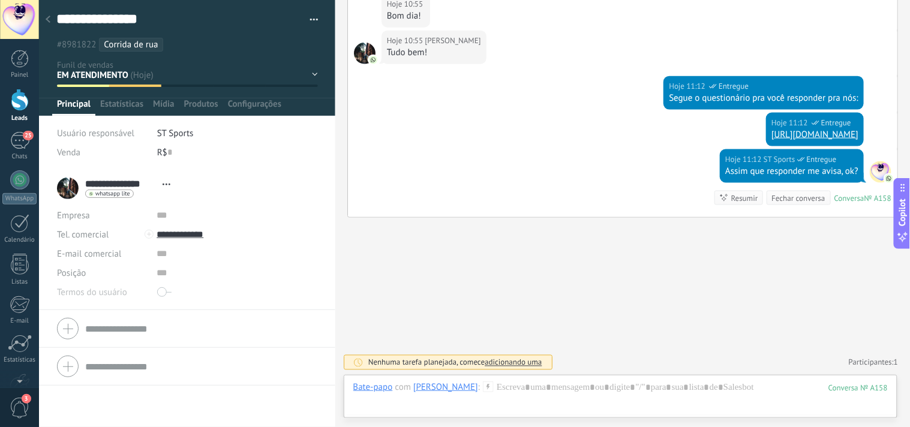
click at [0, 0] on div "AGUARDANDO ATENDIMENTO EM ATENDIMENTO Anamnese AGUARDANDO PAGAMENTO CONTRATO FE…" at bounding box center [0, 0] width 0 height 0
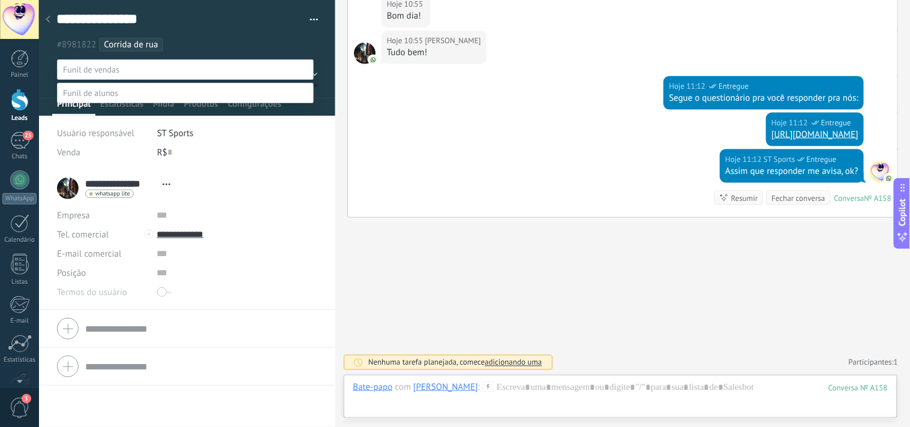
click at [0, 0] on label "Anamnese" at bounding box center [0, 0] width 0 height 0
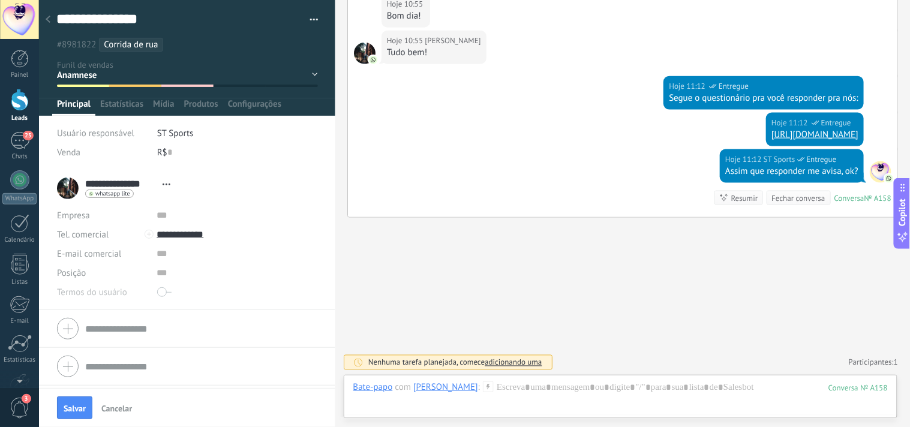
click at [44, 21] on div at bounding box center [48, 19] width 17 height 23
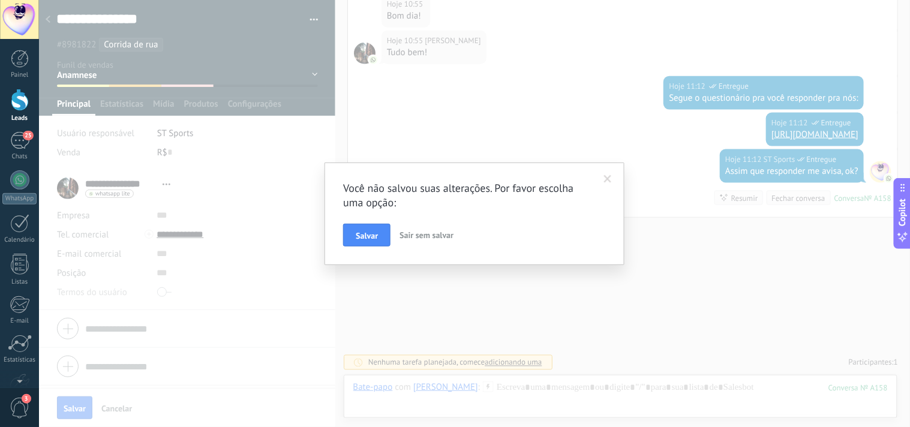
click at [368, 235] on span "Salvar" at bounding box center [367, 236] width 22 height 8
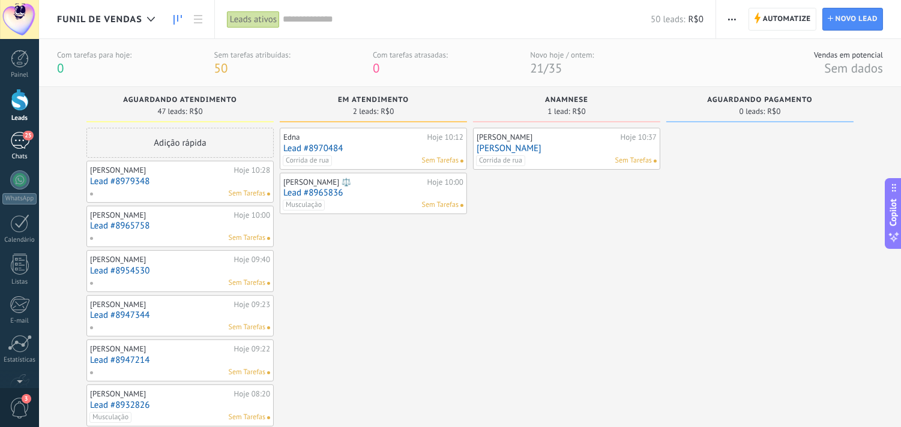
click at [25, 142] on div "25" at bounding box center [19, 140] width 19 height 17
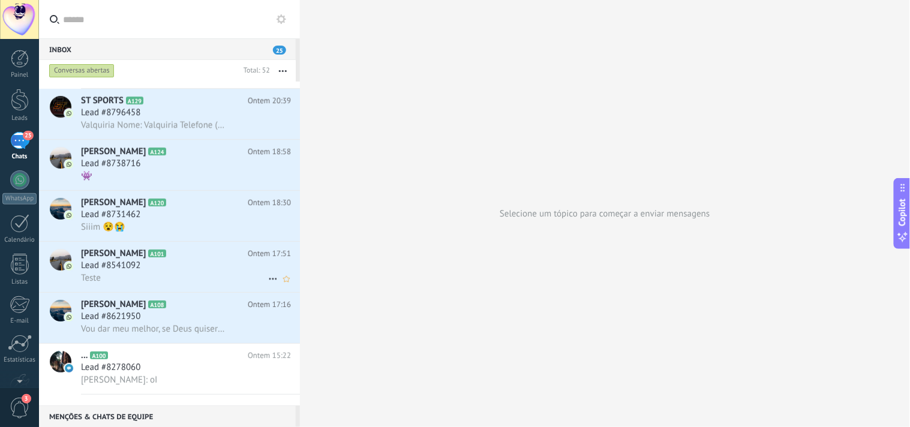
scroll to position [2225, 0]
click at [146, 322] on h3 "Lead #8621950" at bounding box center [113, 316] width 65 height 12
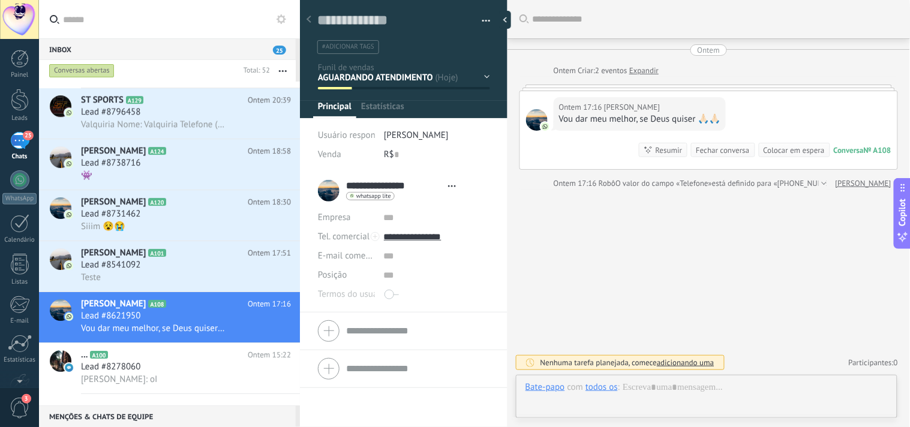
type textarea "**********"
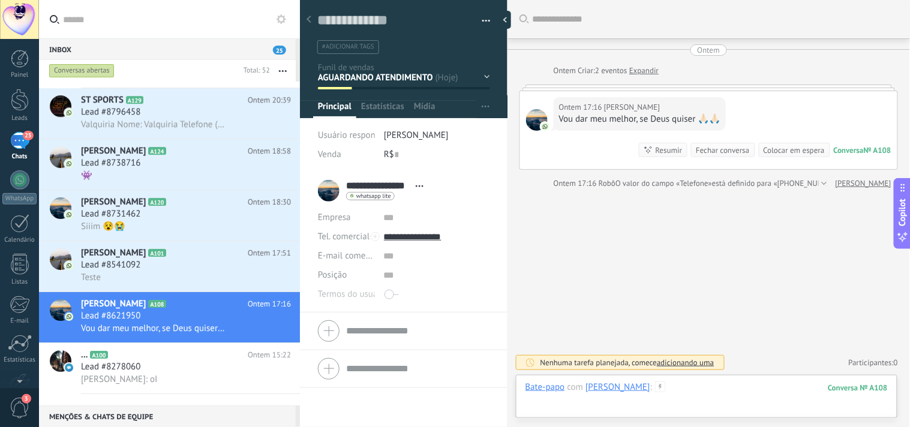
click at [696, 396] on div at bounding box center [707, 400] width 362 height 36
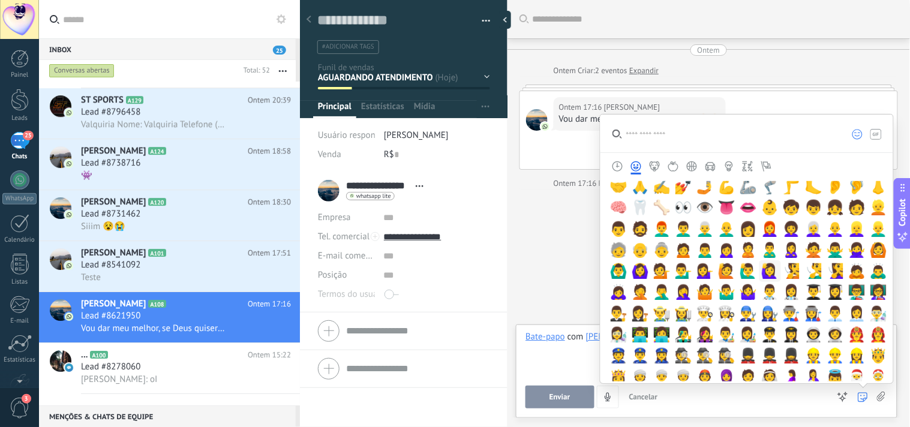
scroll to position [200, 0]
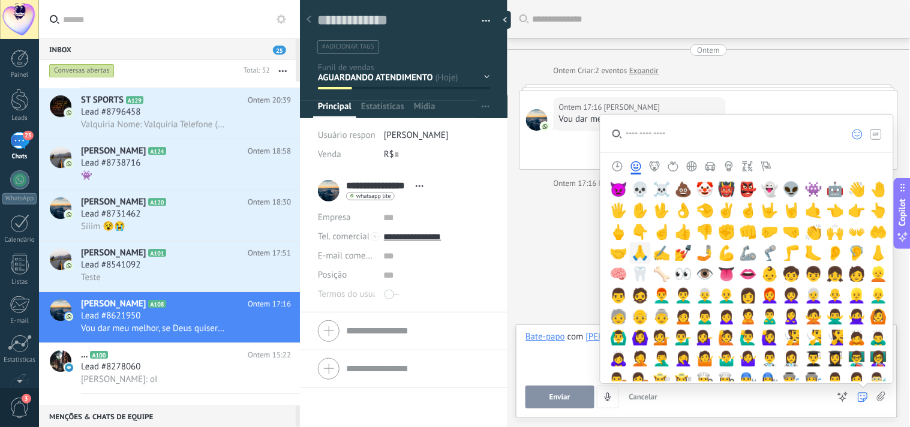
click at [641, 248] on span "🙏" at bounding box center [640, 253] width 18 height 17
click at [649, 251] on span "🙏" at bounding box center [640, 253] width 18 height 17
click at [541, 251] on div "Buscar Carregar mais Ontem Ontem Criar: 2 eventos Expandir Ontem 17:16 Gåbriel …" at bounding box center [709, 213] width 403 height 427
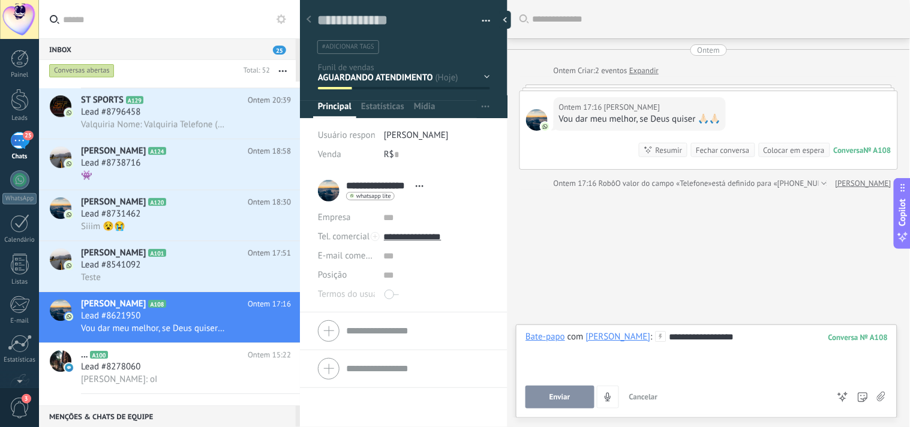
click at [559, 400] on span "Enviar" at bounding box center [560, 397] width 21 height 8
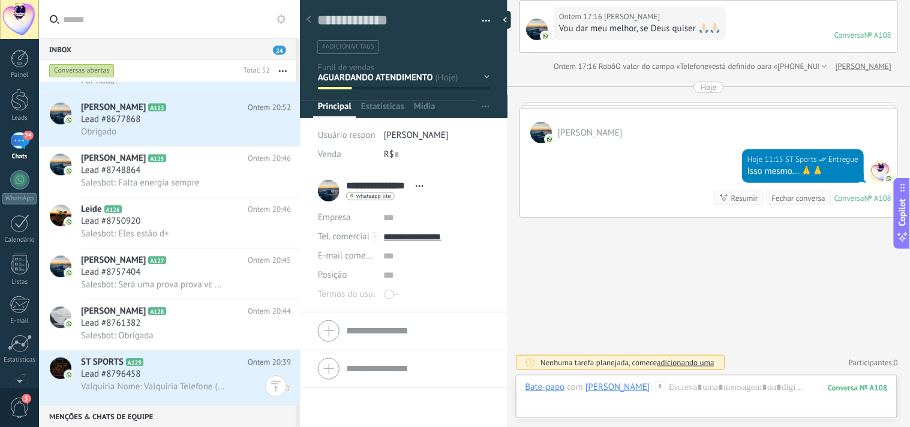
scroll to position [2225, 0]
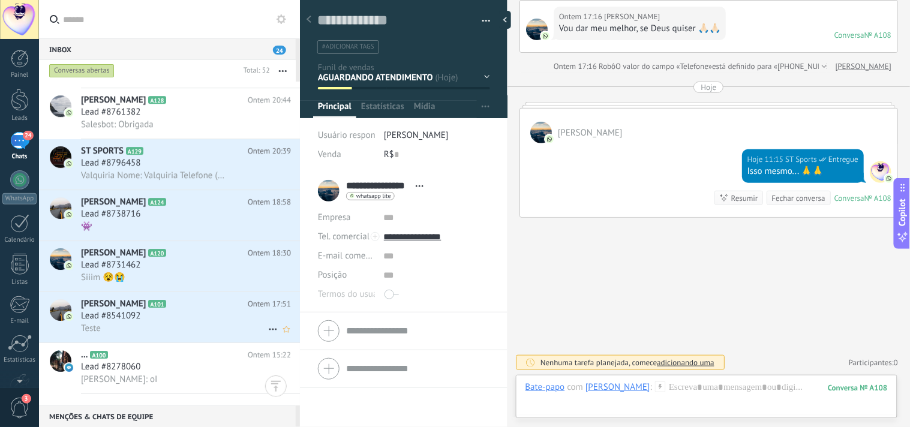
click at [184, 322] on div "Lead #8541092" at bounding box center [186, 316] width 210 height 12
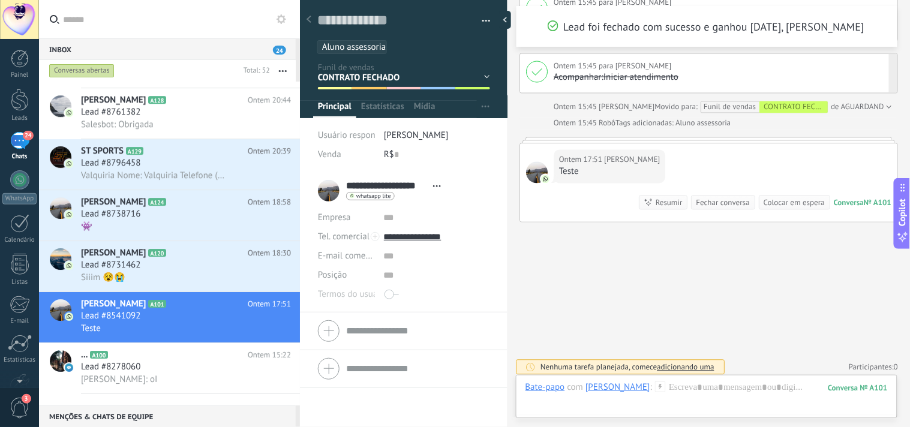
scroll to position [508, 0]
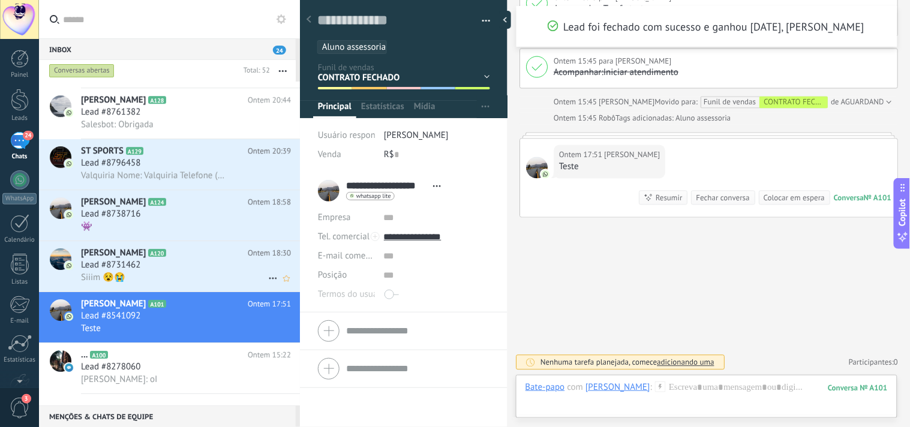
click at [217, 271] on div "Lead #8731462" at bounding box center [186, 265] width 210 height 12
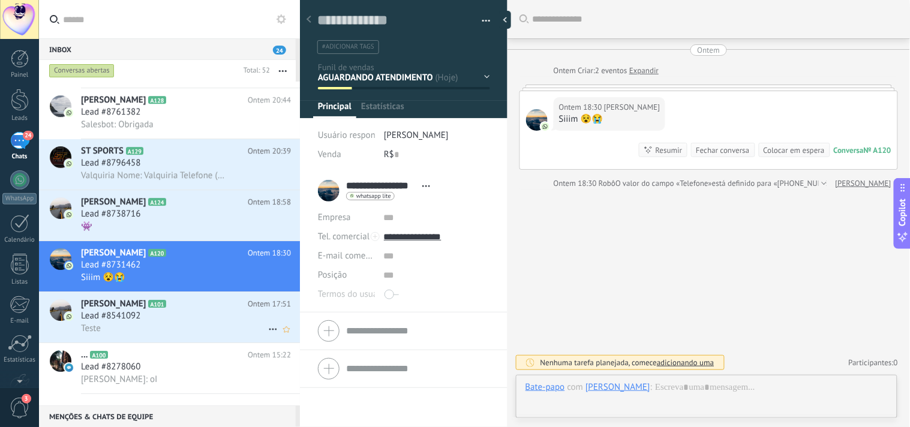
scroll to position [18, 0]
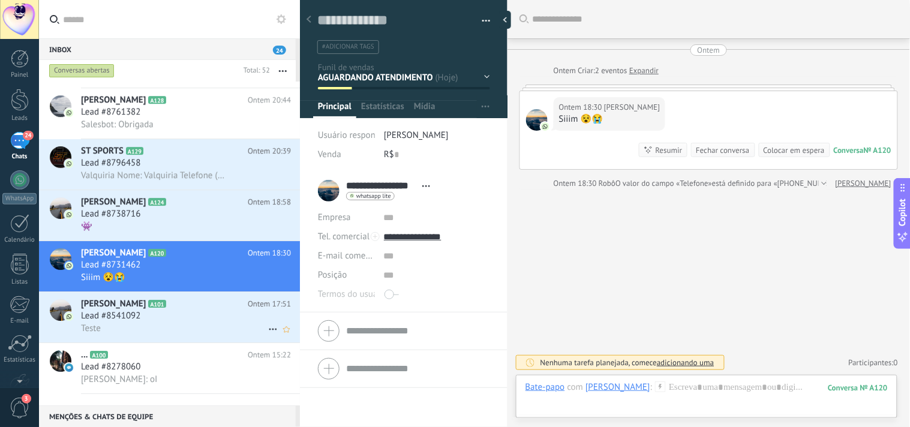
click at [238, 322] on div "Lead #8541092" at bounding box center [186, 316] width 210 height 12
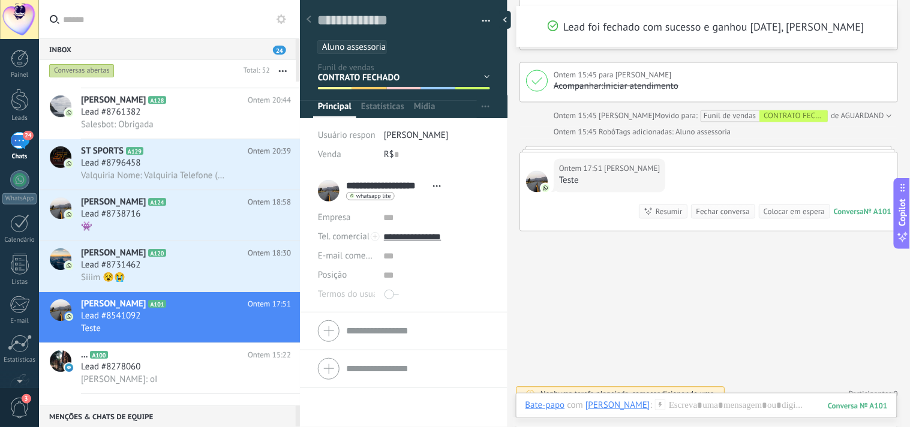
scroll to position [508, 0]
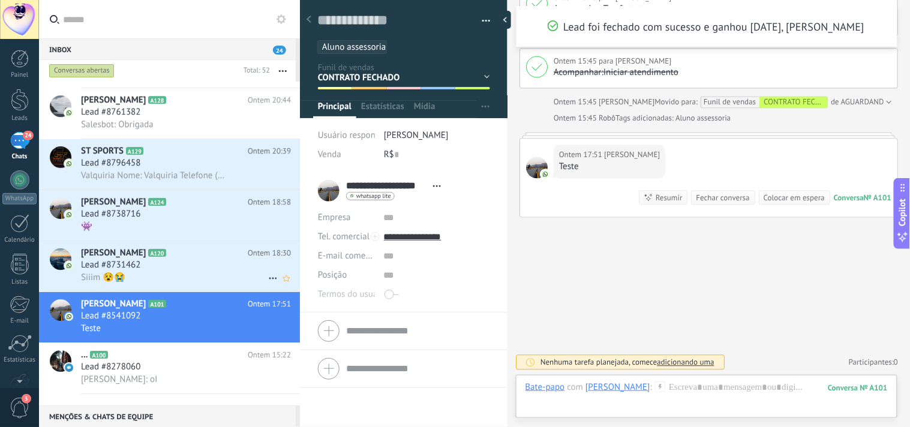
click at [185, 256] on div "[PERSON_NAME] A120 Ontem 18:30 Lead #8731462 Siiim 😵😭" at bounding box center [190, 266] width 219 height 50
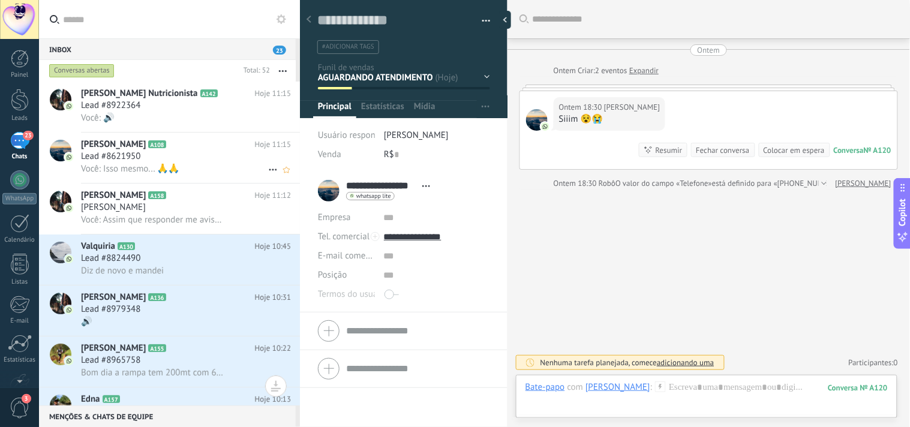
click at [158, 158] on div "Lead #8621950" at bounding box center [186, 157] width 210 height 12
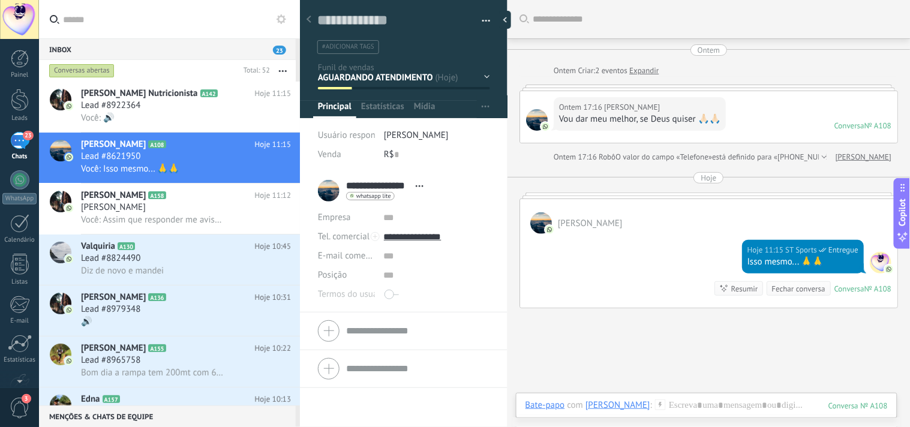
click at [699, 123] on div "Vou dar meu melhor, se Deus quiser 🙏🏻🙏🏻" at bounding box center [640, 119] width 162 height 12
click at [694, 108] on div "Ontem 17:16 [PERSON_NAME]" at bounding box center [640, 107] width 162 height 12
click at [694, 116] on div "Vou dar meu melhor, se Deus quiser 🙏🏻🙏🏻" at bounding box center [640, 119] width 162 height 12
click at [698, 110] on div "Ontem 17:16 [PERSON_NAME]" at bounding box center [640, 107] width 162 height 12
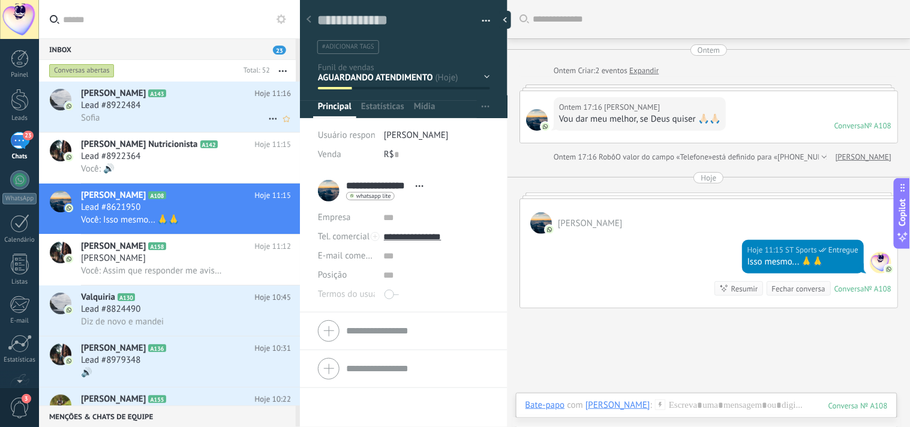
click at [182, 109] on div "Lead #8922484" at bounding box center [186, 106] width 210 height 12
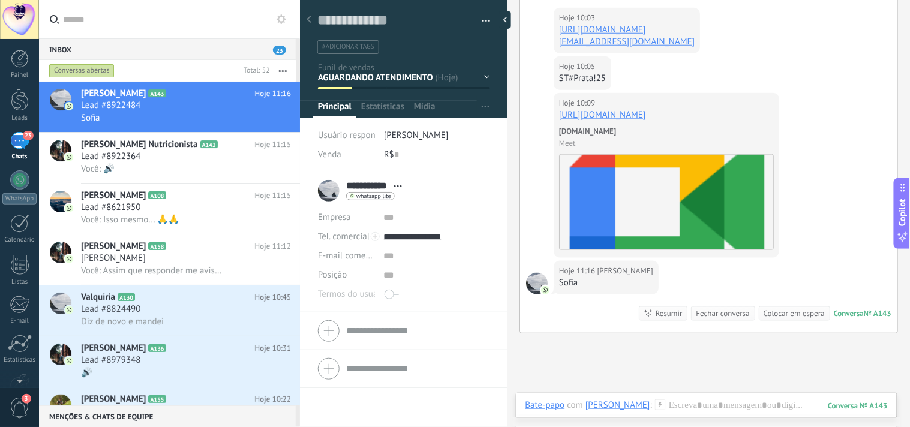
scroll to position [1538, 0]
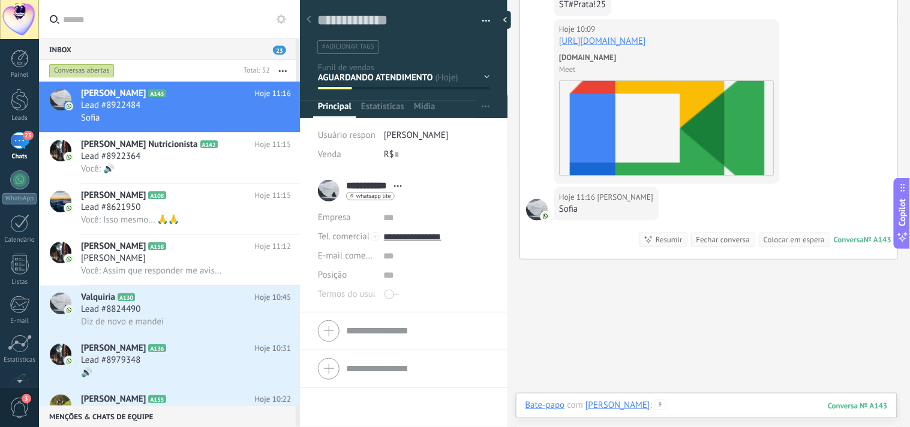
click at [751, 400] on div at bounding box center [707, 418] width 362 height 36
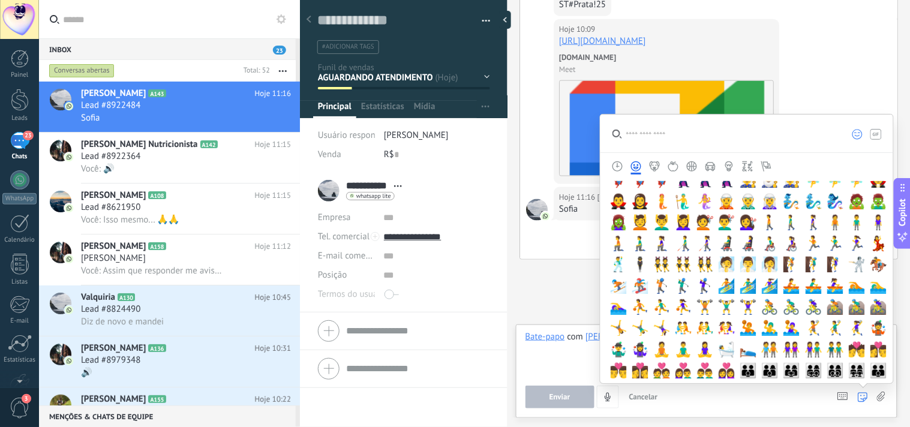
scroll to position [200, 0]
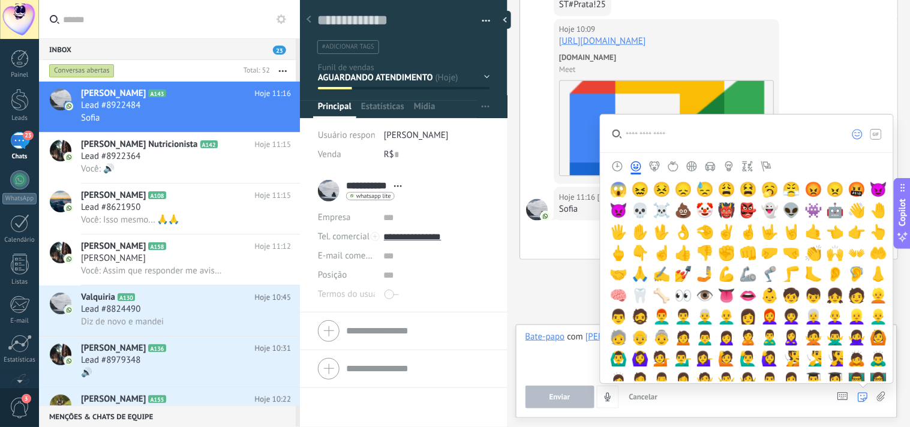
click at [876, 135] on use at bounding box center [876, 134] width 11 height 10
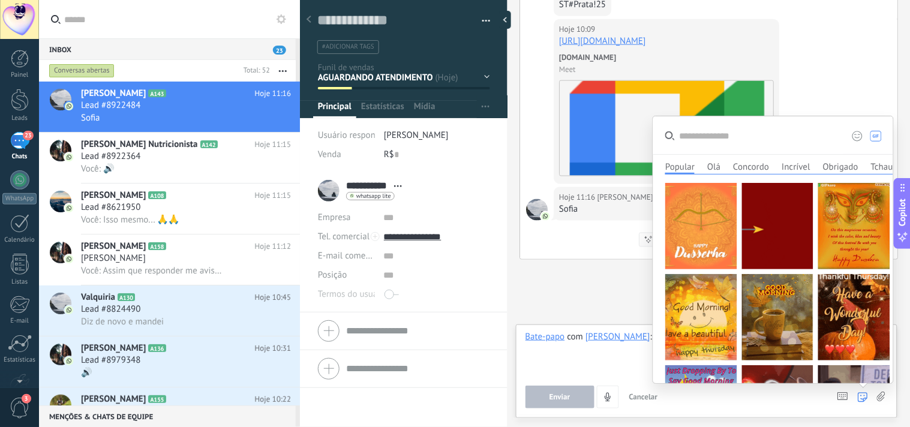
click at [863, 134] on icon at bounding box center [857, 136] width 11 height 11
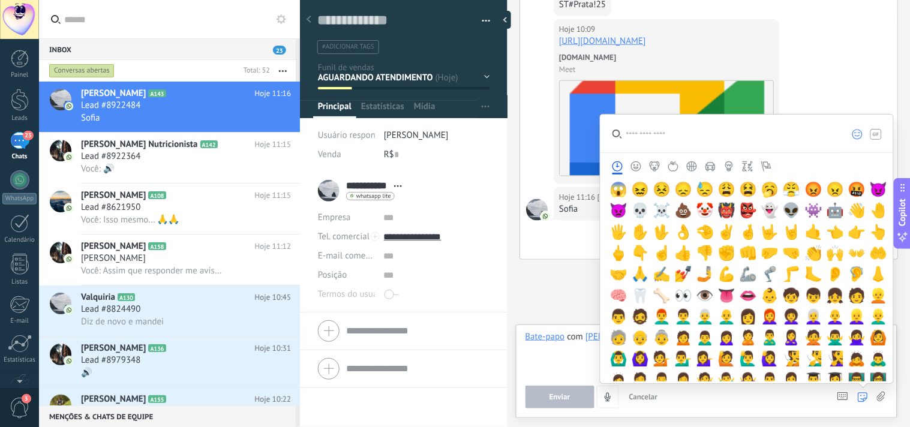
scroll to position [0, 0]
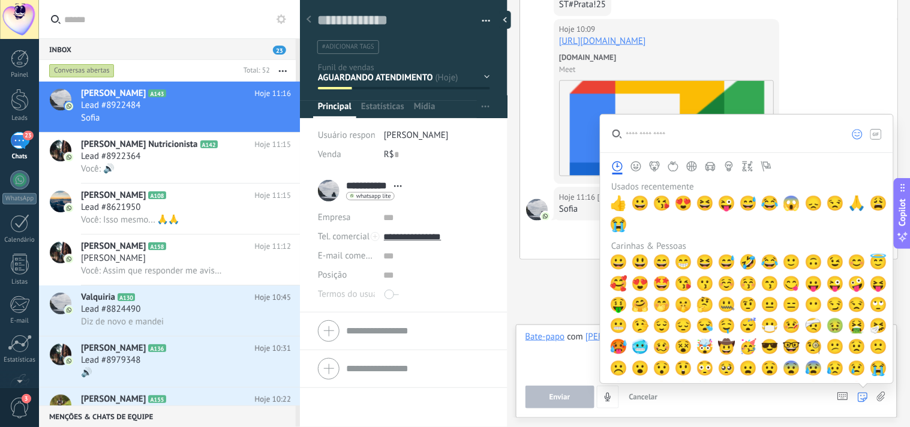
click at [879, 131] on icon at bounding box center [876, 134] width 11 height 11
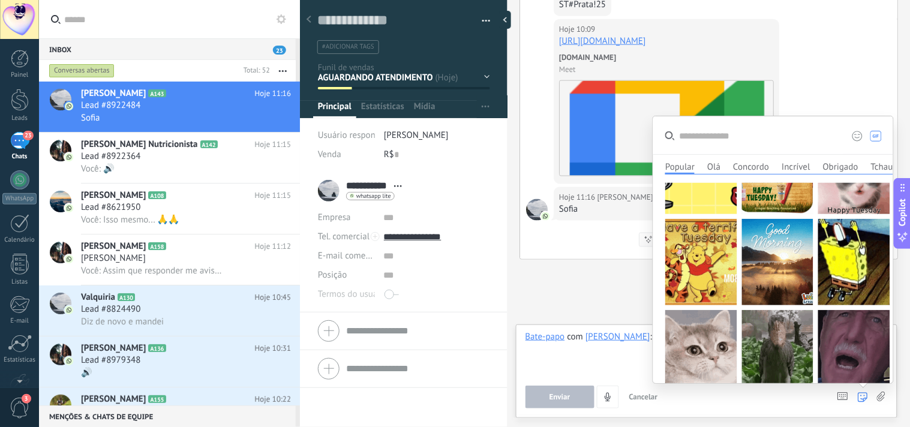
scroll to position [1066, 0]
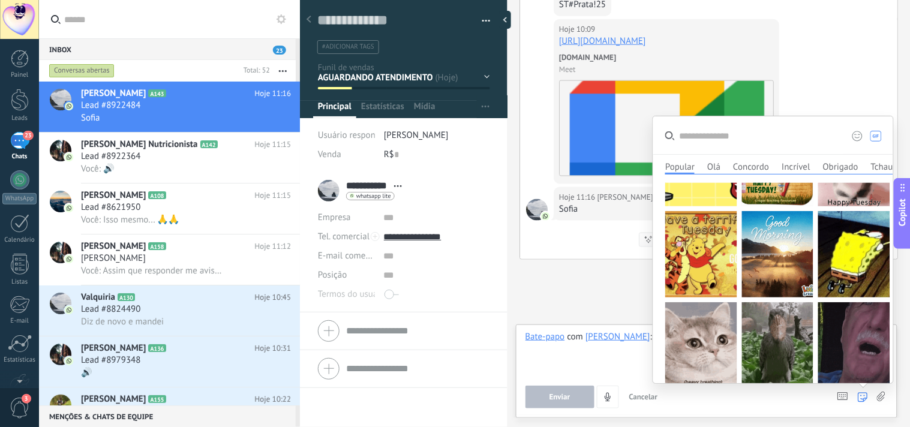
click at [861, 138] on icon at bounding box center [857, 136] width 11 height 11
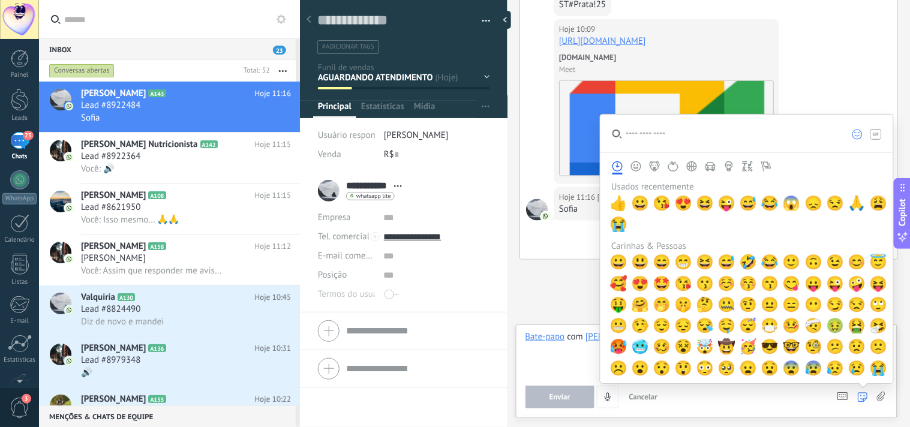
click at [863, 394] on icon at bounding box center [863, 397] width 10 height 10
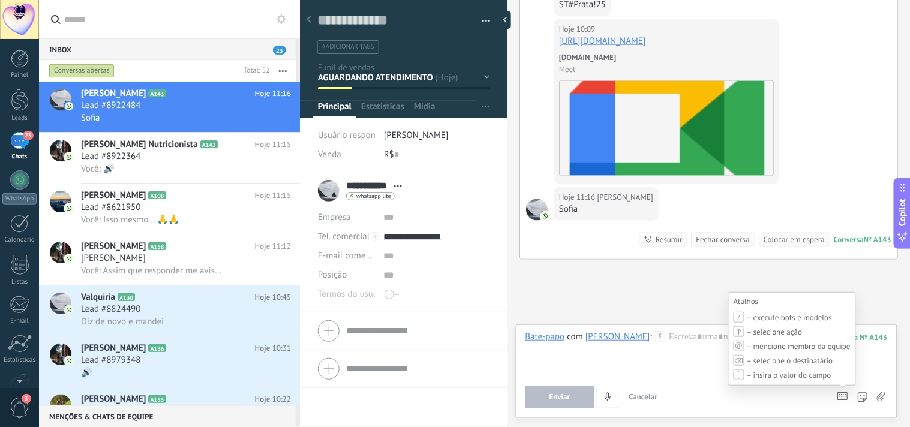
click at [844, 400] on use at bounding box center [843, 396] width 10 height 7
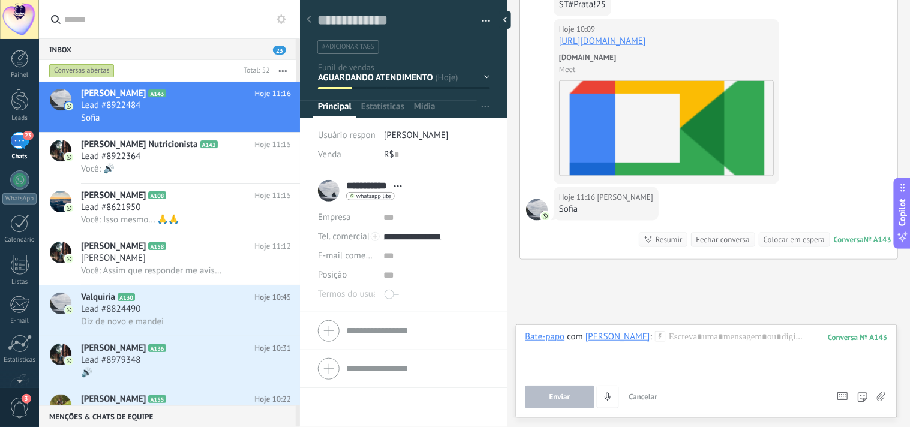
click at [663, 394] on button "Cancelar" at bounding box center [644, 397] width 38 height 23
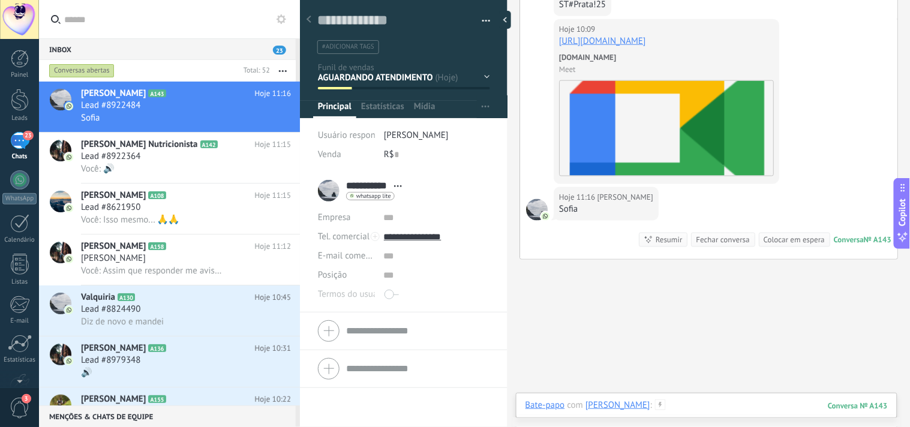
click at [708, 401] on div at bounding box center [707, 418] width 362 height 36
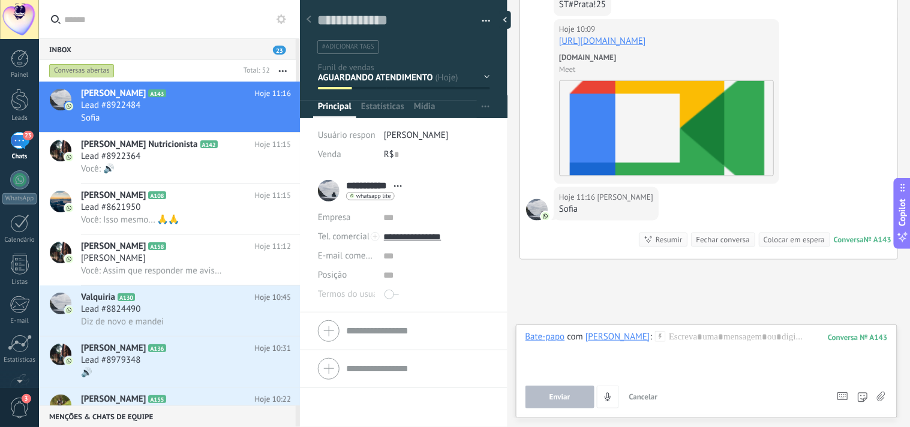
click at [875, 398] on div "Enviar Cancelar Rastrear cliques em links ? Reduzir links longos e rastrear cli…" at bounding box center [707, 397] width 362 height 23
click at [878, 397] on icon at bounding box center [881, 397] width 8 height 10
click at [0, 0] on input "file" at bounding box center [0, 0] width 0 height 0
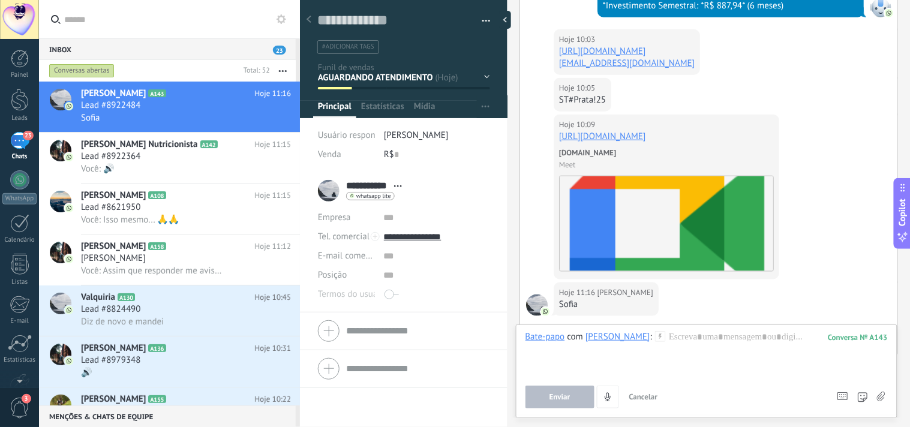
scroll to position [1568, 0]
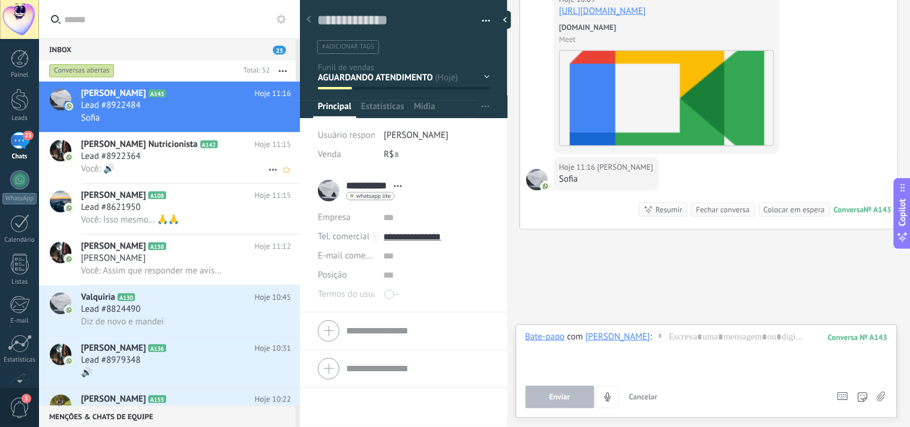
click at [175, 179] on div "[PERSON_NAME] Nutricionista A142 Hoje 11:15 Lead #8922364 Você: 🔊" at bounding box center [190, 158] width 219 height 50
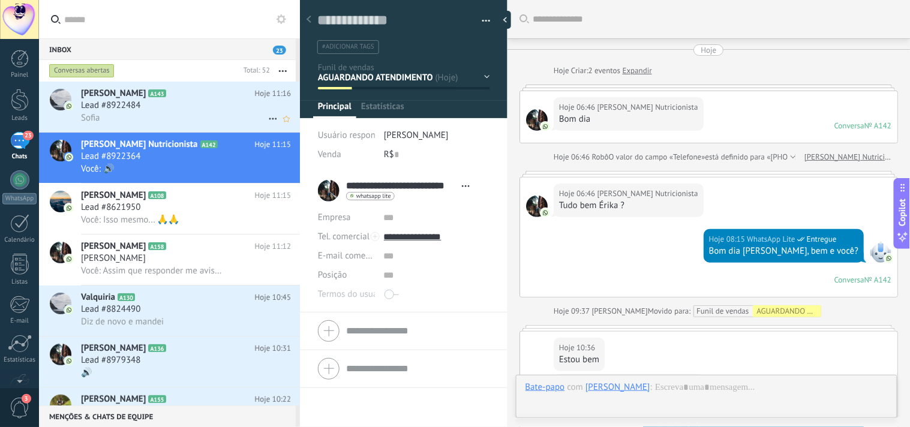
scroll to position [283, 0]
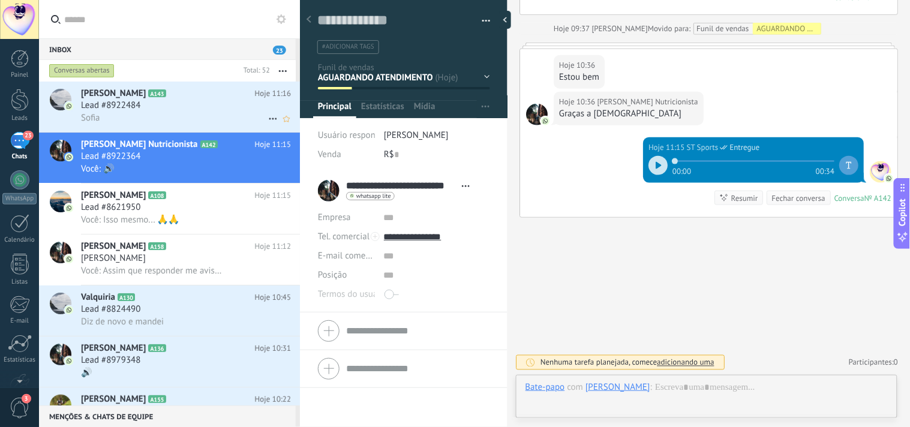
click at [185, 114] on div "Sofia" at bounding box center [186, 118] width 210 height 13
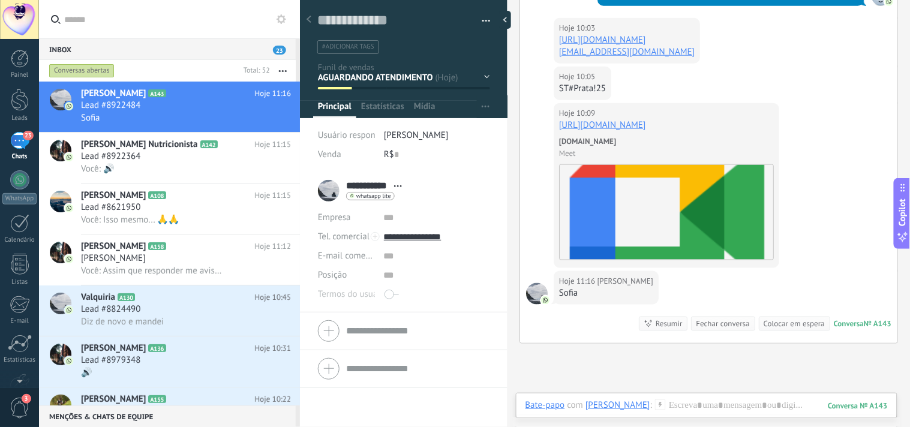
scroll to position [1471, 0]
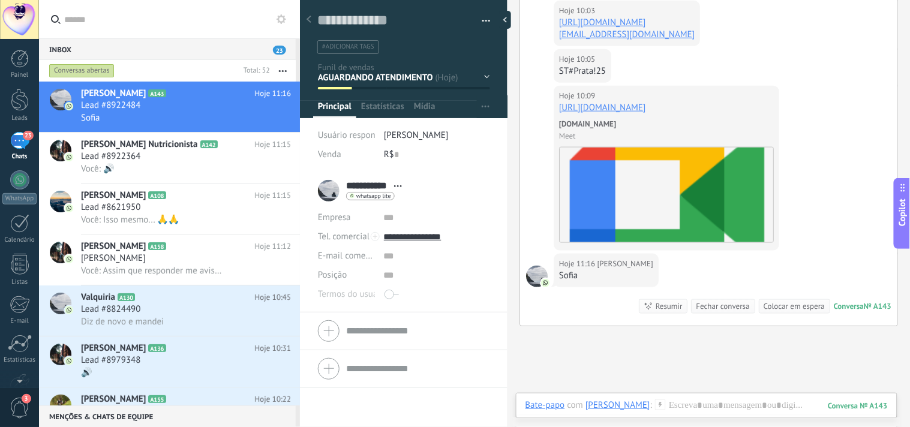
click at [726, 301] on div "Fechar conversa" at bounding box center [722, 306] width 53 height 11
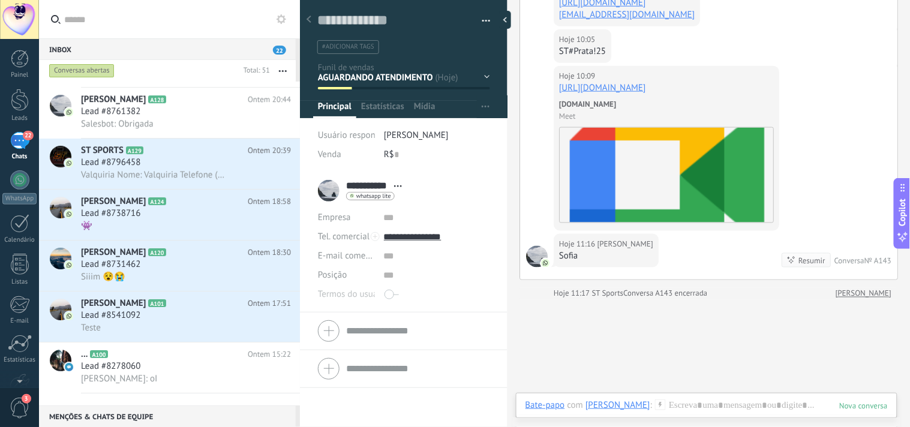
scroll to position [2228, 0]
click at [150, 335] on div "Teste" at bounding box center [186, 328] width 210 height 13
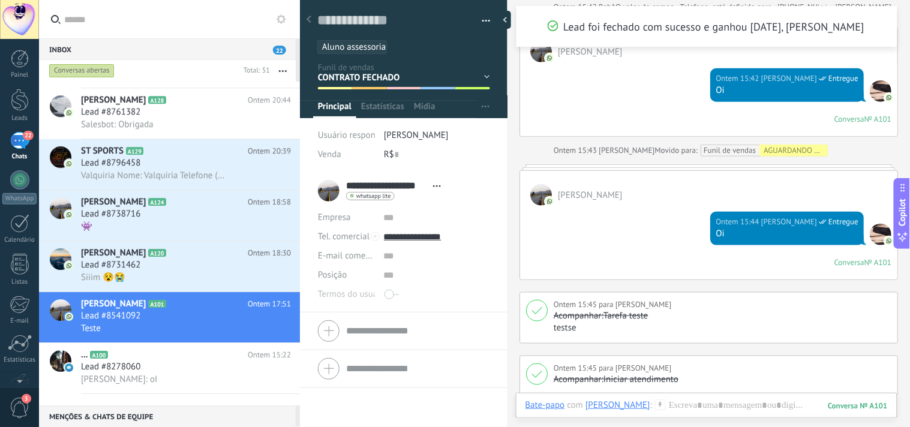
scroll to position [508, 0]
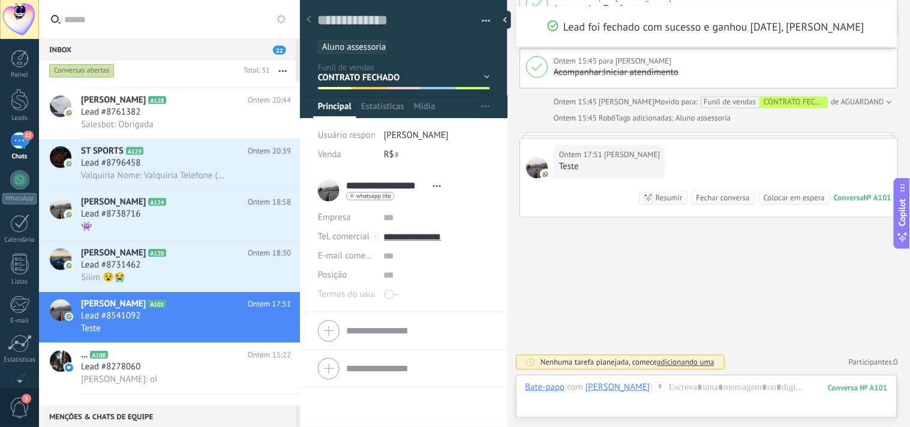
click at [712, 200] on div "Fechar conversa" at bounding box center [722, 198] width 53 height 11
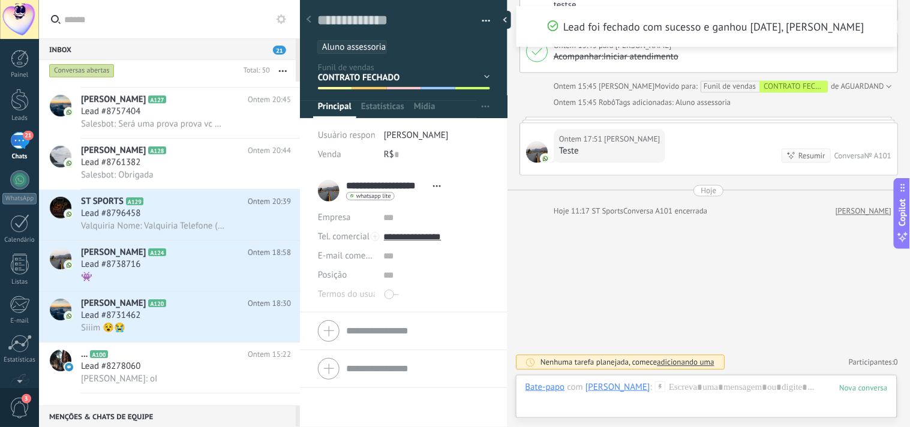
scroll to position [2176, 0]
click at [193, 334] on div "Siiim 😵😭" at bounding box center [186, 328] width 210 height 13
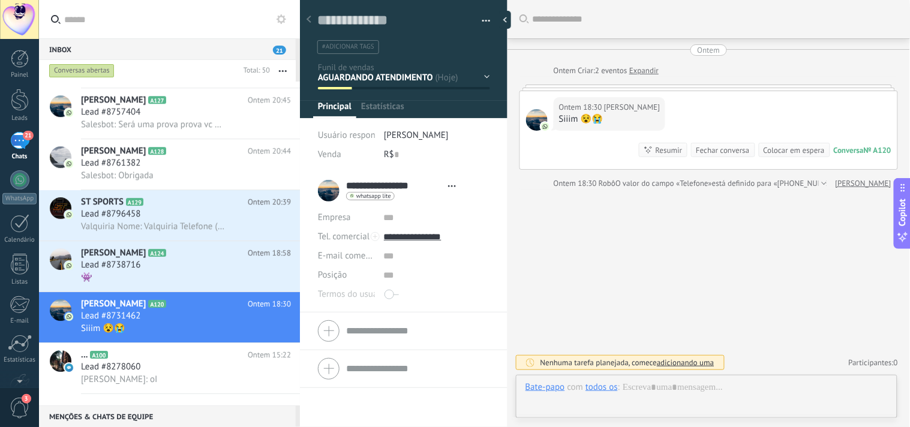
type textarea "**********"
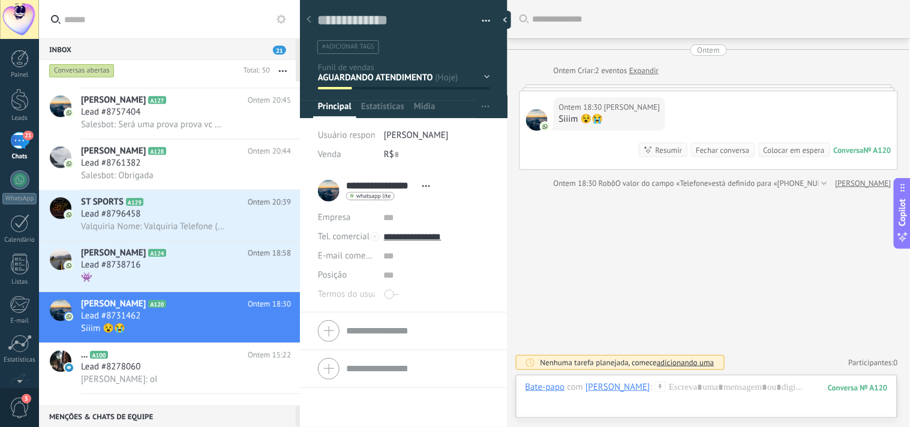
click at [704, 91] on div "Ontem 18:30 [PERSON_NAME] Siiim 😵😭 Conversa № A120 Conversa № A120 Resumir Resu…" at bounding box center [708, 130] width 377 height 78
click at [709, 88] on div at bounding box center [709, 88] width 379 height 6
click at [640, 67] on link "Expandir" at bounding box center [644, 71] width 29 height 12
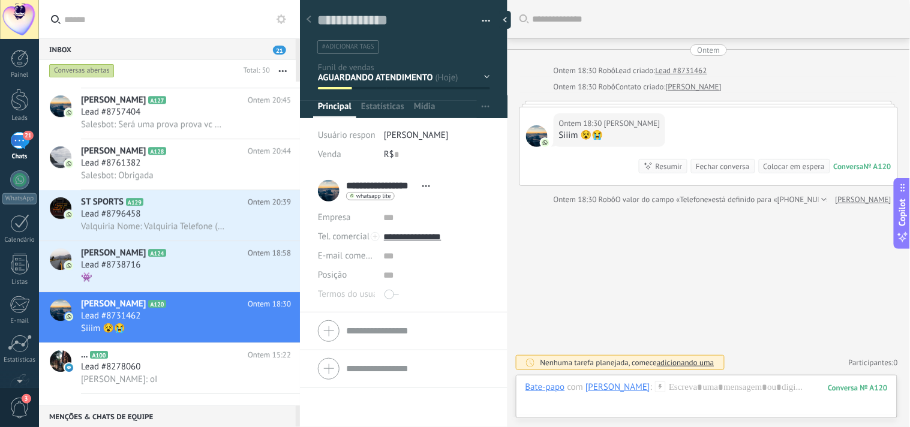
scroll to position [0, 0]
click at [805, 379] on div "Bate-papo E-mail Nota Tarefa Bate-papo com [PERSON_NAME] : 120 Enviar Cancelar …" at bounding box center [707, 396] width 382 height 43
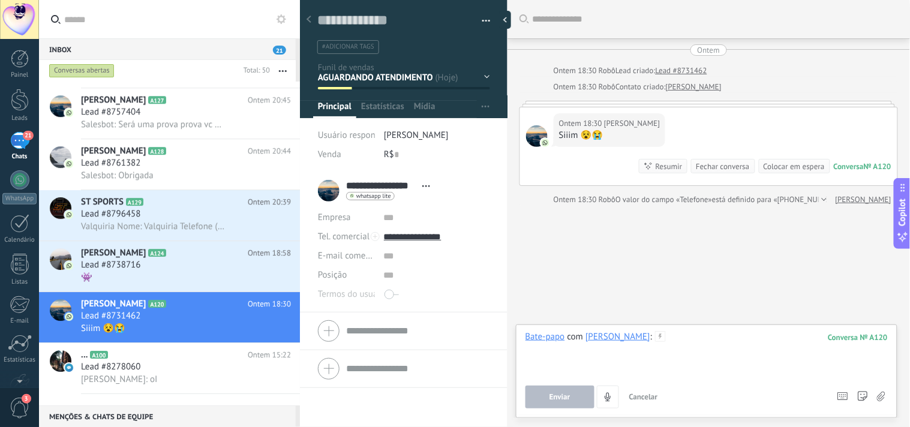
click at [727, 336] on div at bounding box center [707, 354] width 362 height 46
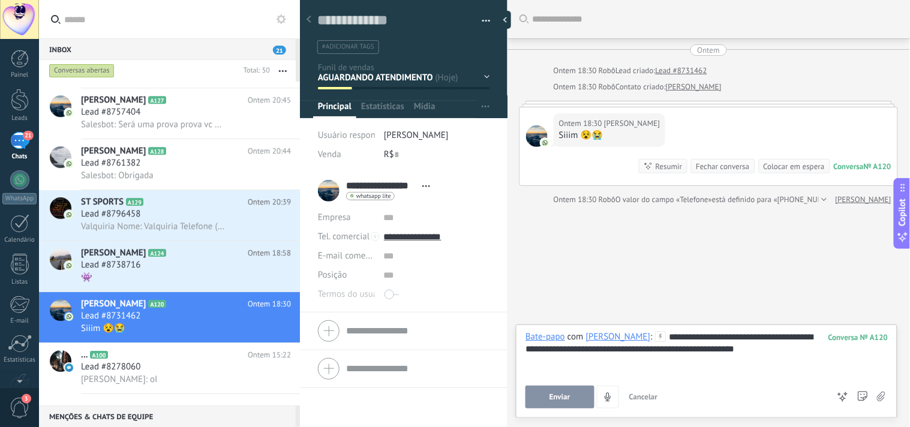
click at [727, 337] on div "**********" at bounding box center [707, 354] width 363 height 46
click at [576, 400] on button "Enviar" at bounding box center [560, 397] width 69 height 23
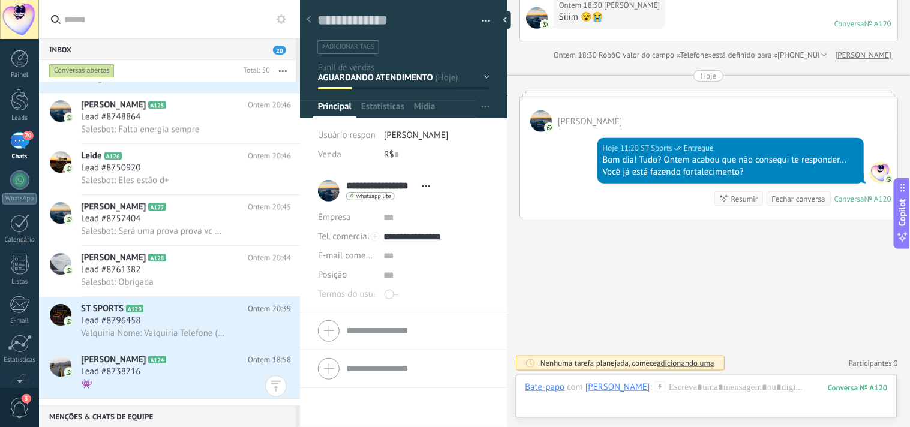
scroll to position [2189, 0]
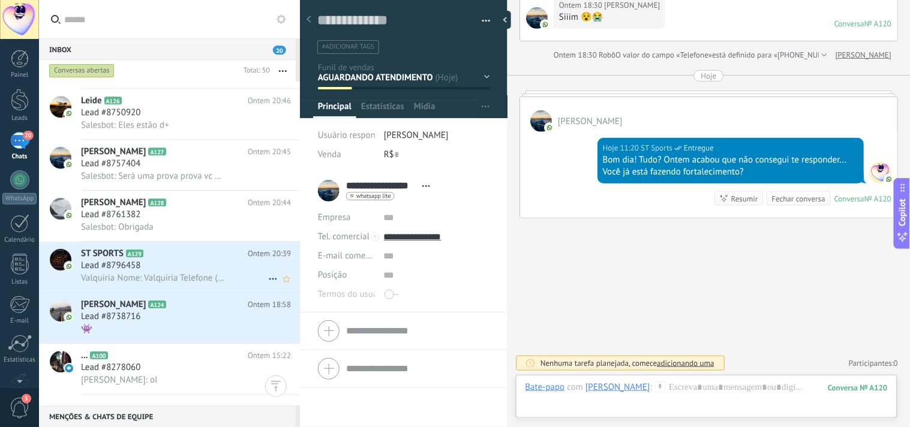
click at [160, 272] on div "Lead #8796458" at bounding box center [186, 266] width 210 height 12
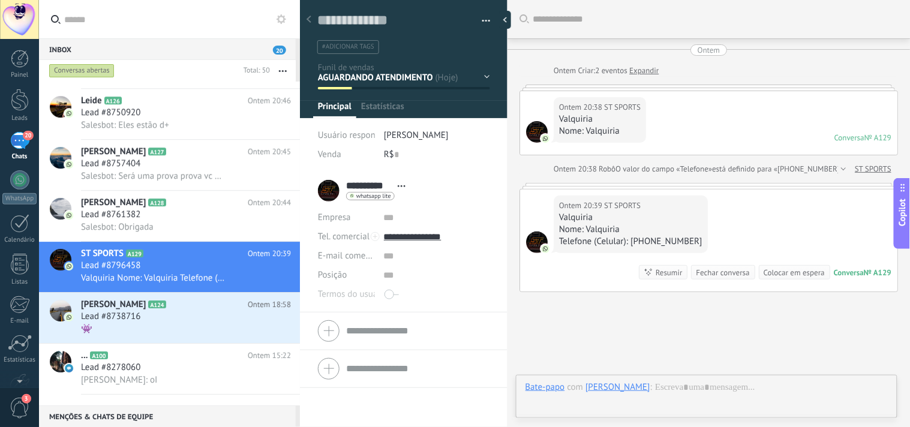
scroll to position [18, 0]
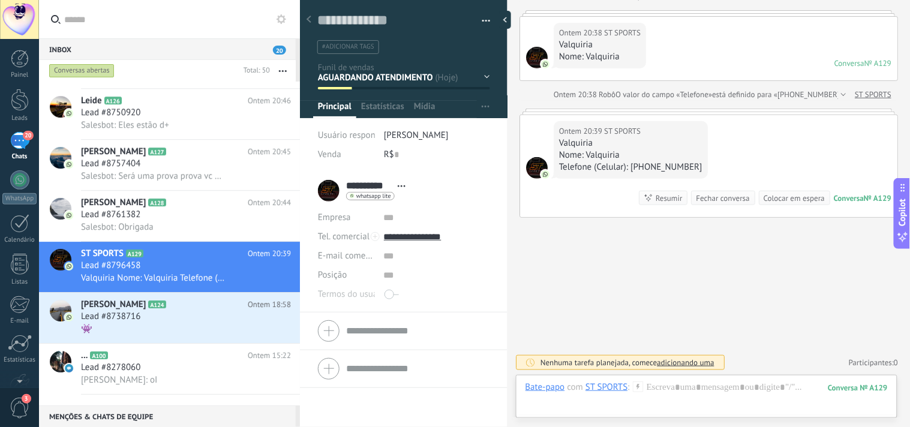
click at [720, 199] on div "Fechar conversa" at bounding box center [722, 198] width 53 height 11
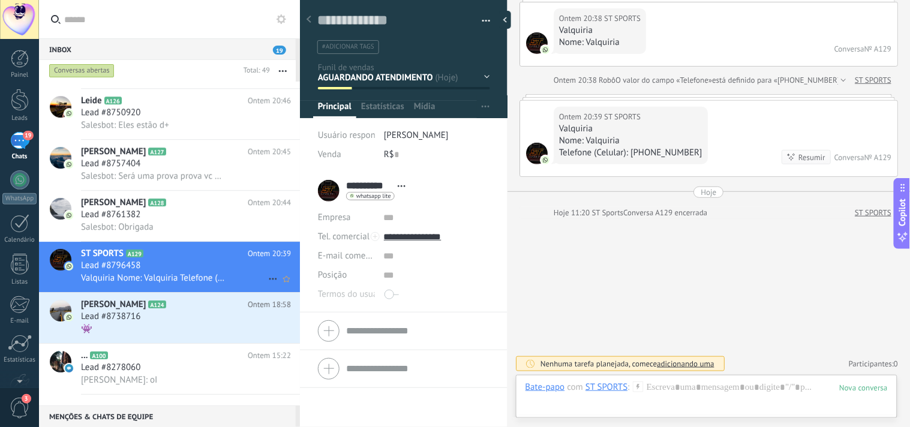
scroll to position [2138, 0]
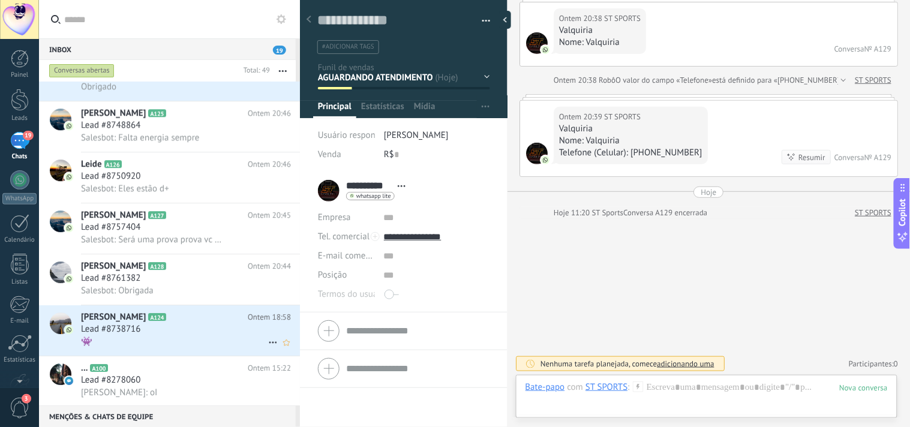
click at [139, 335] on span "Lead #8738716" at bounding box center [110, 329] width 59 height 12
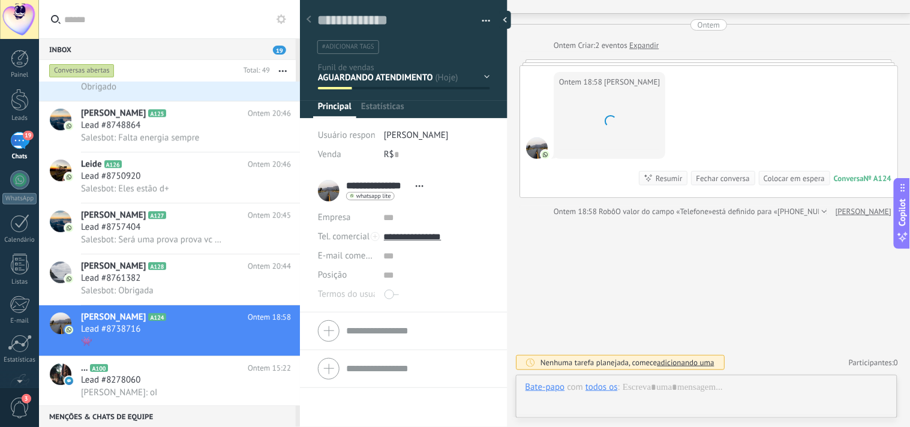
scroll to position [18, 0]
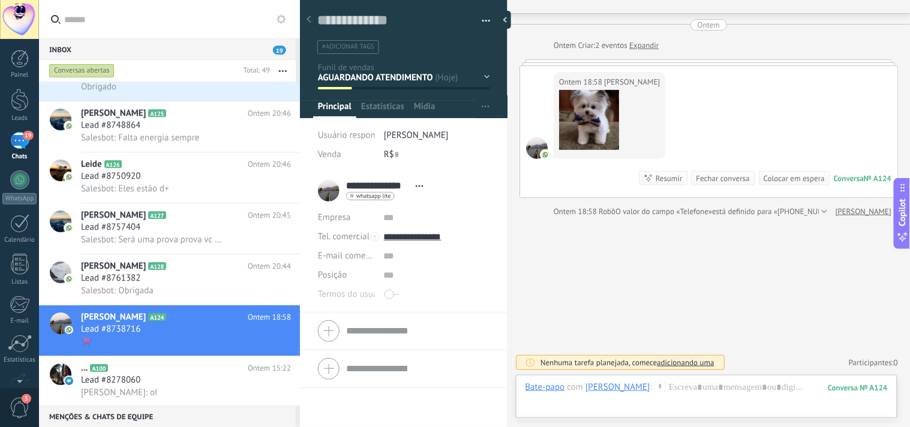
click at [591, 126] on div at bounding box center [589, 120] width 60 height 60
click at [589, 129] on div at bounding box center [589, 120] width 60 height 60
click at [720, 397] on div at bounding box center [707, 400] width 362 height 36
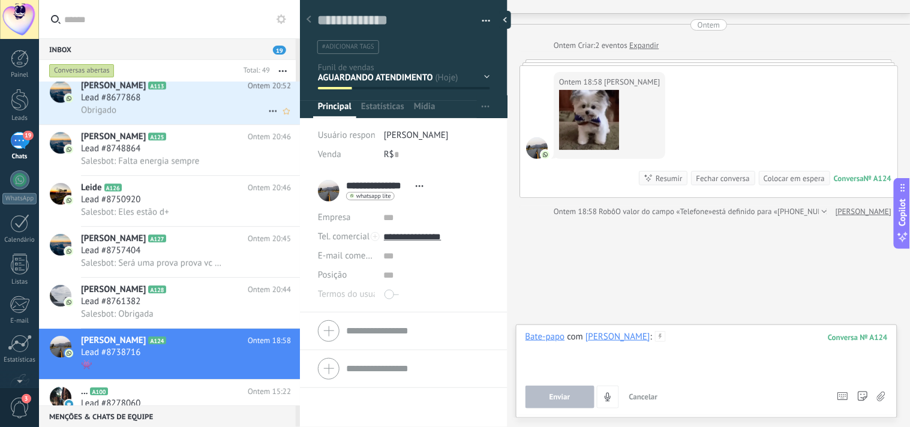
scroll to position [1952, 0]
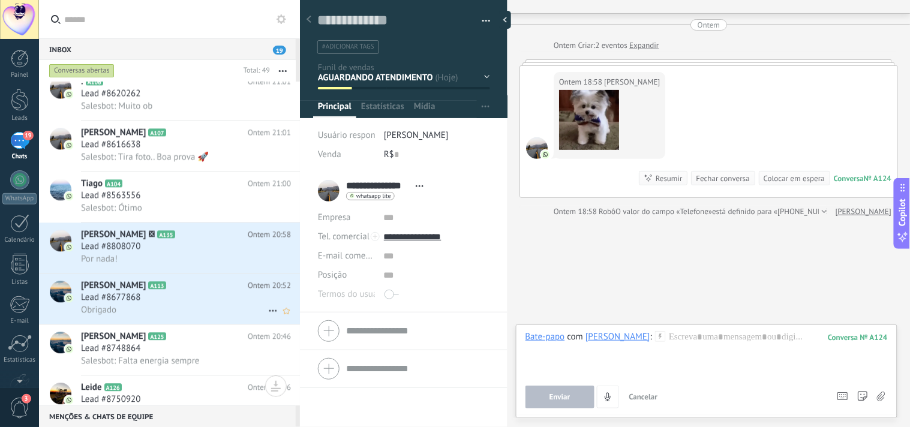
click at [166, 316] on div "Obrigado" at bounding box center [186, 310] width 210 height 13
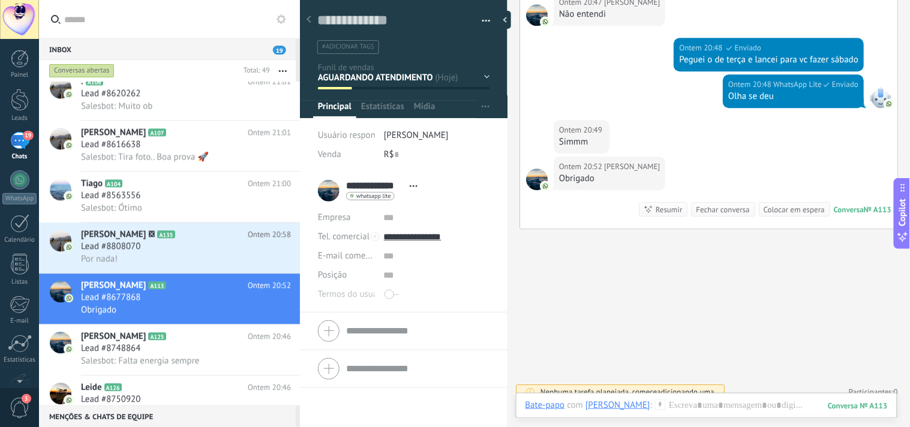
scroll to position [795, 0]
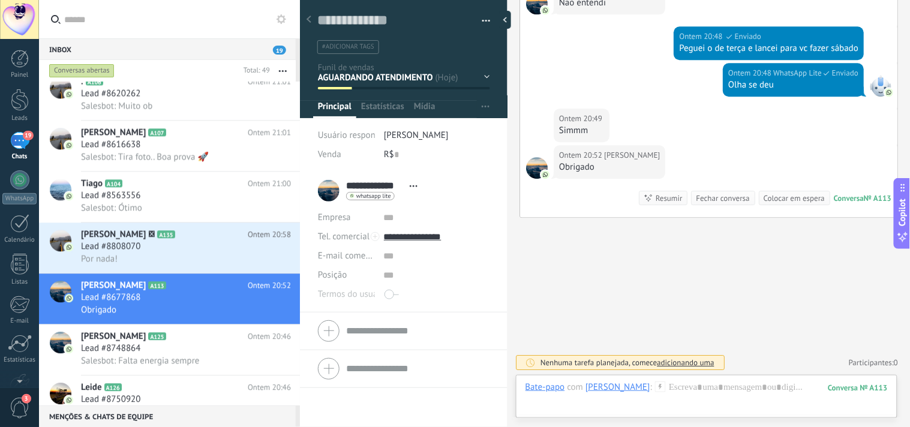
click at [720, 201] on div "Fechar conversa" at bounding box center [722, 198] width 53 height 11
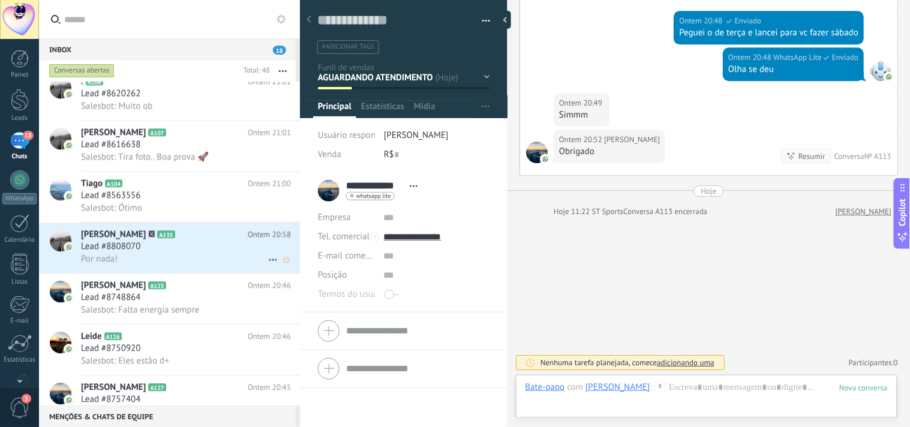
click at [211, 253] on div "Lead #8808070" at bounding box center [186, 247] width 210 height 12
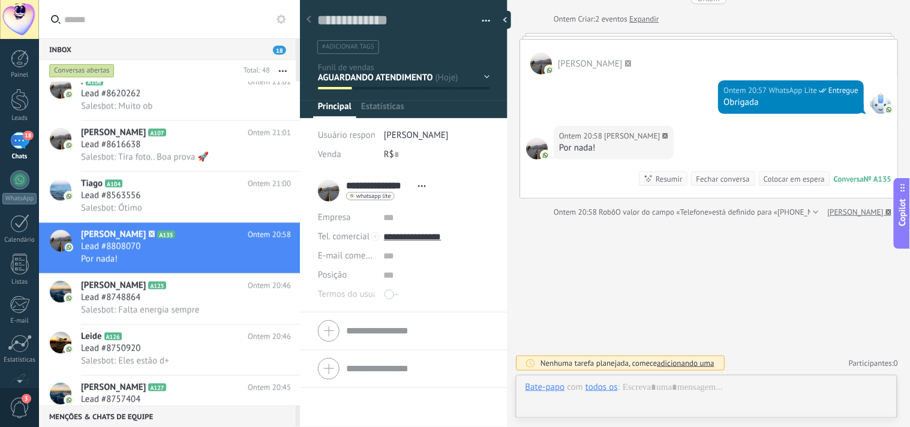
scroll to position [44, 0]
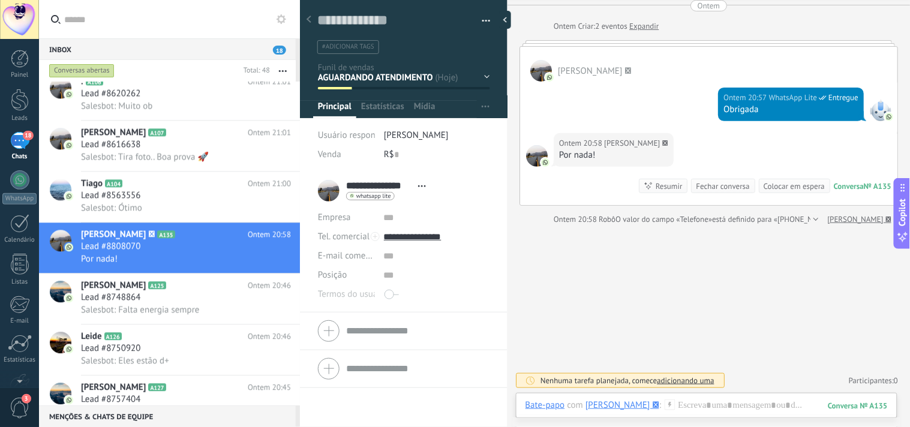
click at [717, 187] on div "Fechar conversa" at bounding box center [722, 186] width 53 height 11
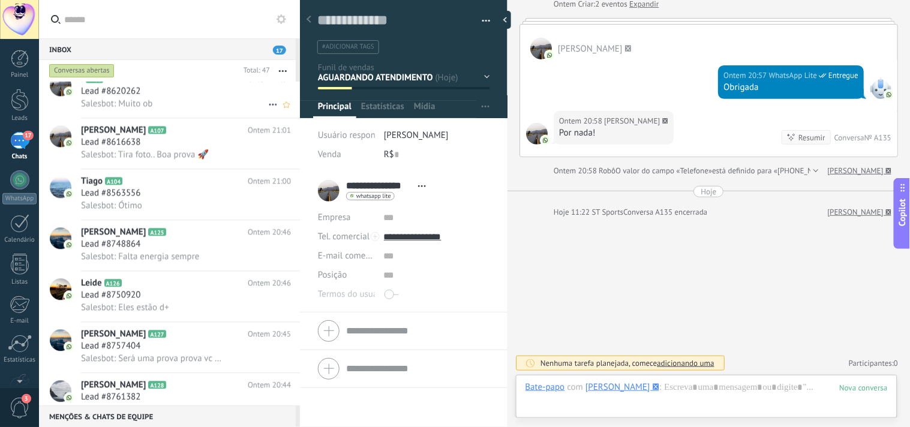
scroll to position [1818, 0]
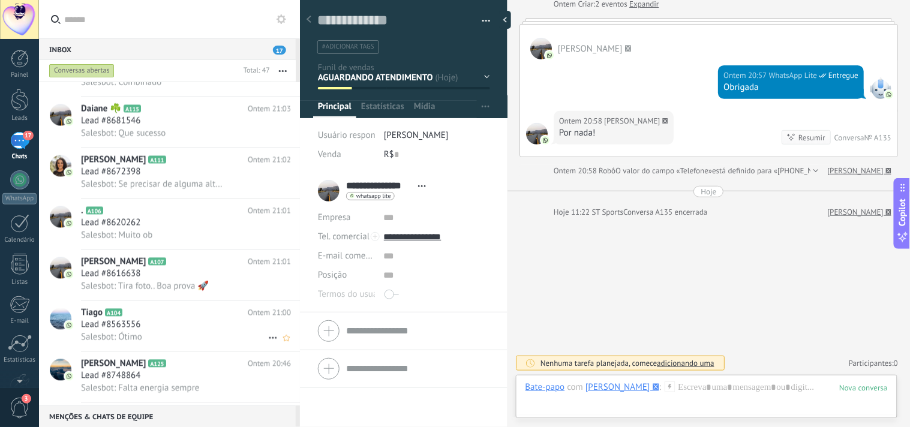
click at [205, 319] on h2 "Tiago A104" at bounding box center [164, 313] width 167 height 12
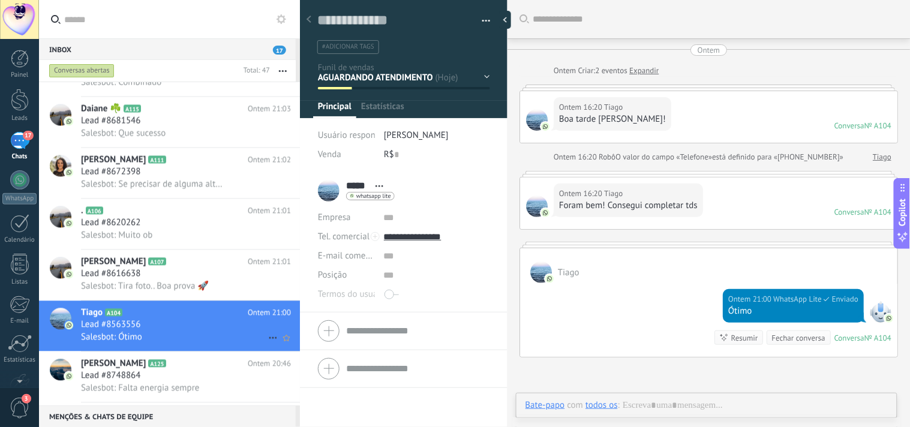
scroll to position [86, 0]
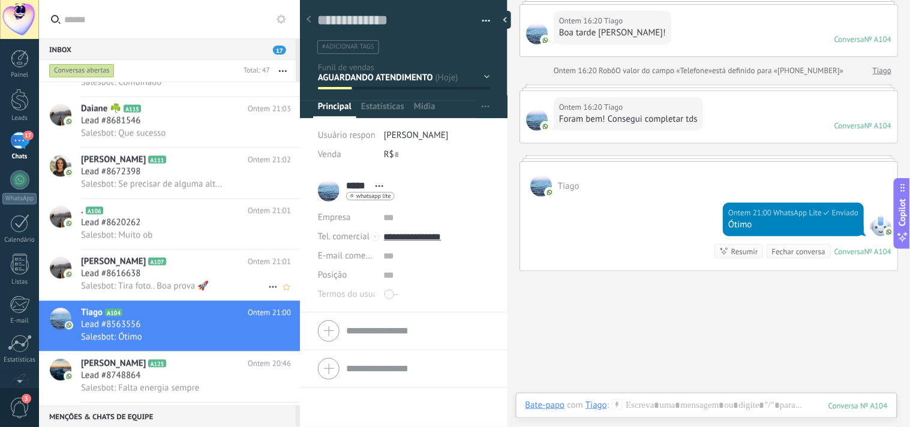
click at [164, 280] on div "Lead #8616638" at bounding box center [186, 274] width 210 height 12
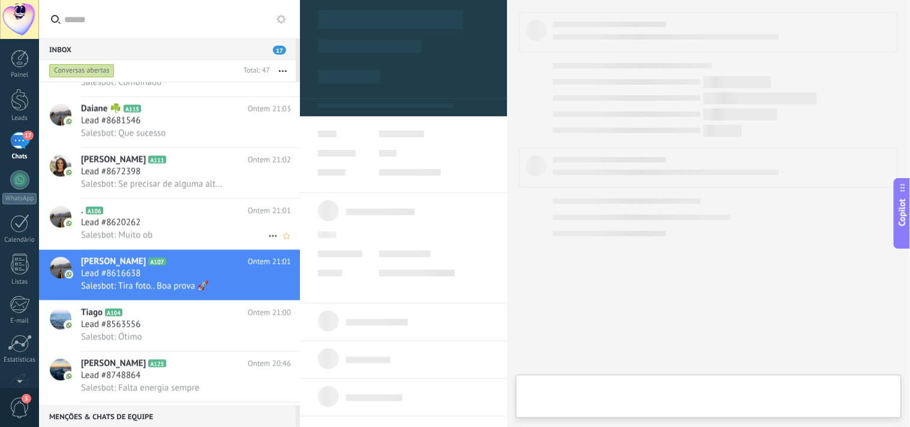
click at [149, 229] on div "Lead #8620262" at bounding box center [186, 223] width 210 height 12
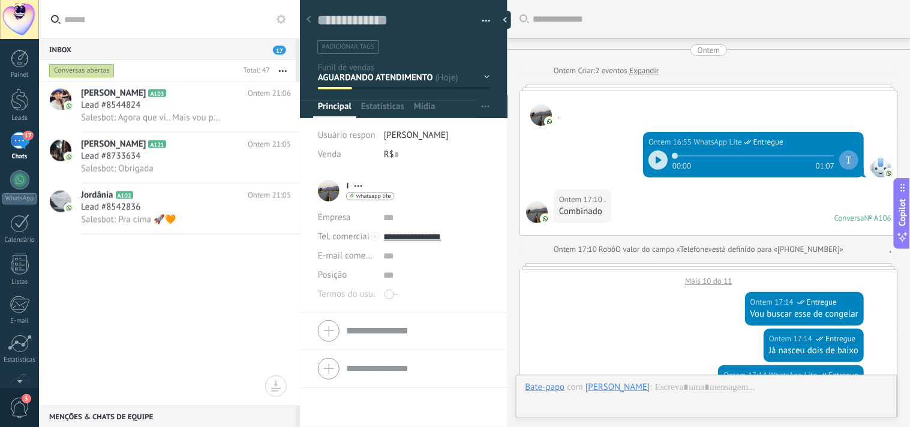
scroll to position [1285, 0]
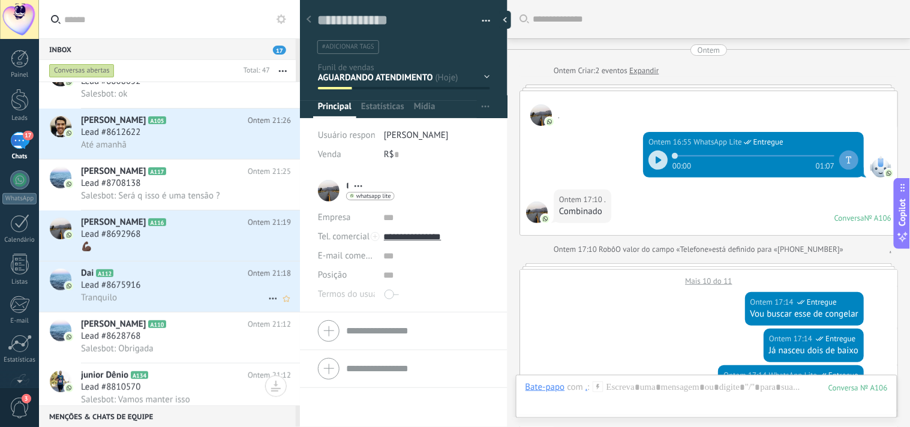
click at [184, 304] on div "Tranquilo" at bounding box center [186, 298] width 210 height 13
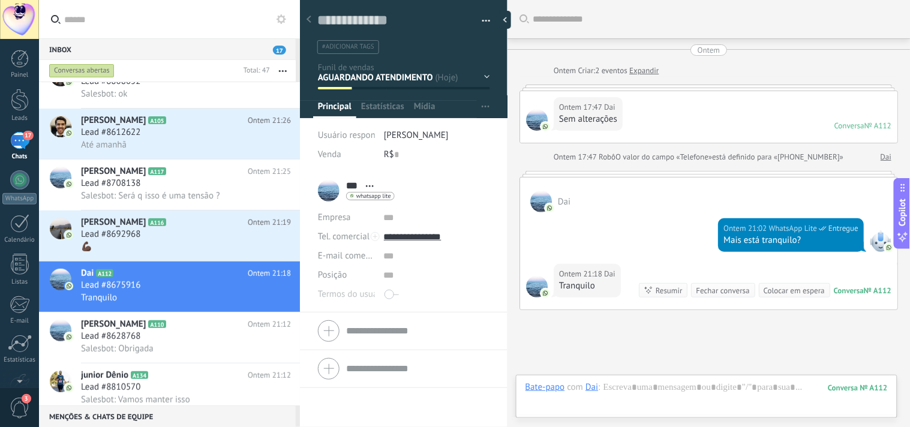
scroll to position [92, 0]
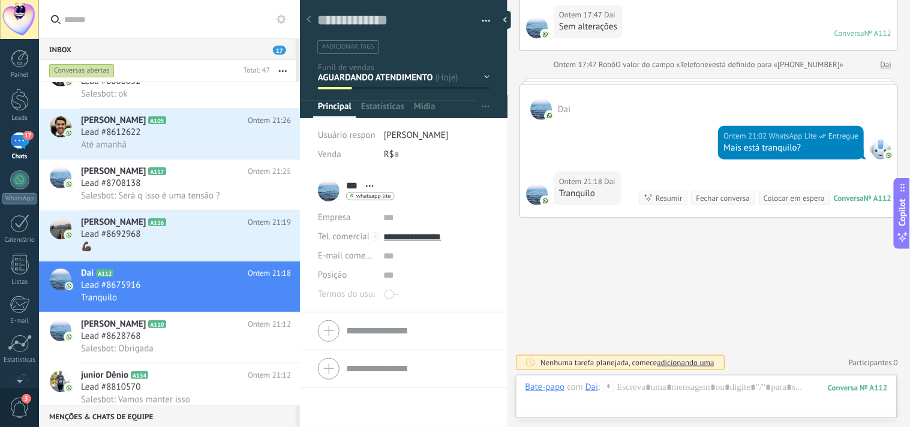
click at [725, 200] on div "Fechar conversa" at bounding box center [722, 198] width 53 height 11
click at [200, 229] on h2 "[PERSON_NAME] A116" at bounding box center [164, 223] width 167 height 12
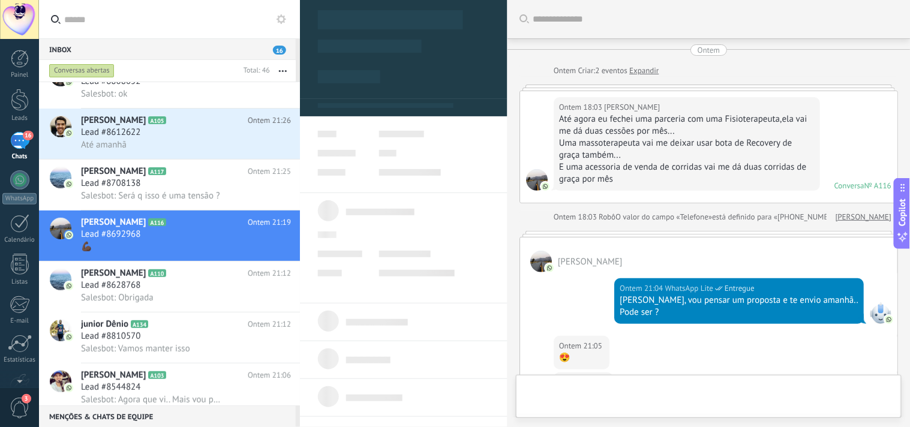
scroll to position [392, 0]
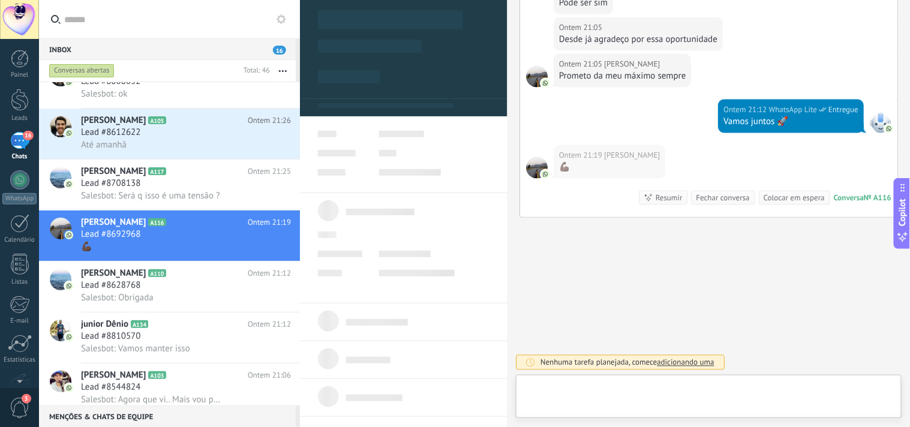
type textarea "**********"
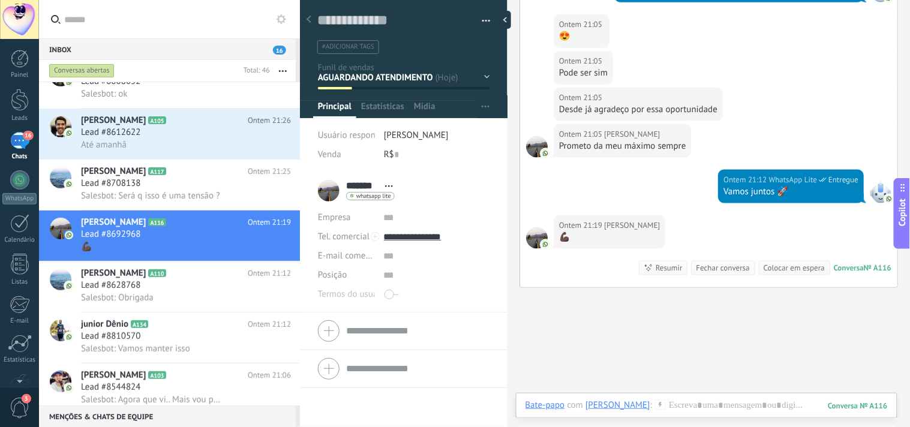
scroll to position [325, 0]
